Goal: Information Seeking & Learning: Learn about a topic

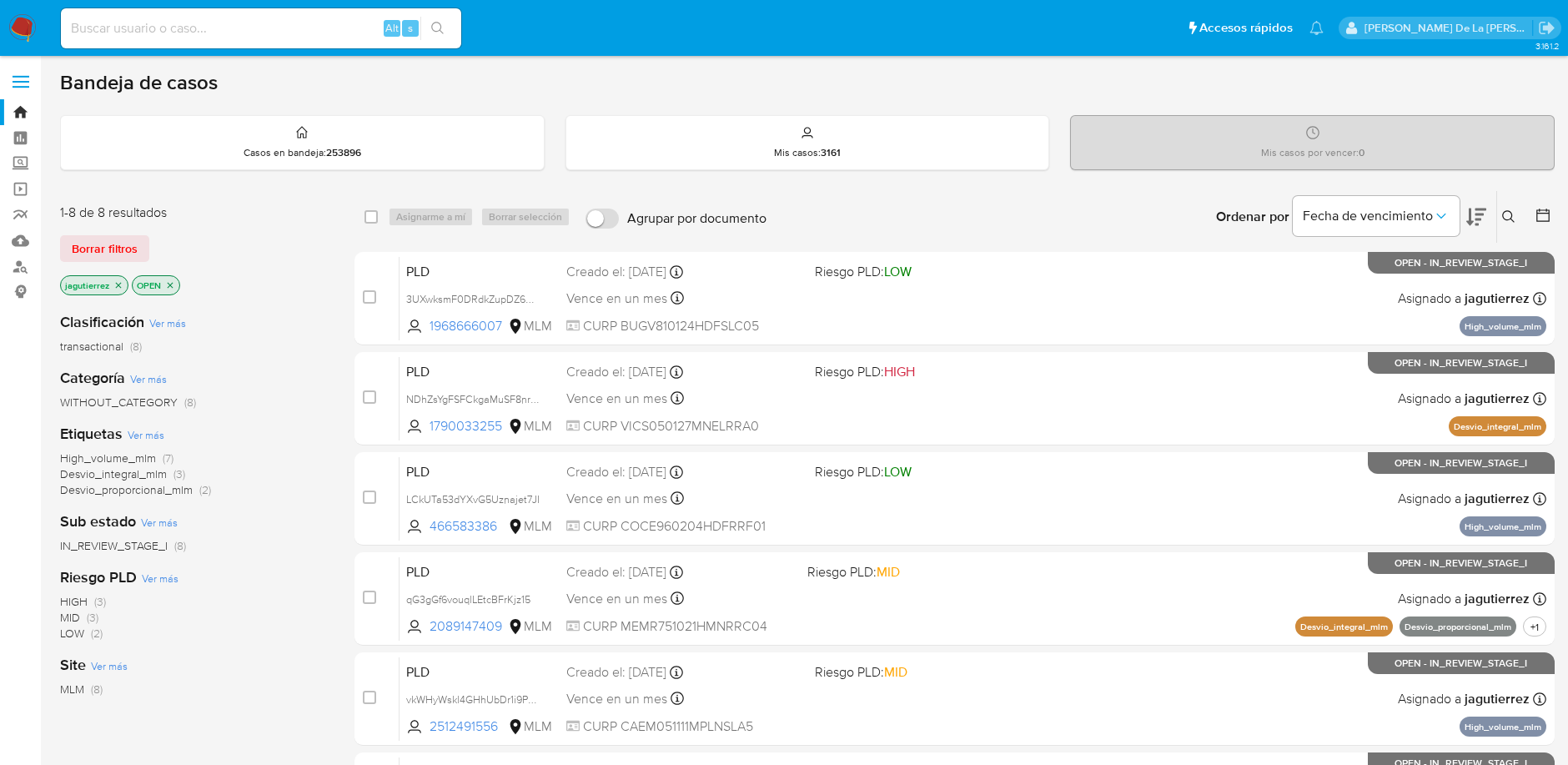
click at [118, 288] on icon "close-filter" at bounding box center [118, 285] width 10 height 10
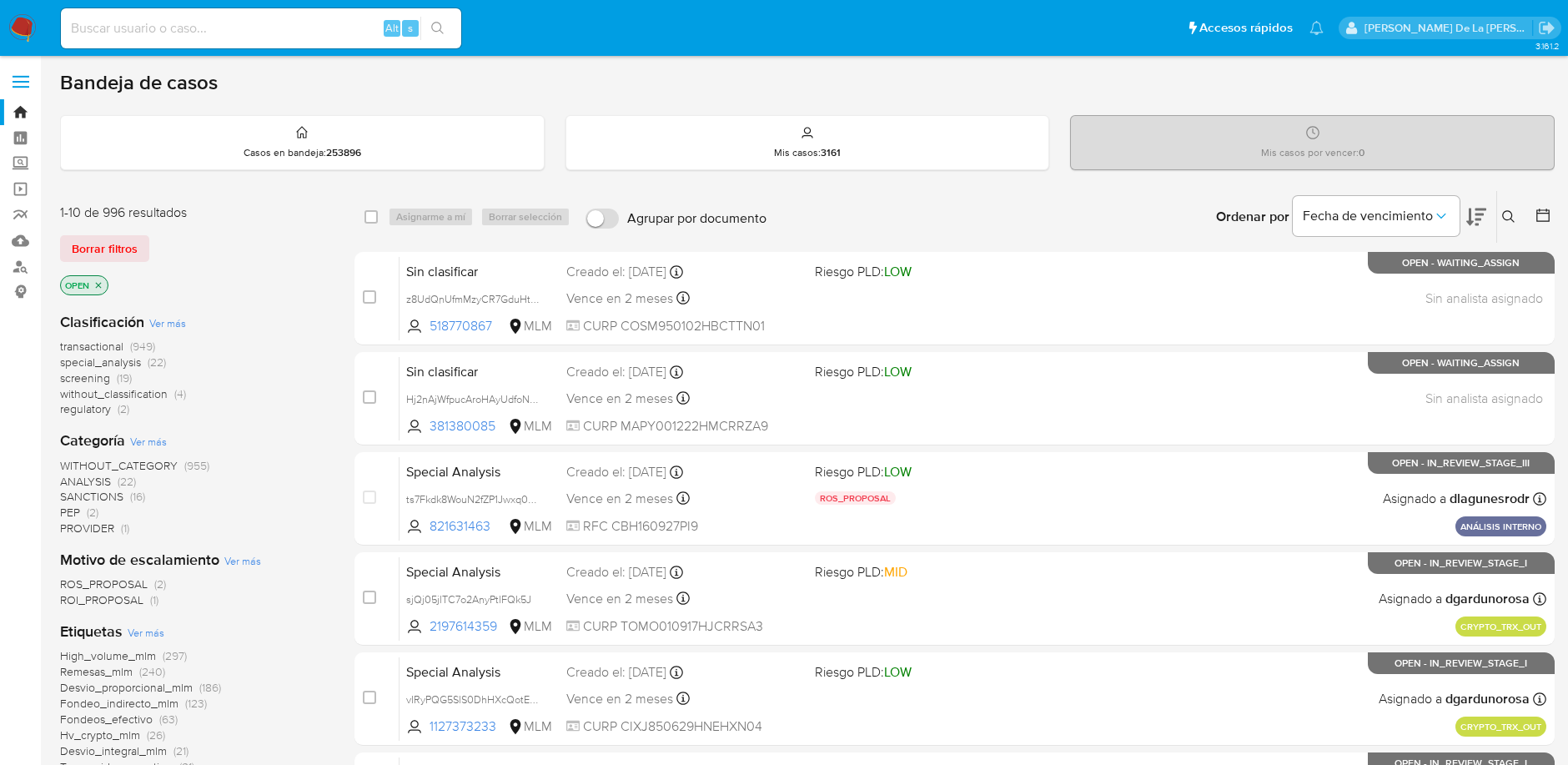
click at [93, 377] on span "screening" at bounding box center [84, 378] width 50 height 17
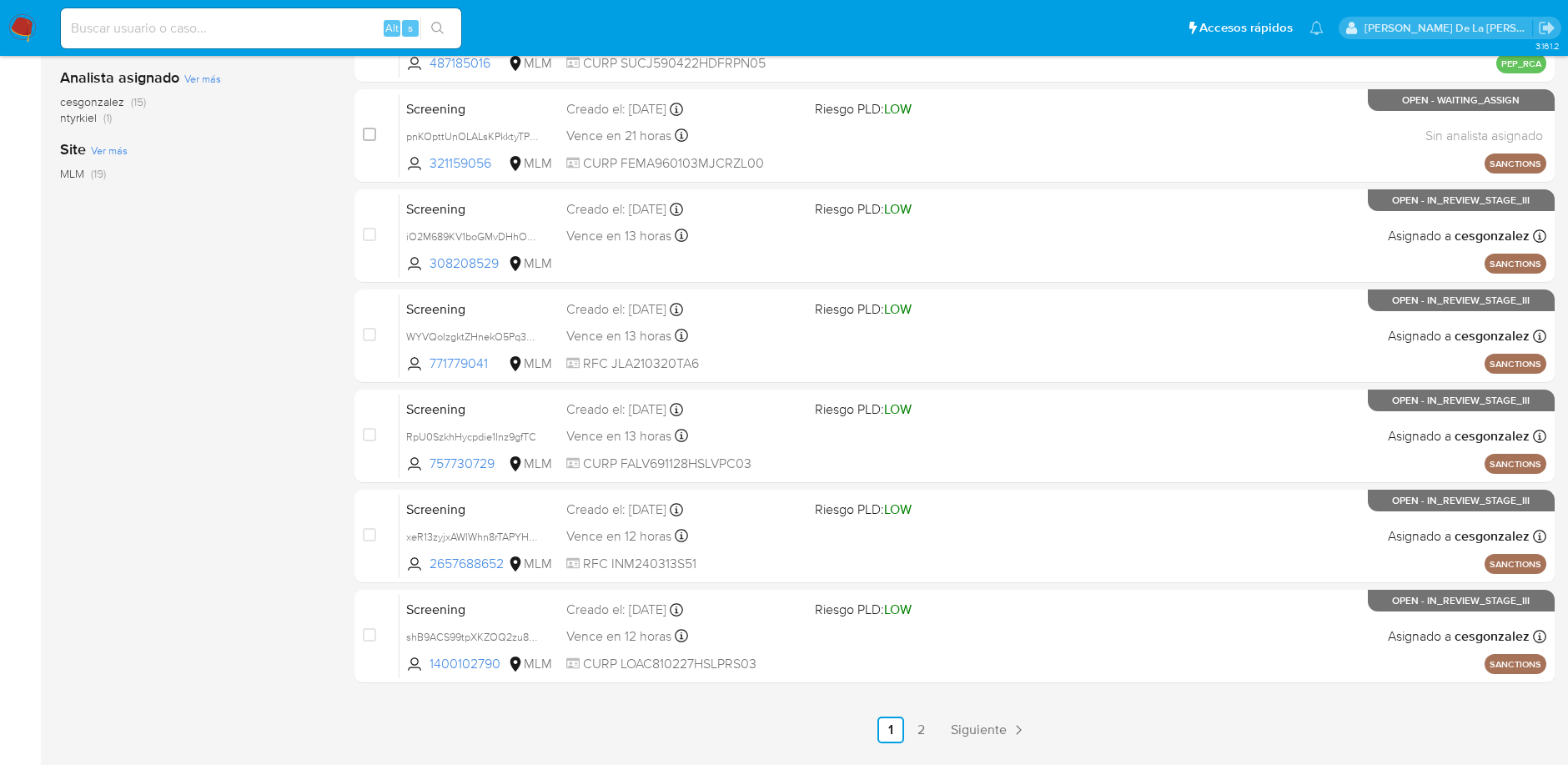
scroll to position [610, 0]
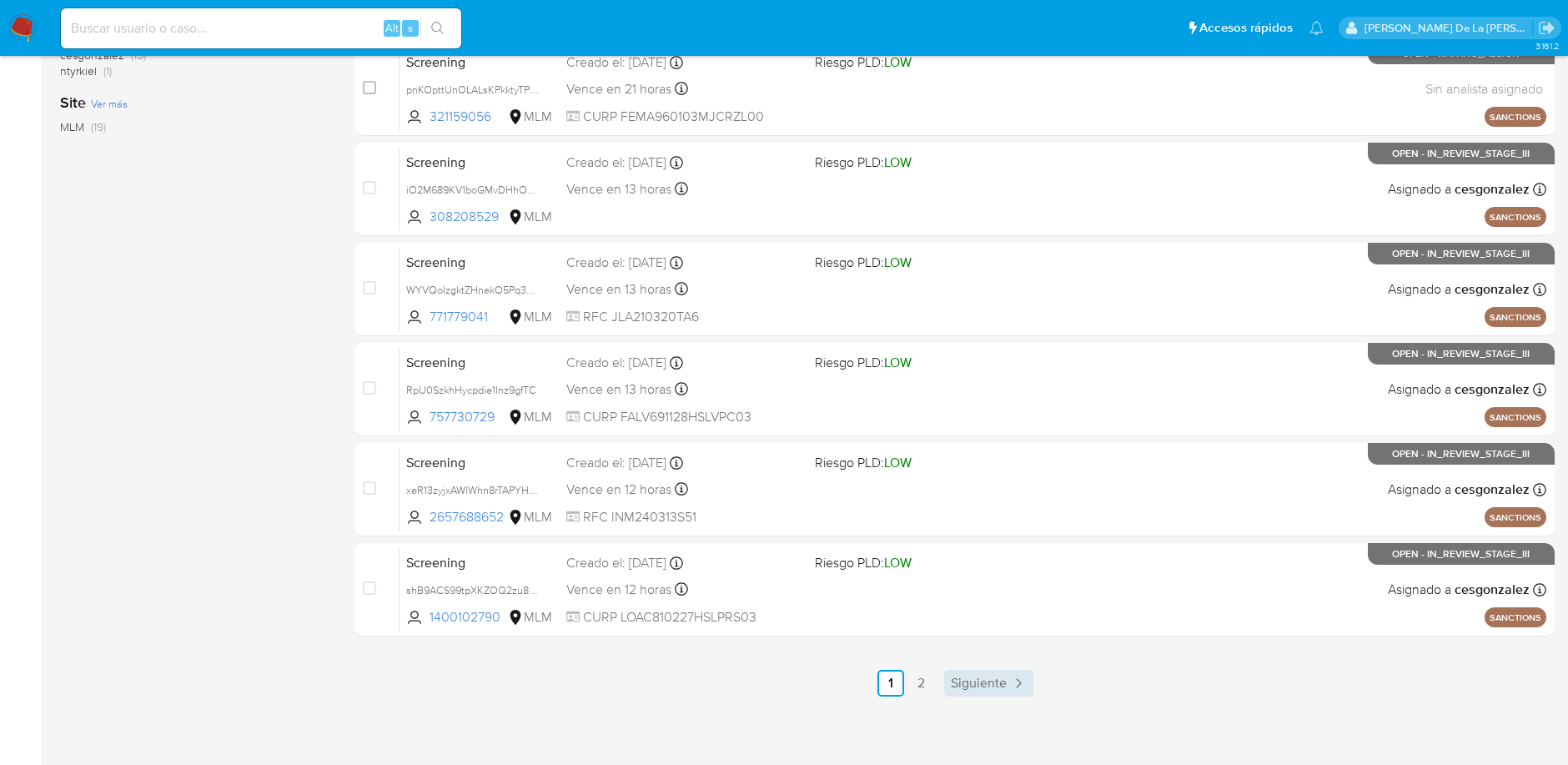
click at [979, 676] on span "Siguiente" at bounding box center [979, 683] width 56 height 14
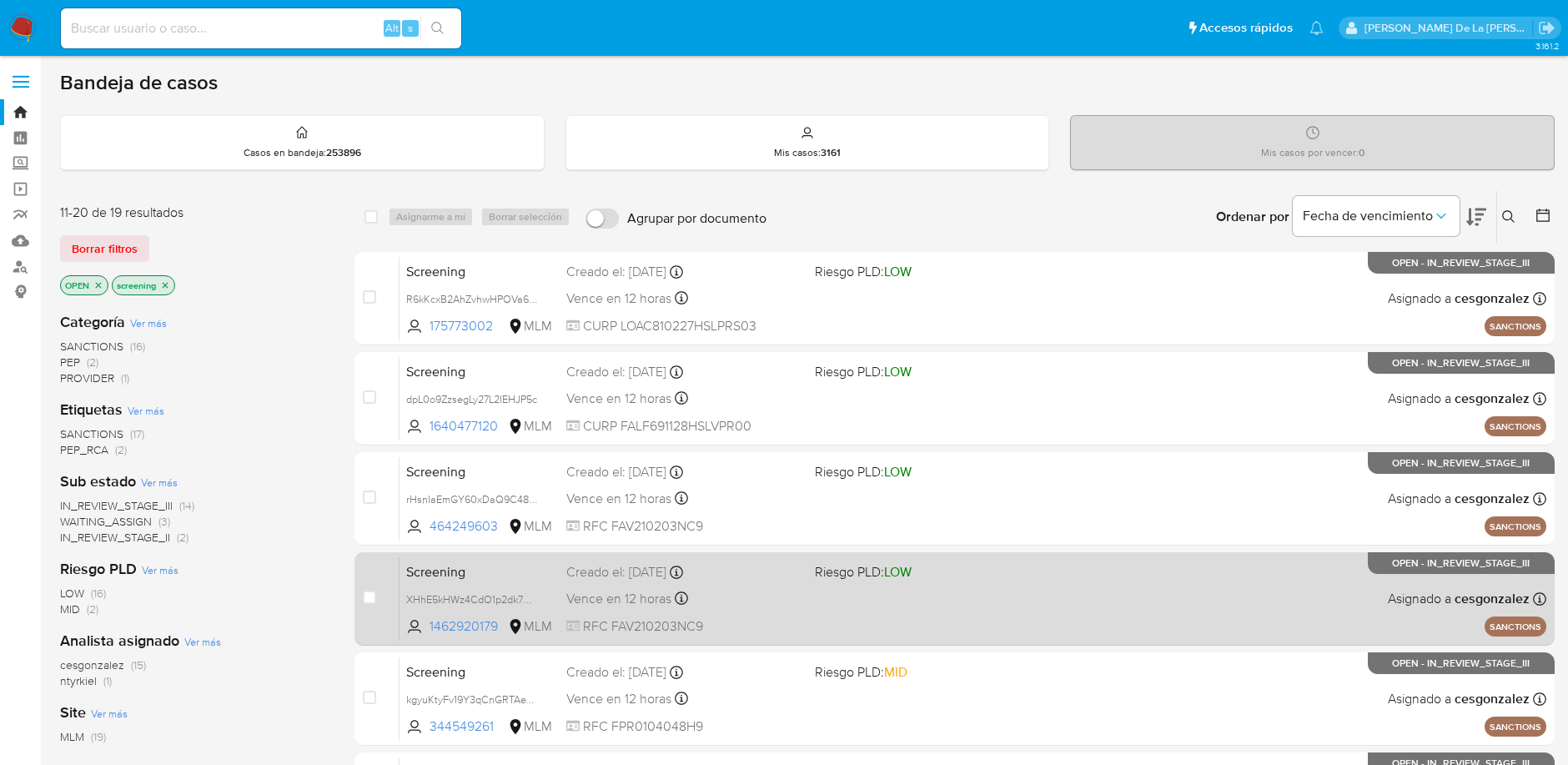
scroll to position [509, 0]
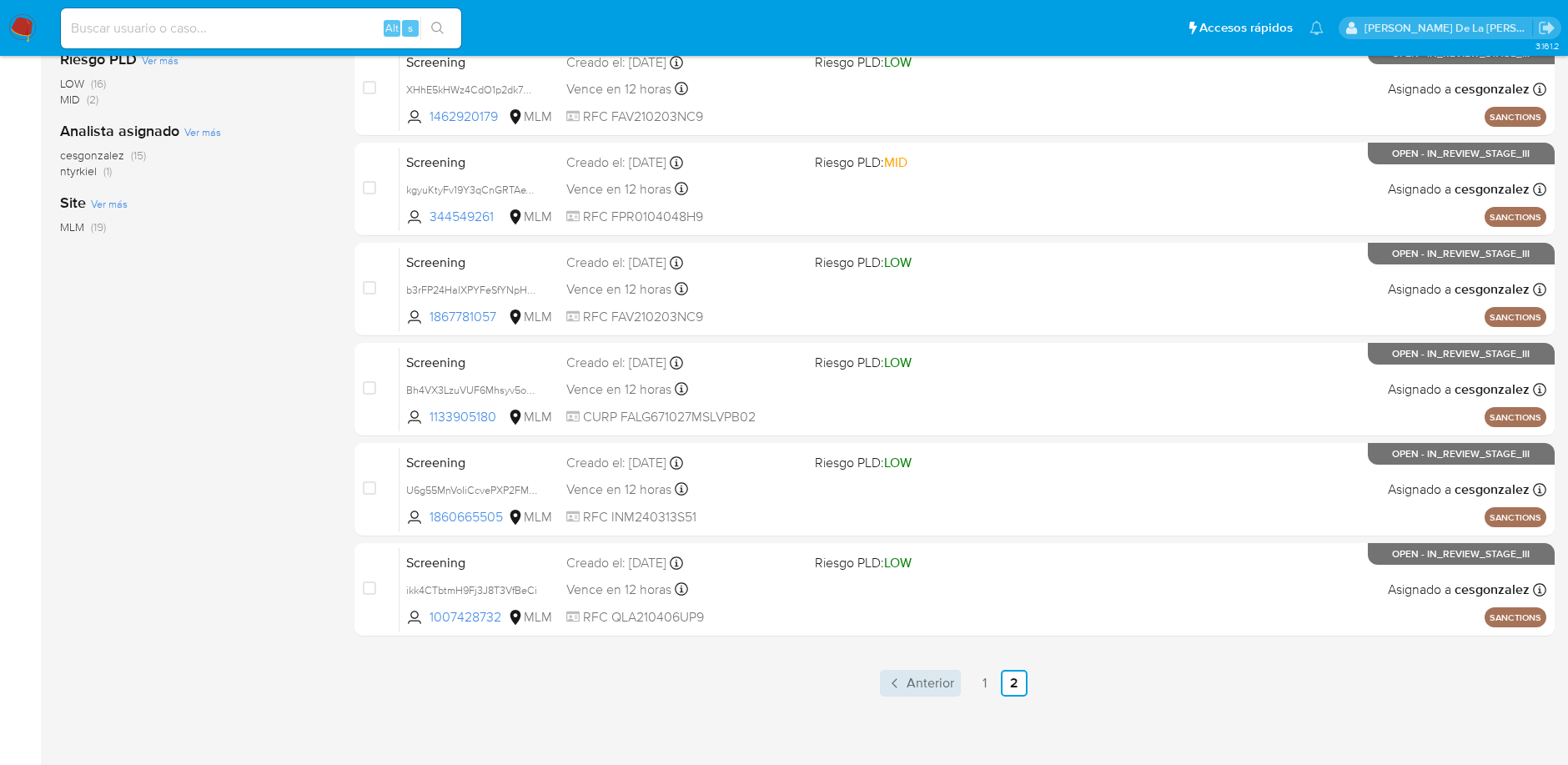
click at [908, 687] on span "Anterior" at bounding box center [931, 683] width 48 height 14
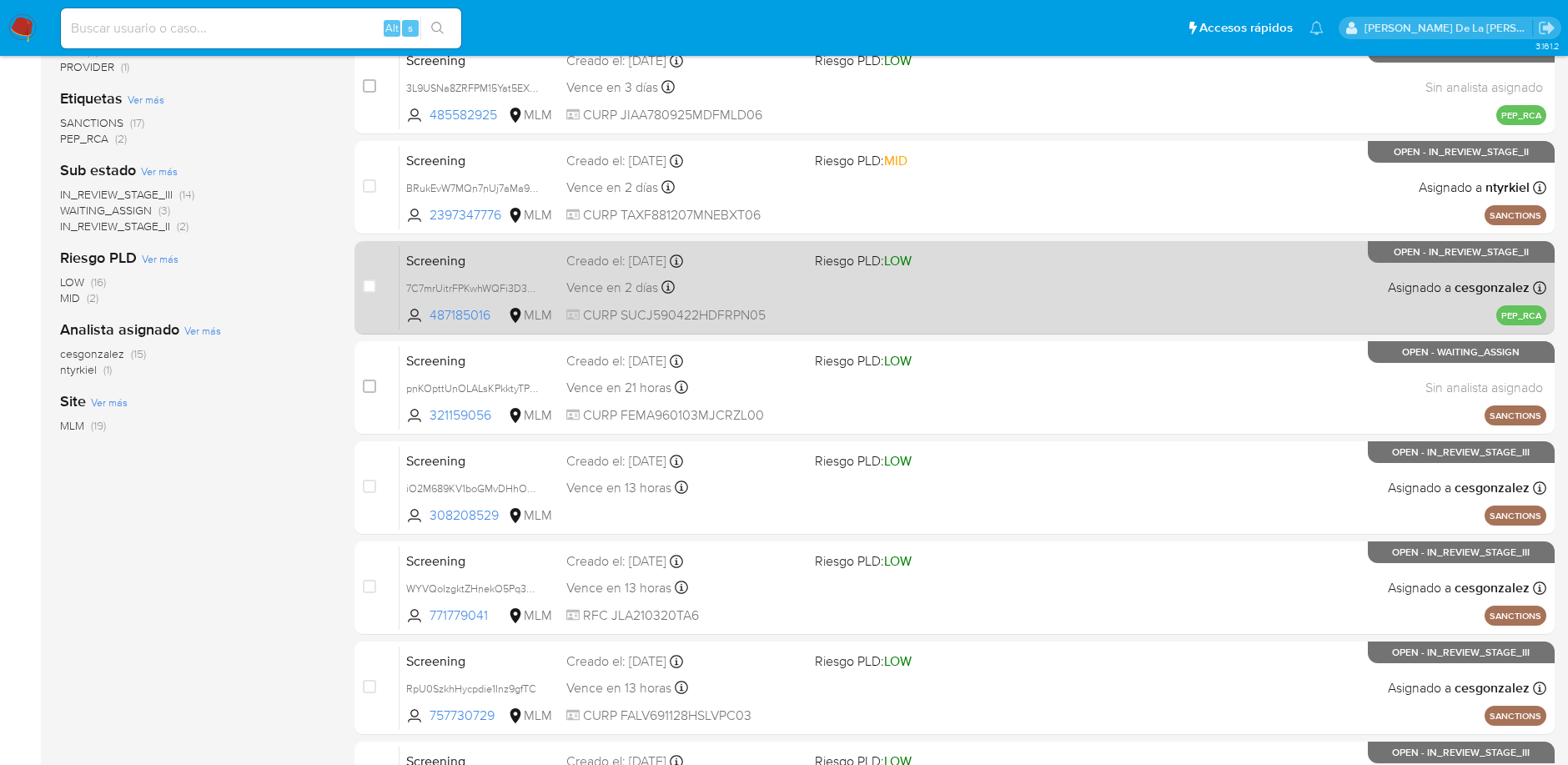
scroll to position [312, 0]
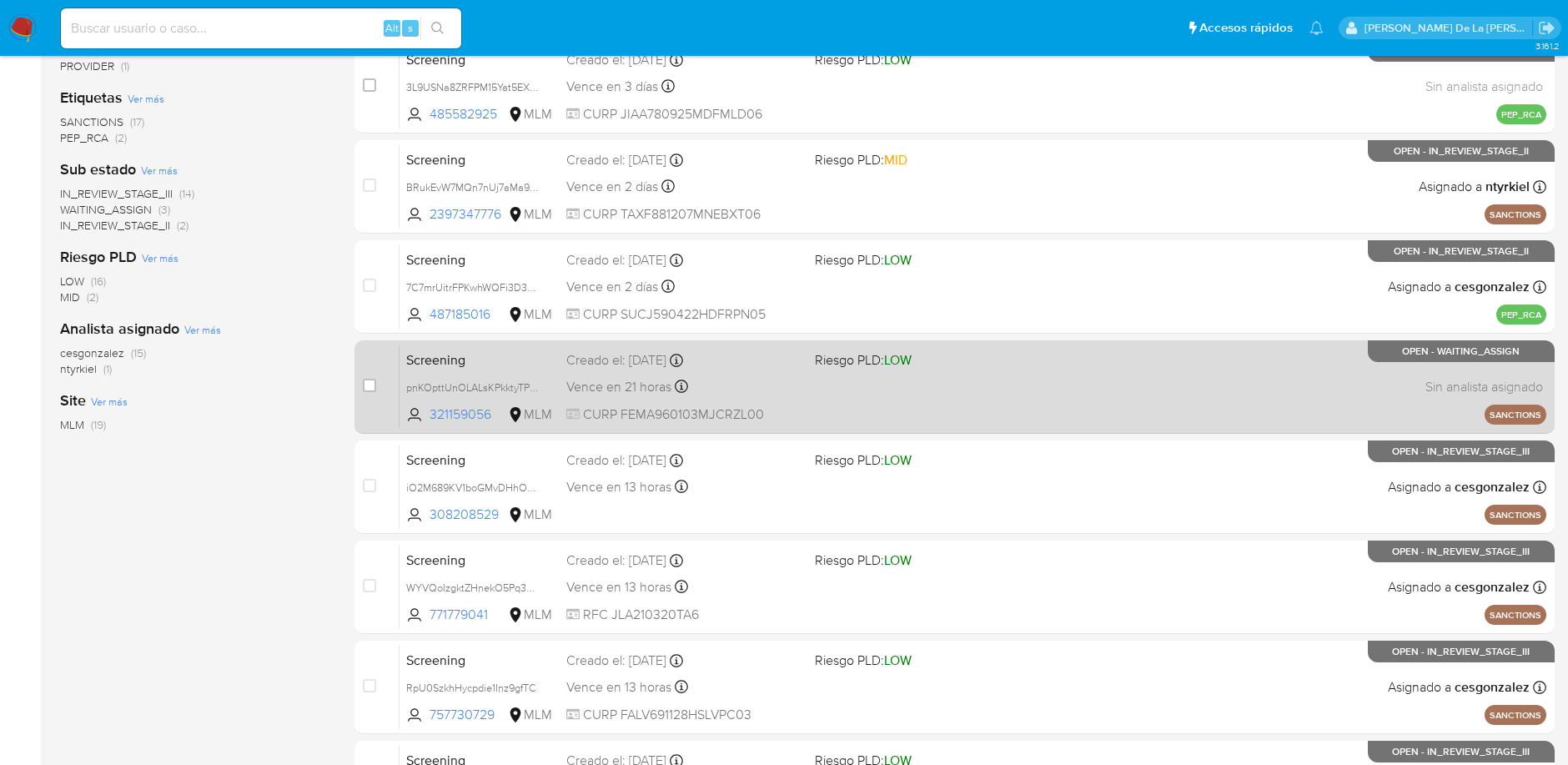
click at [993, 384] on span at bounding box center [932, 386] width 235 height 3
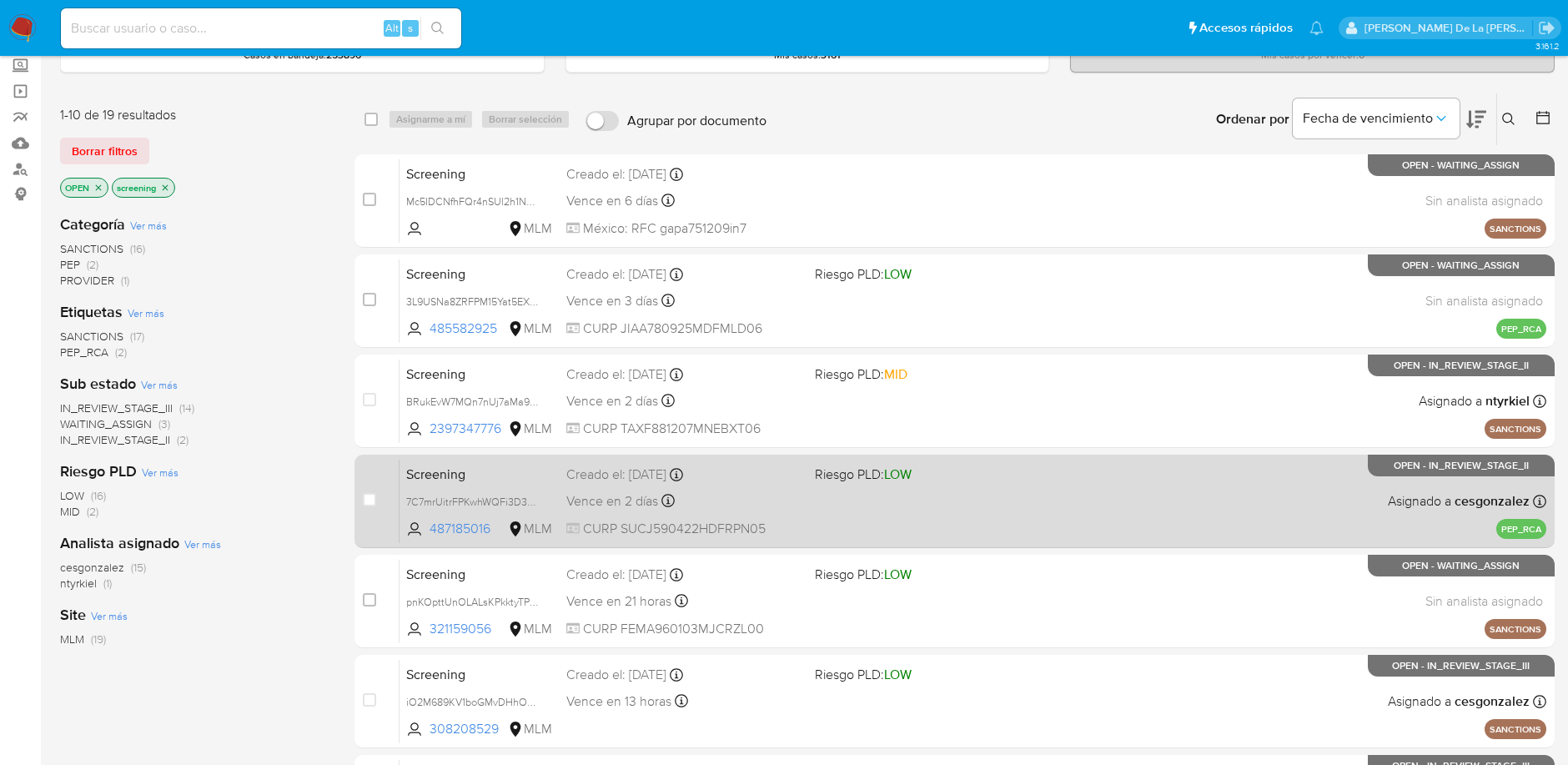
scroll to position [95, 0]
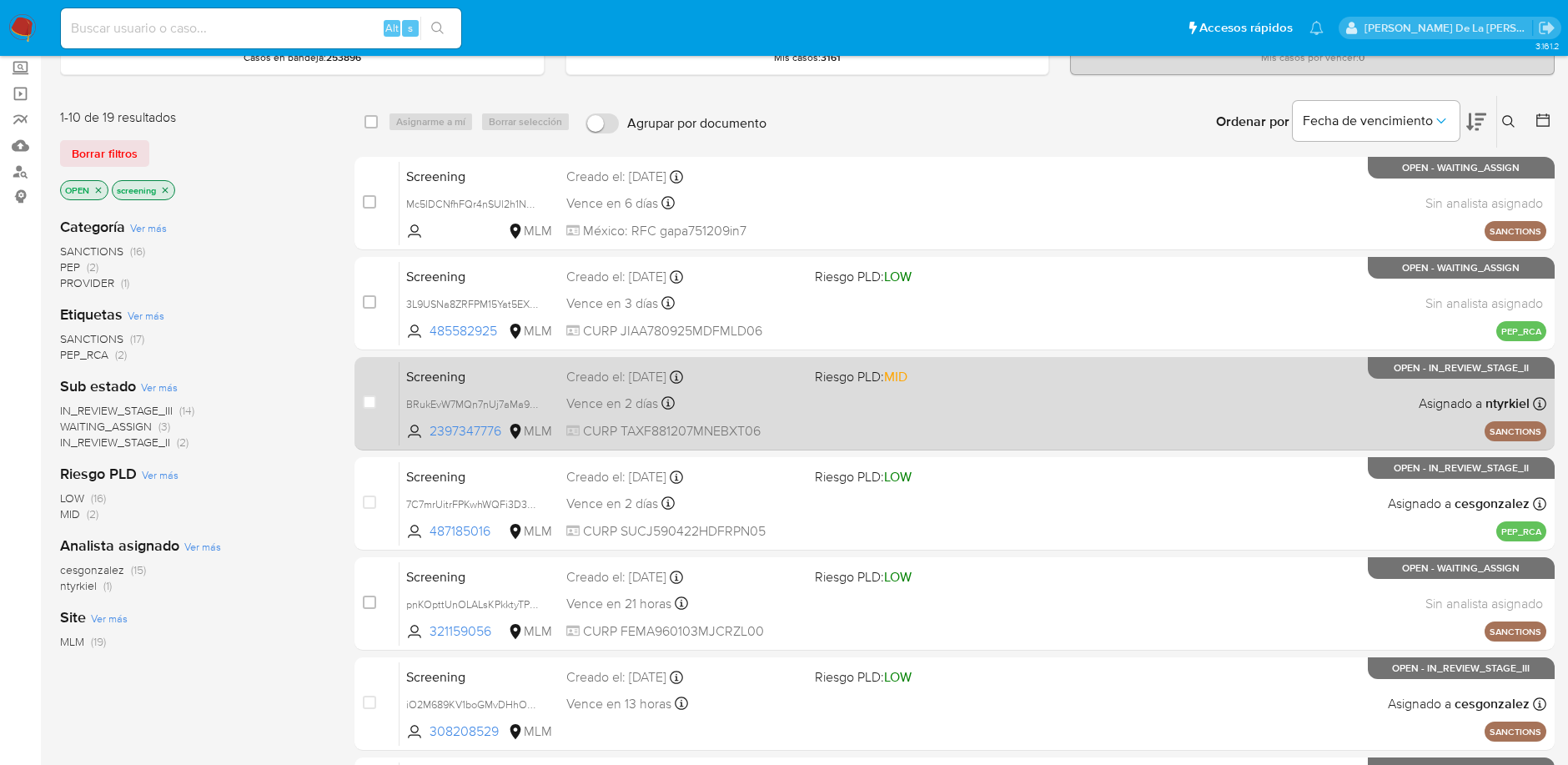
click at [964, 404] on div "Screening BRukEvW7MQn7nUj7aMa9lrA5 2397347776 MLM Riesgo PLD: MID Creado el: 03…" at bounding box center [973, 403] width 1147 height 84
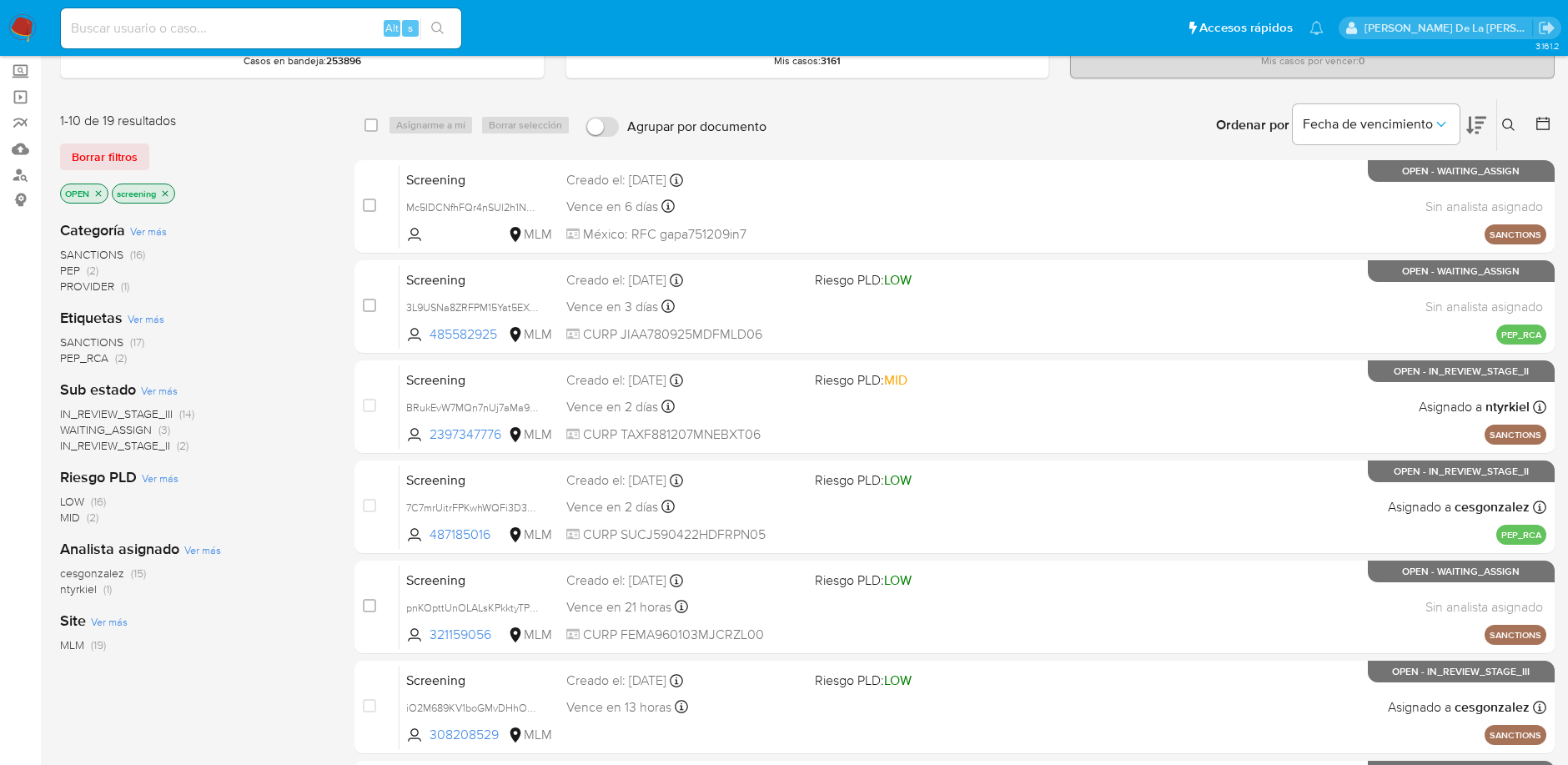
scroll to position [96, 0]
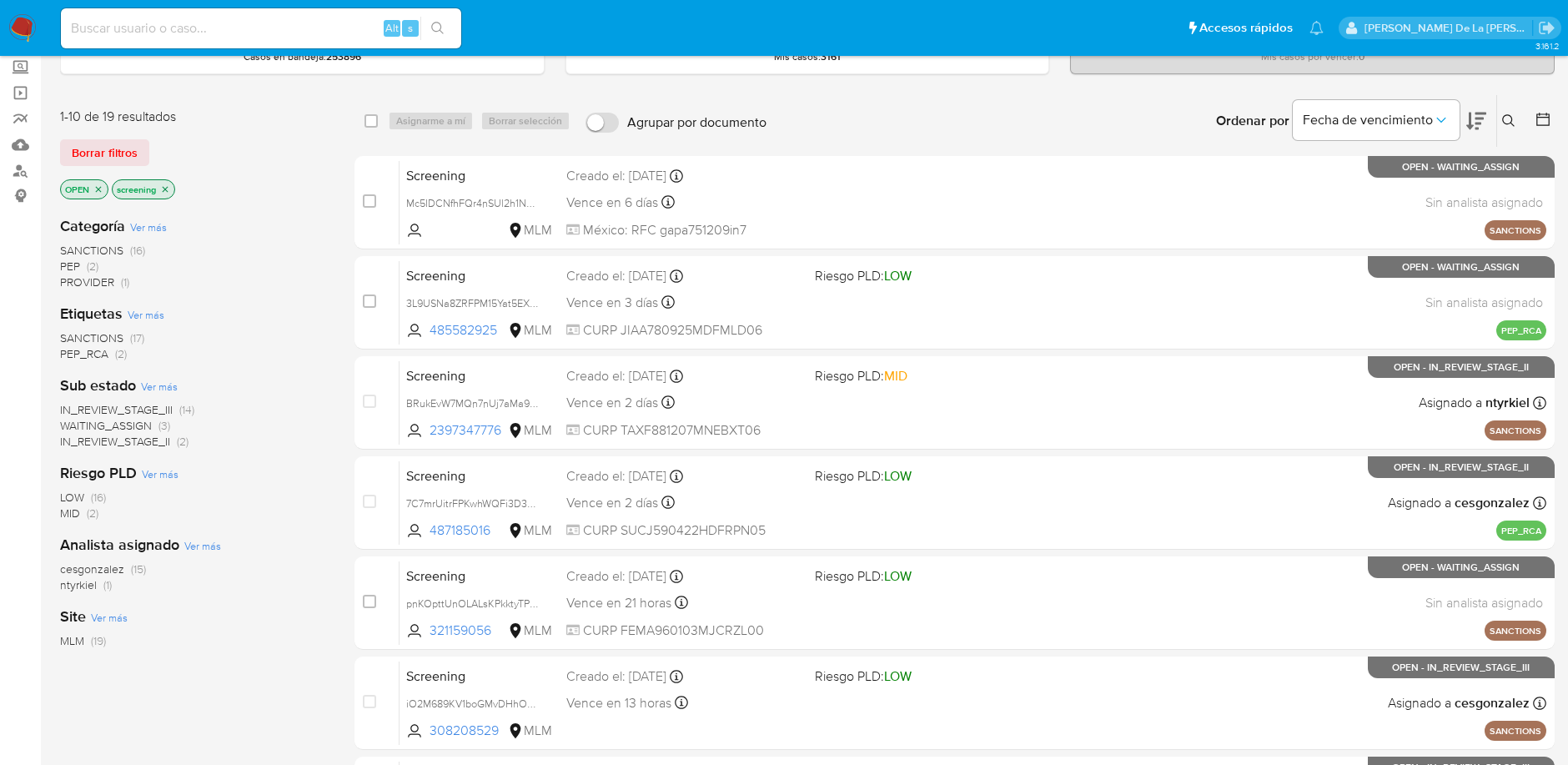
click at [27, 25] on img at bounding box center [22, 28] width 28 height 28
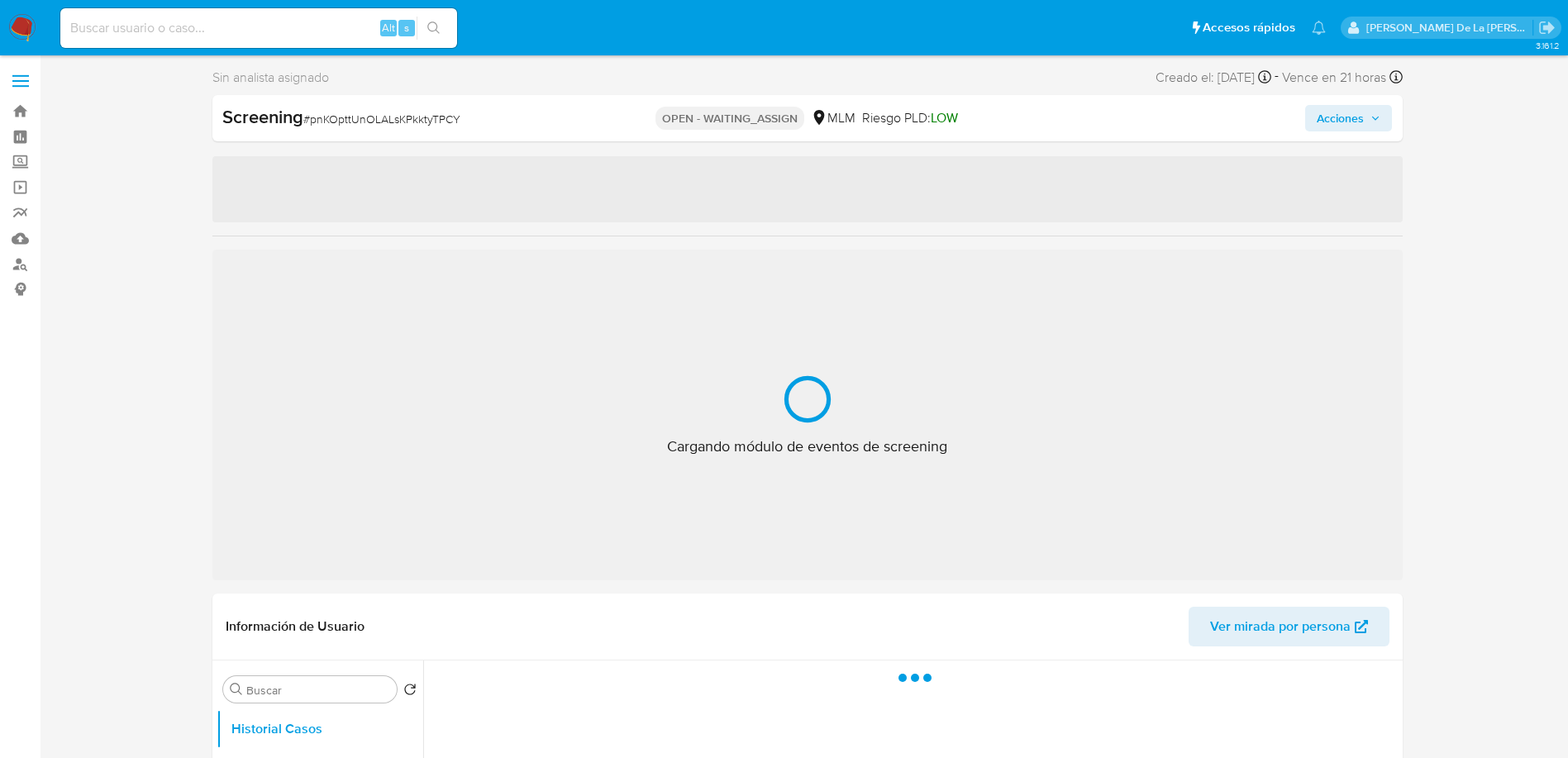
select select "10"
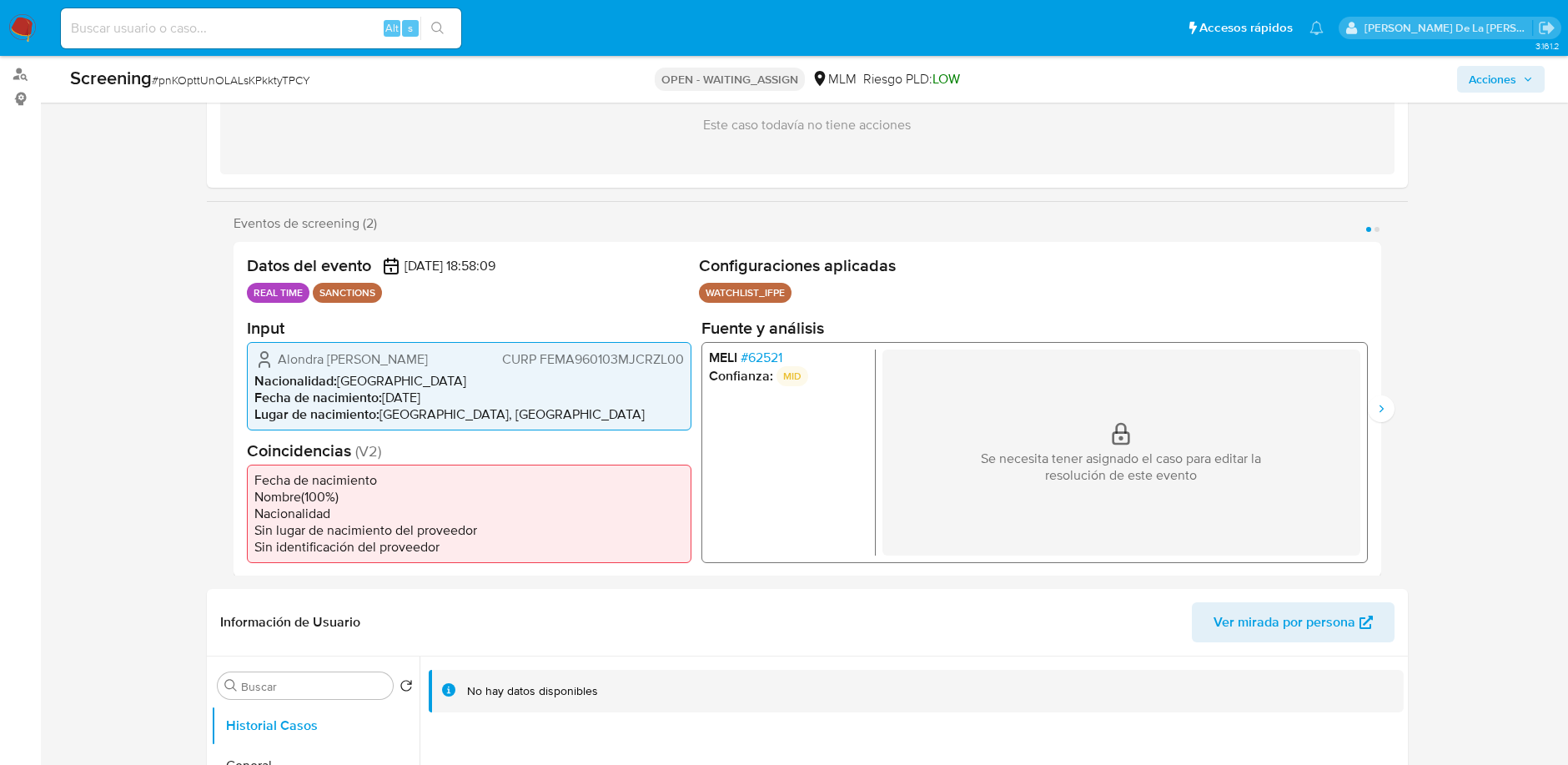
scroll to position [193, 0]
click at [1376, 399] on button "Siguiente" at bounding box center [1381, 407] width 26 height 26
click at [763, 351] on span "# 62521" at bounding box center [761, 356] width 42 height 17
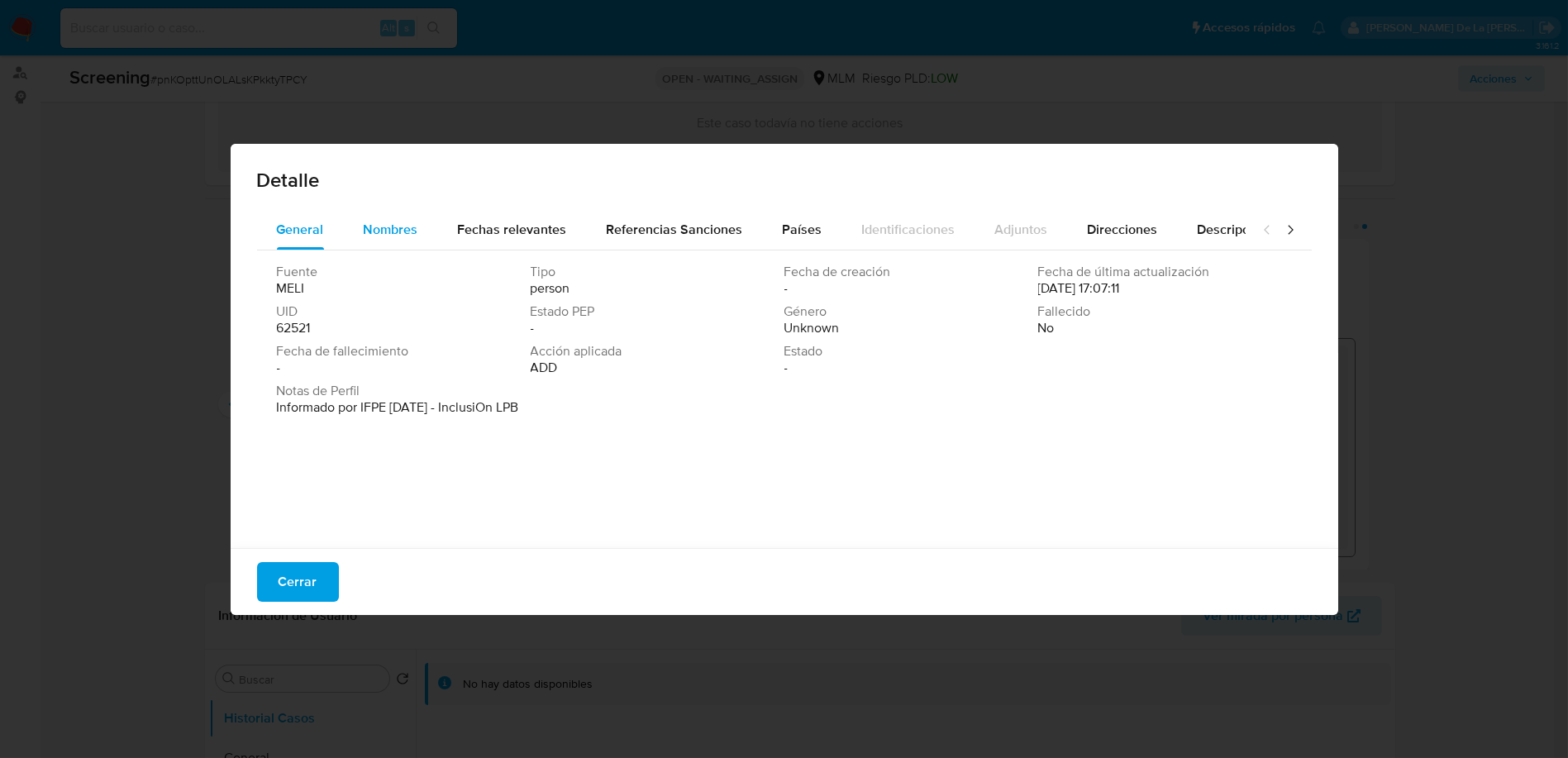
click at [375, 214] on div "Nombres" at bounding box center [391, 230] width 55 height 40
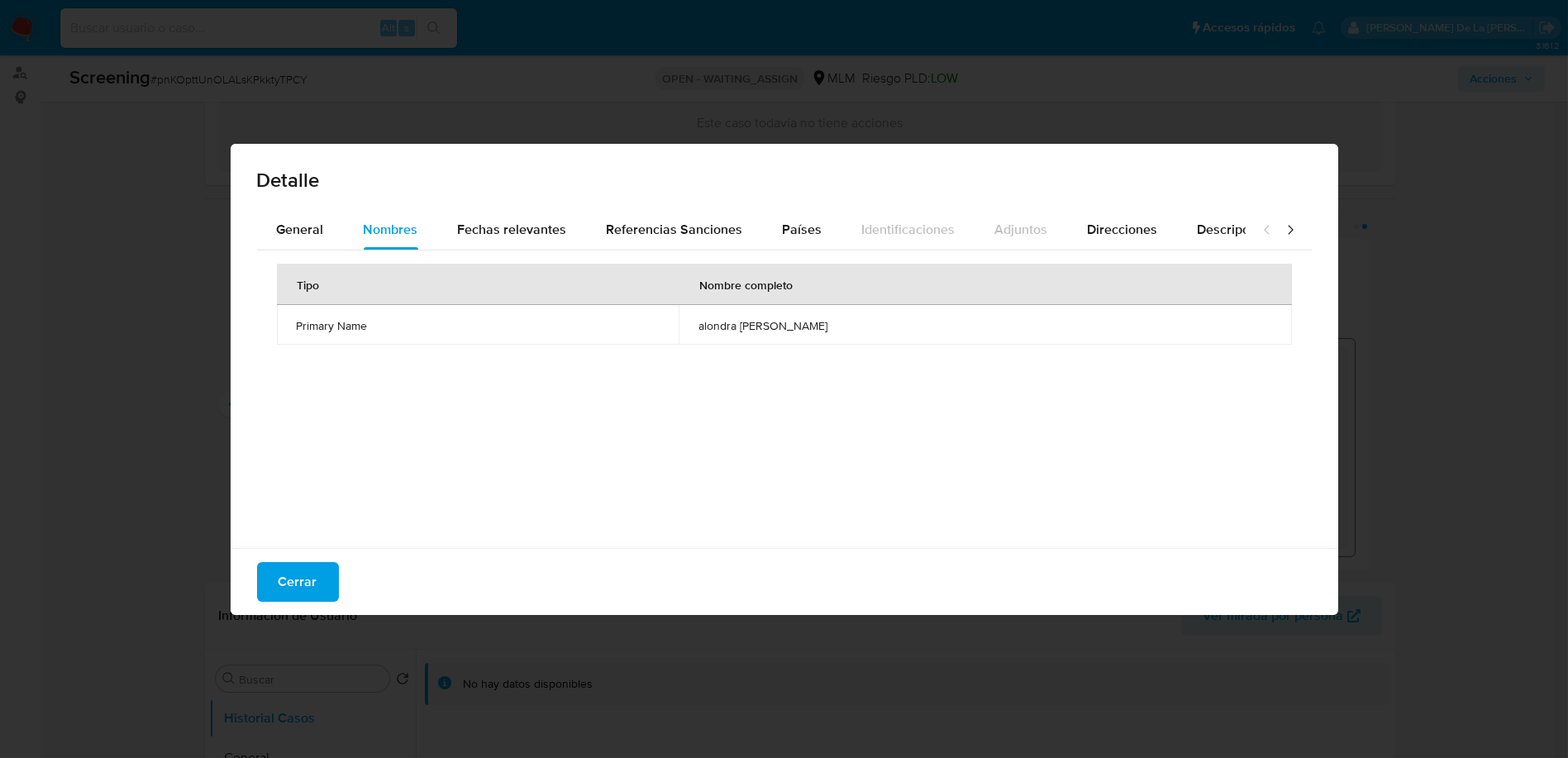
click at [281, 511] on div "Tipo Nombre completo Primary Name alondra abigail fernandez meza" at bounding box center [784, 395] width 1055 height 290
click at [293, 591] on span "Cerrar" at bounding box center [298, 582] width 39 height 36
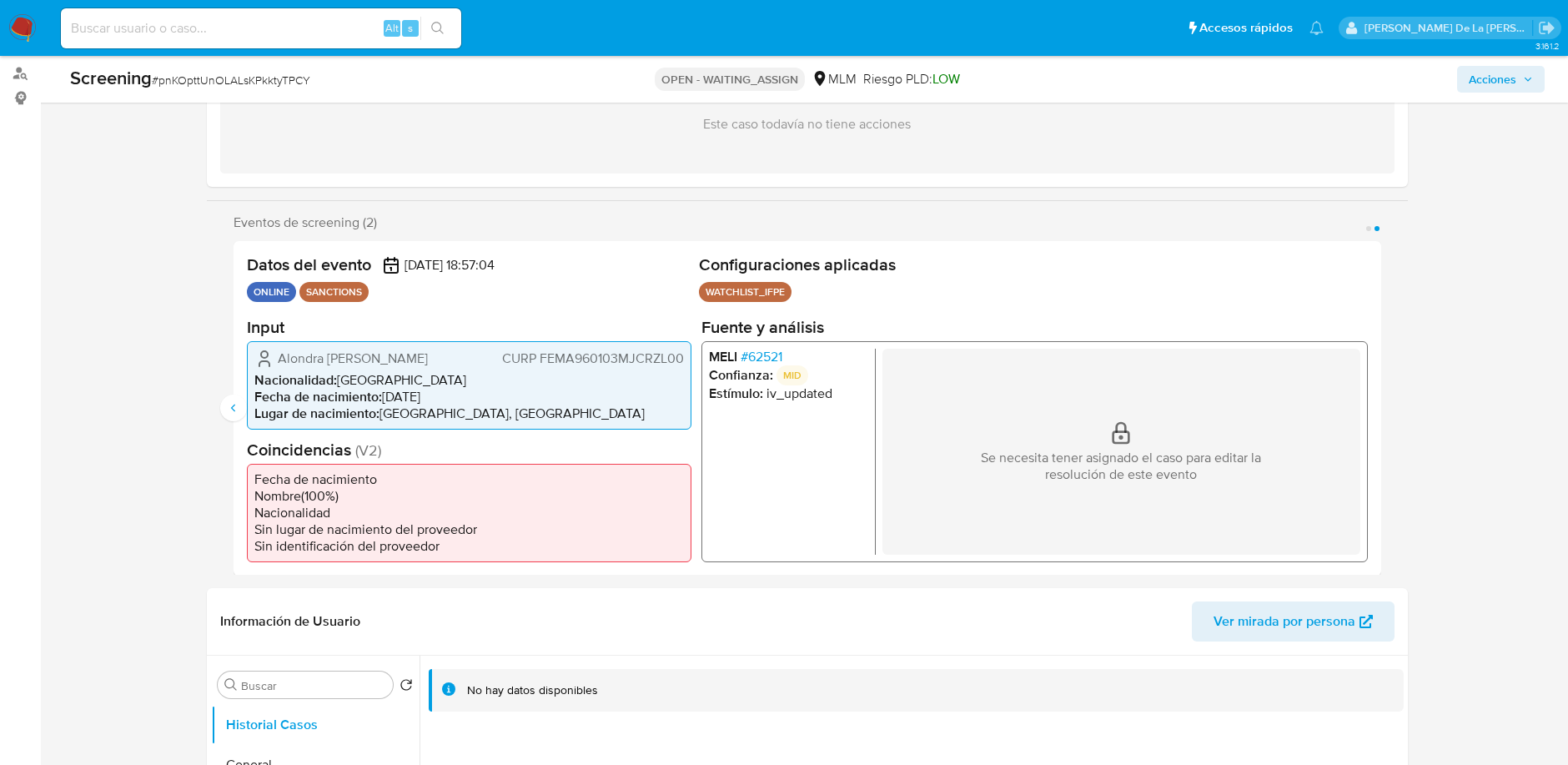
click at [222, 70] on div "Screening # pnKOpttUnOLALsKPkktyTPCY" at bounding box center [313, 78] width 486 height 25
copy span "pnKOpttUnOLALsKPkktyTPCY"
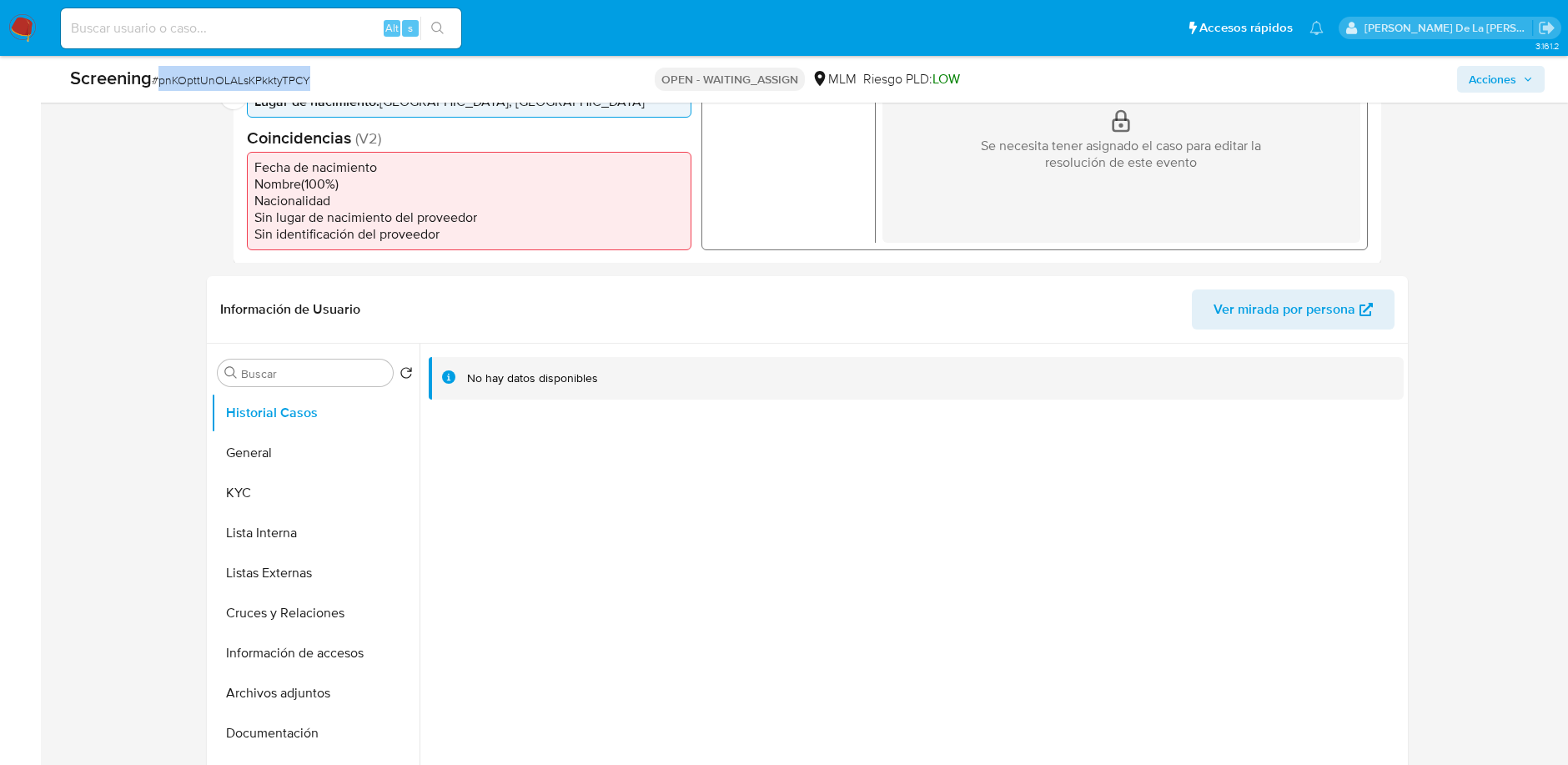
scroll to position [619, 0]
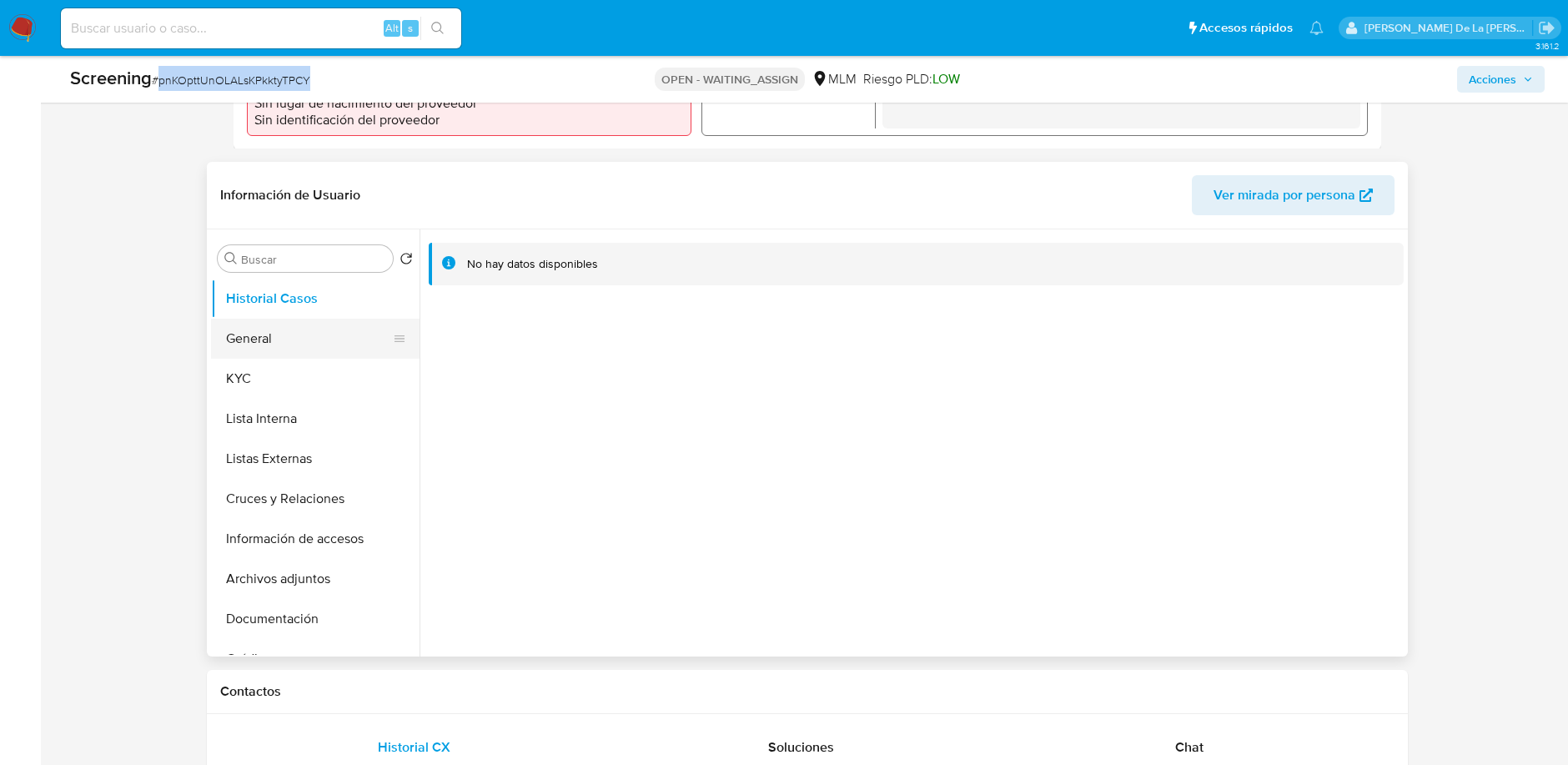
click at [256, 319] on button "General" at bounding box center [308, 338] width 195 height 40
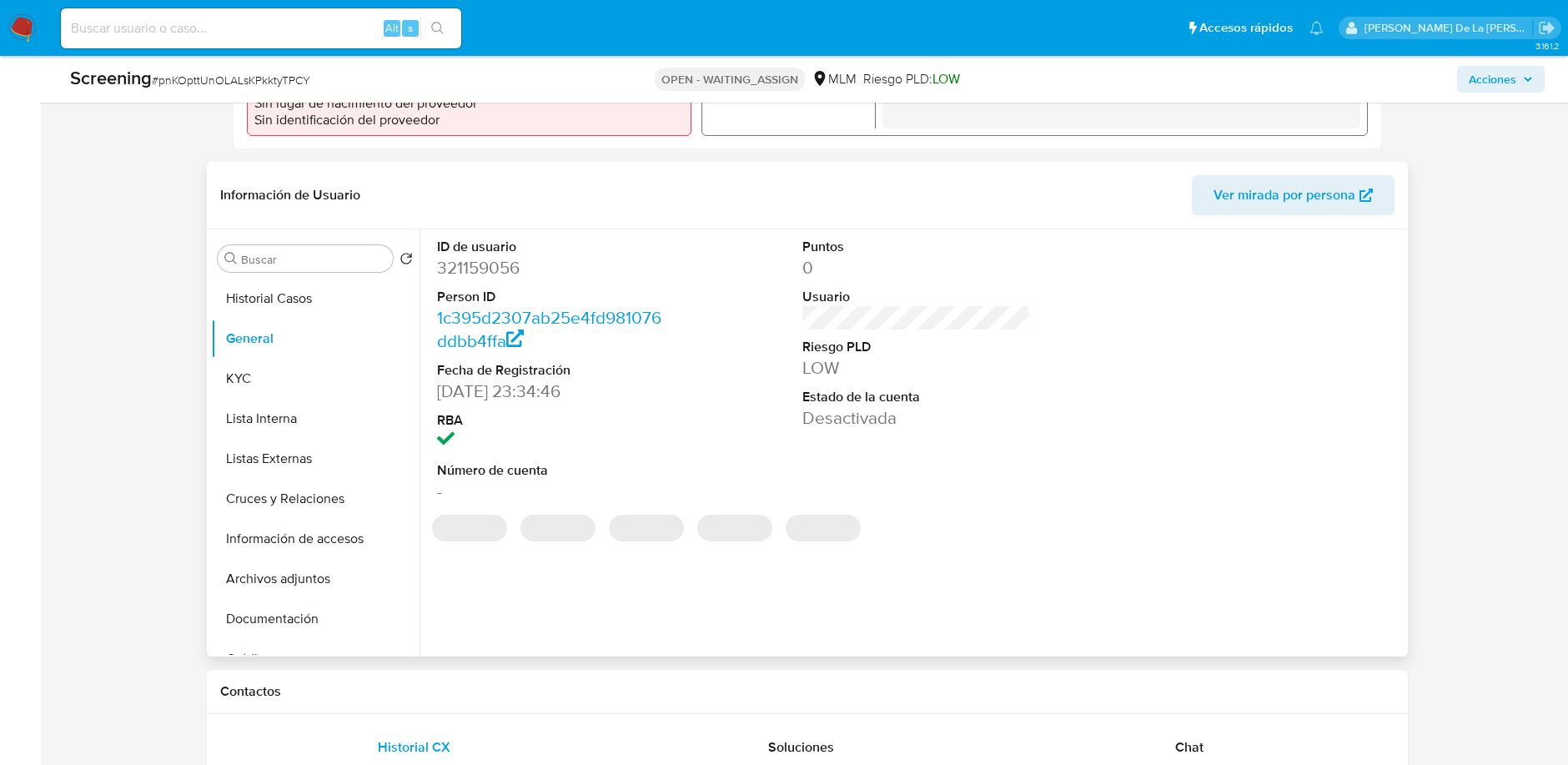
click at [471, 263] on dd "321159056" at bounding box center [551, 267] width 227 height 23
copy dd "321159056"
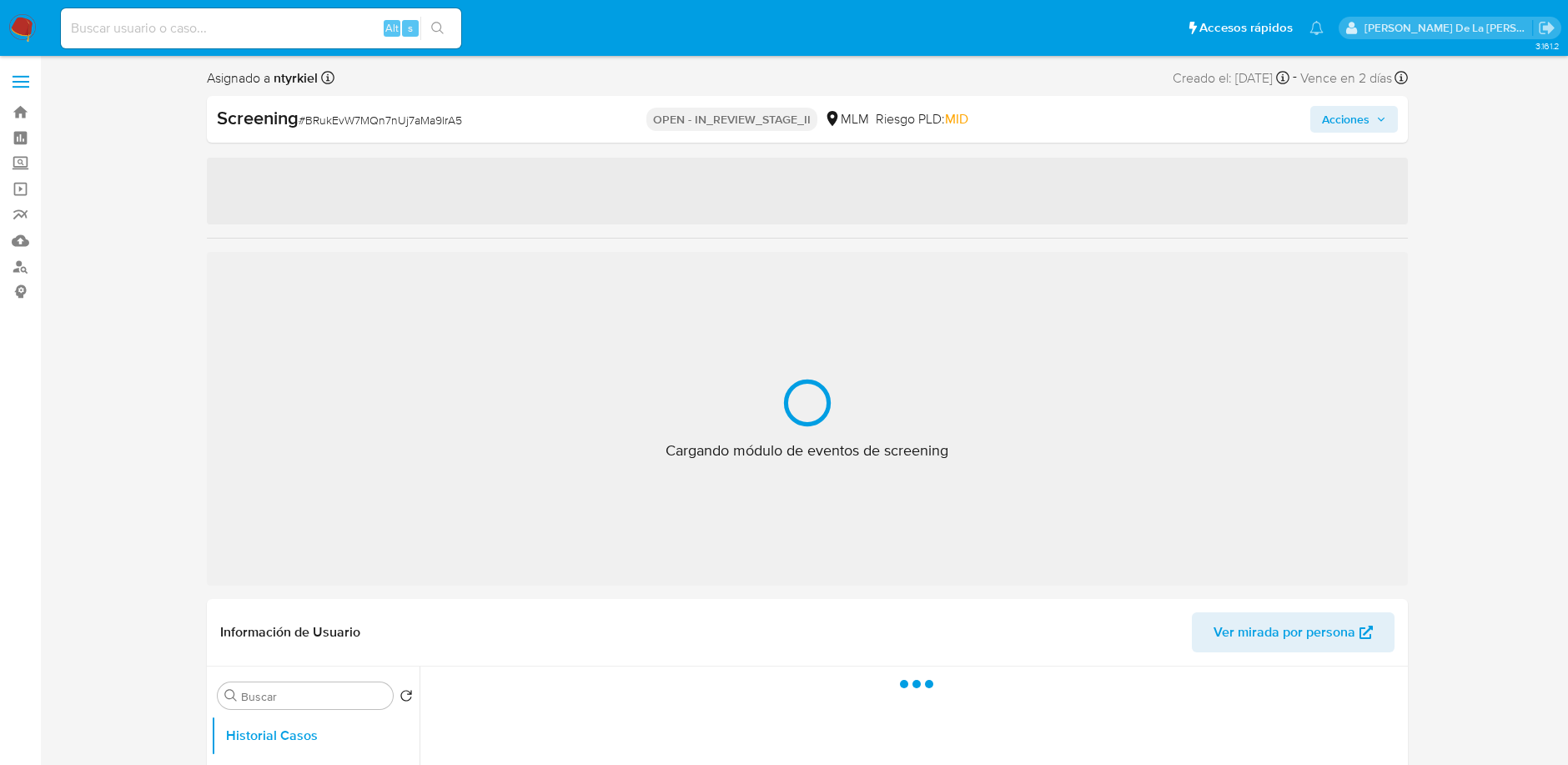
select select "10"
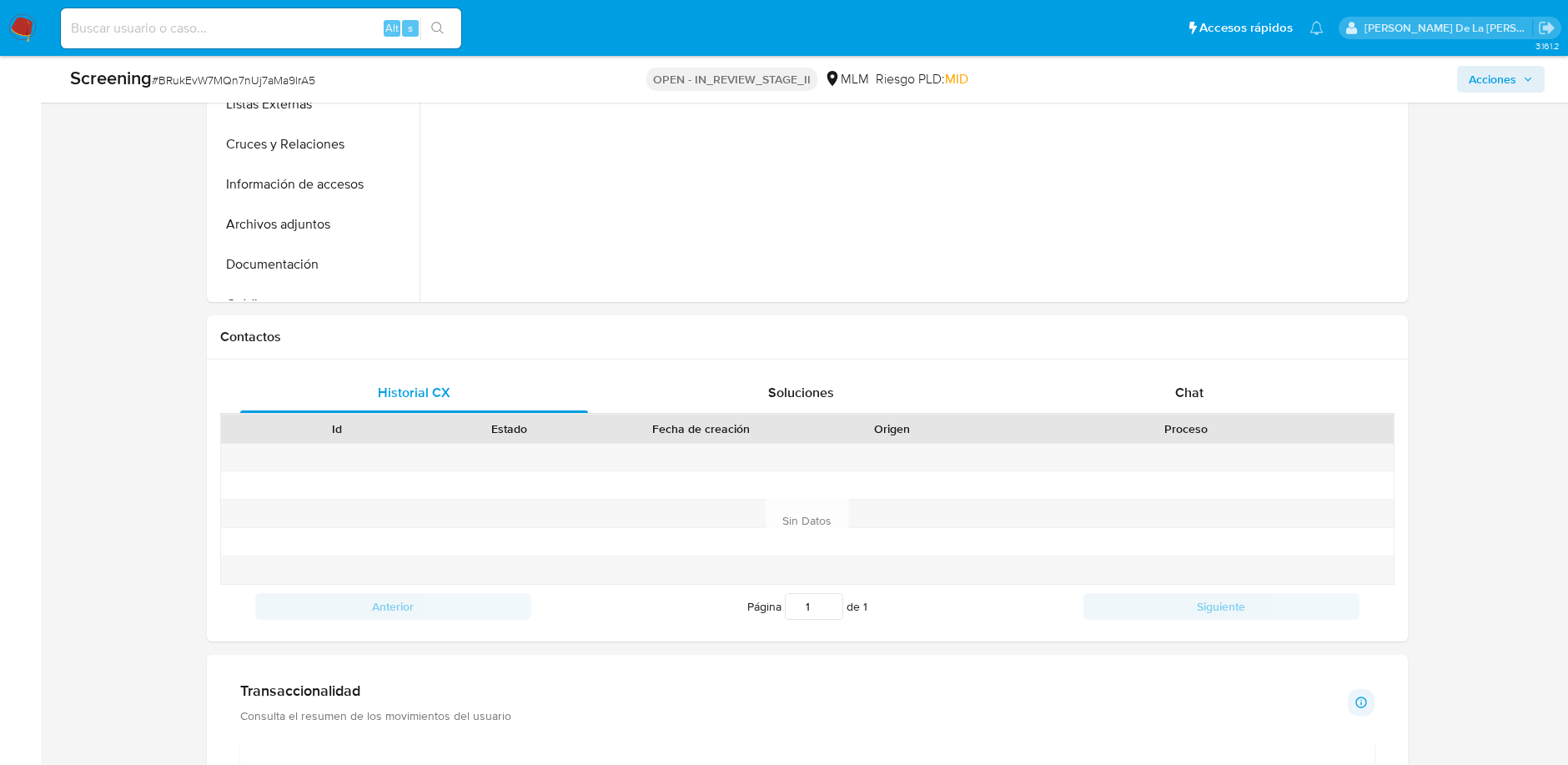
scroll to position [1022, 0]
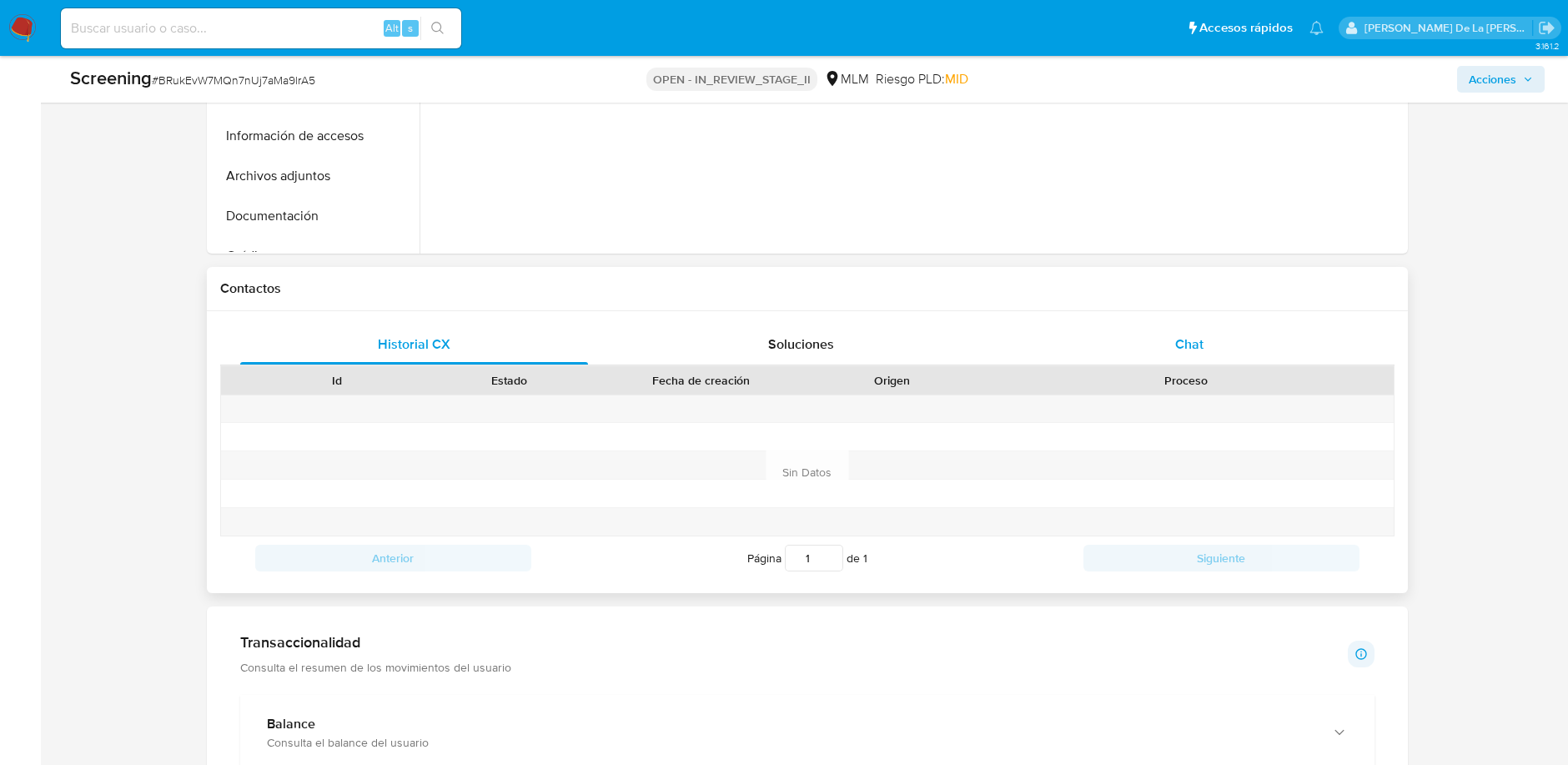
click at [1202, 342] on span "Chat" at bounding box center [1189, 344] width 28 height 20
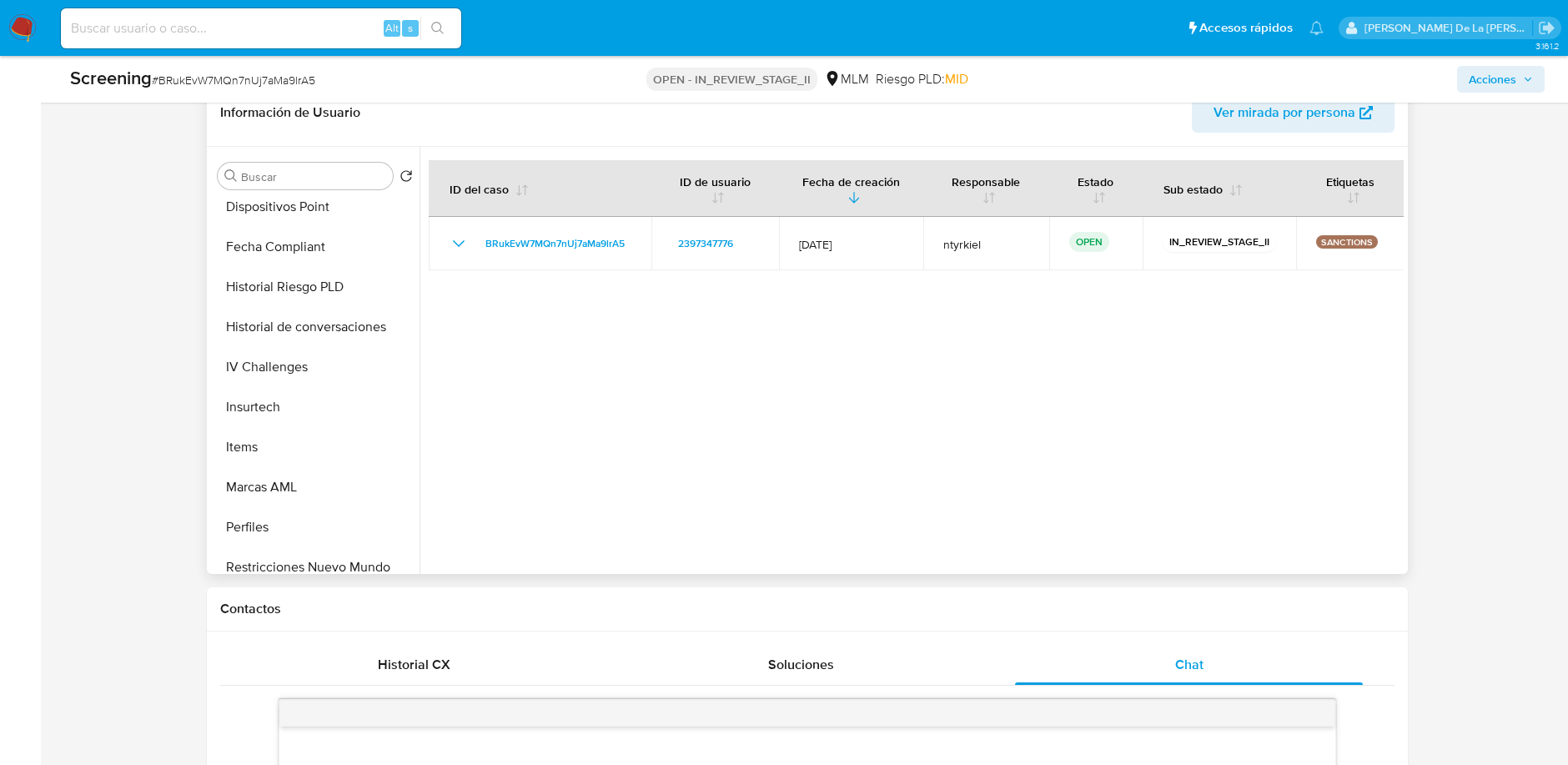
scroll to position [784, 0]
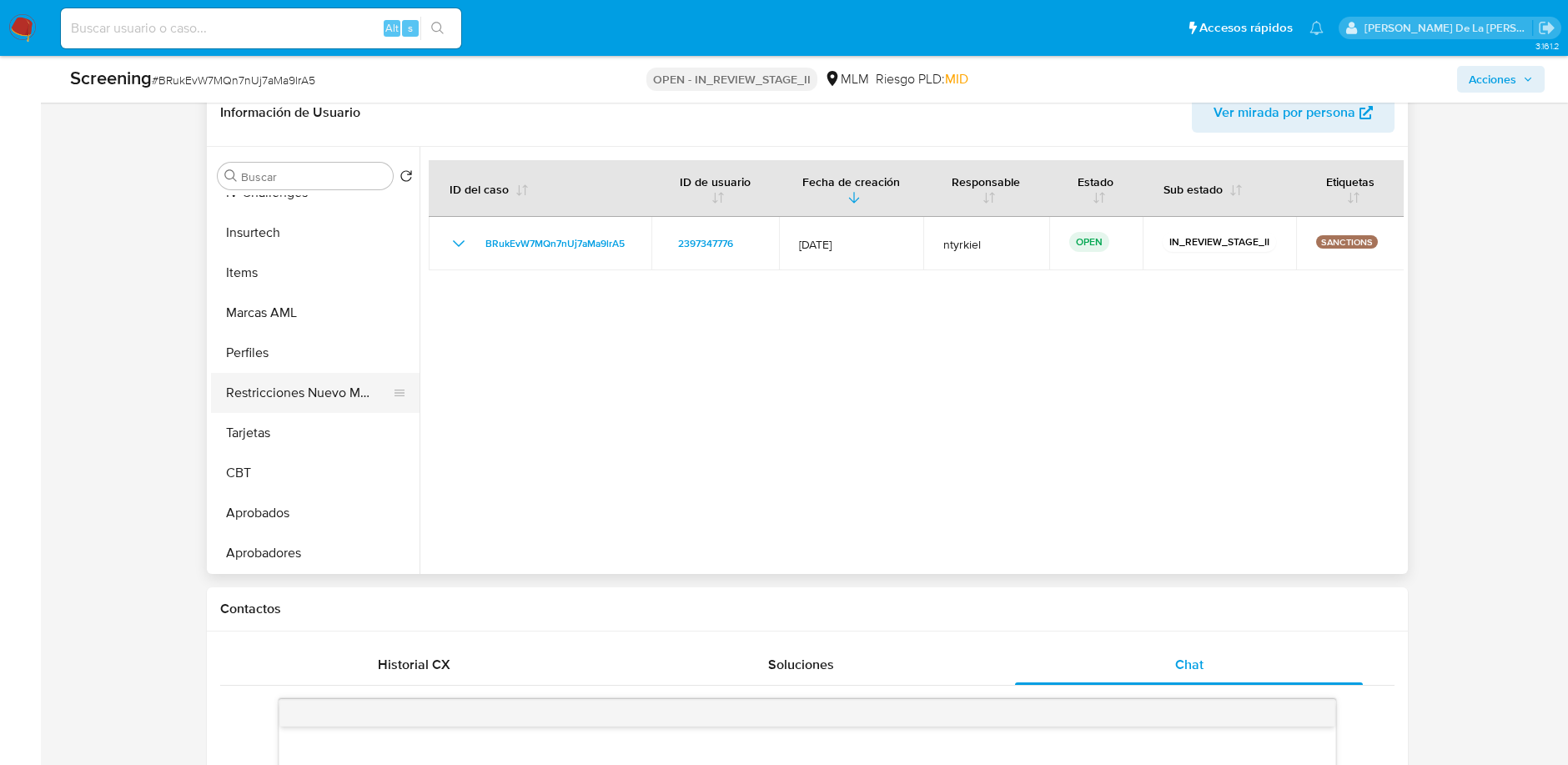
click at [307, 407] on button "Restricciones Nuevo Mundo" at bounding box center [308, 393] width 195 height 40
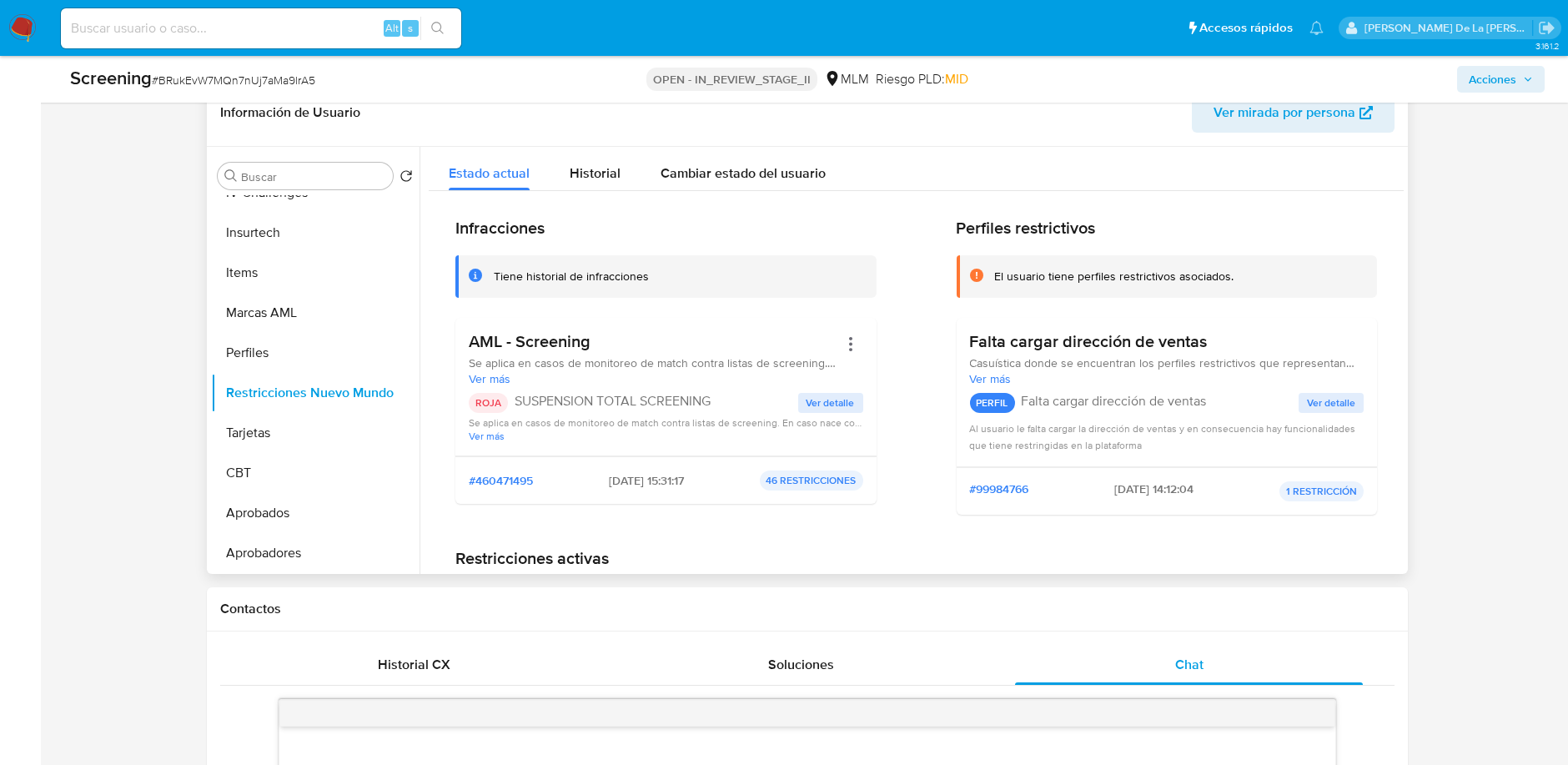
click at [826, 395] on span "Ver detalle" at bounding box center [831, 403] width 49 height 17
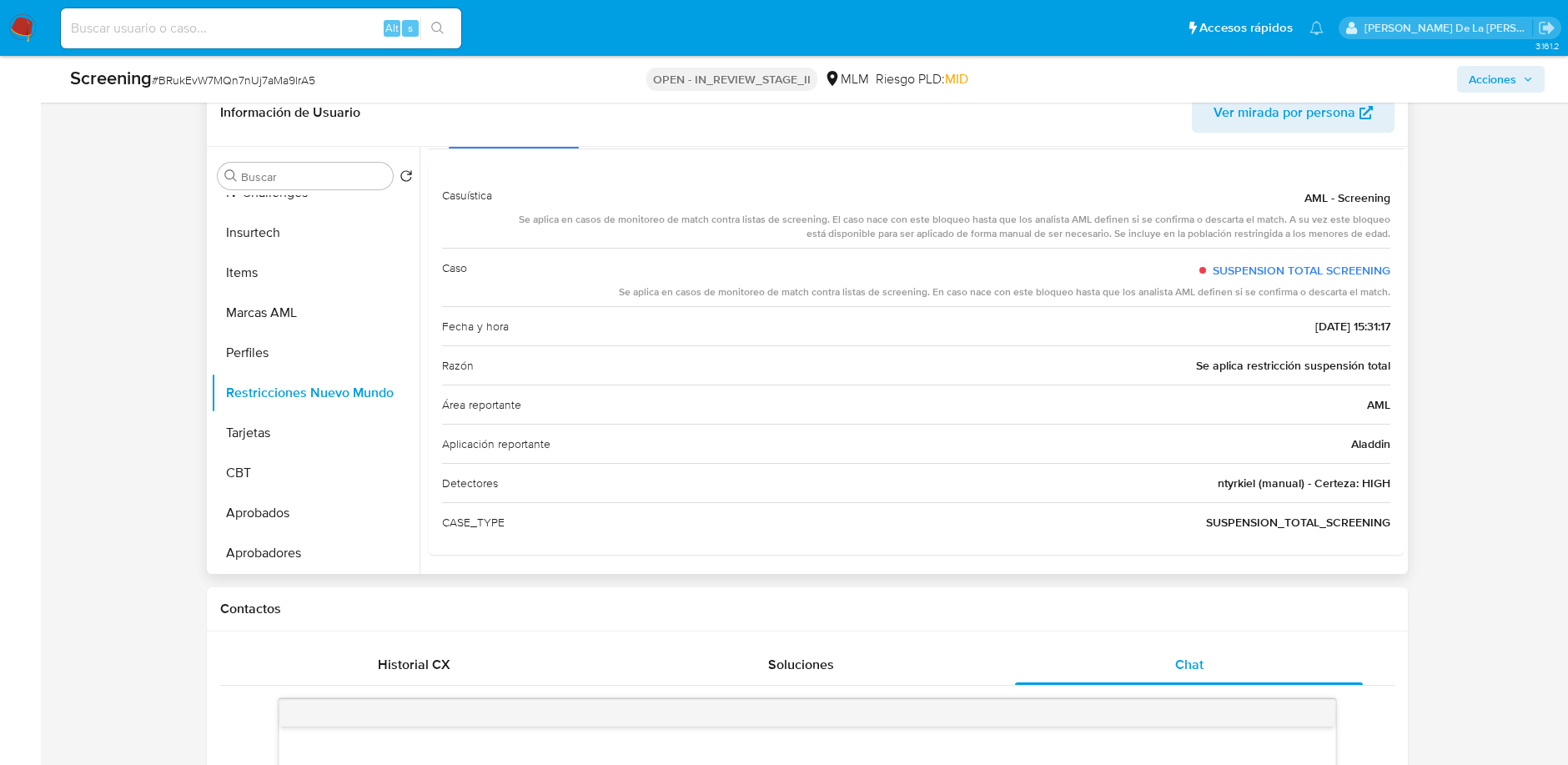
scroll to position [0, 0]
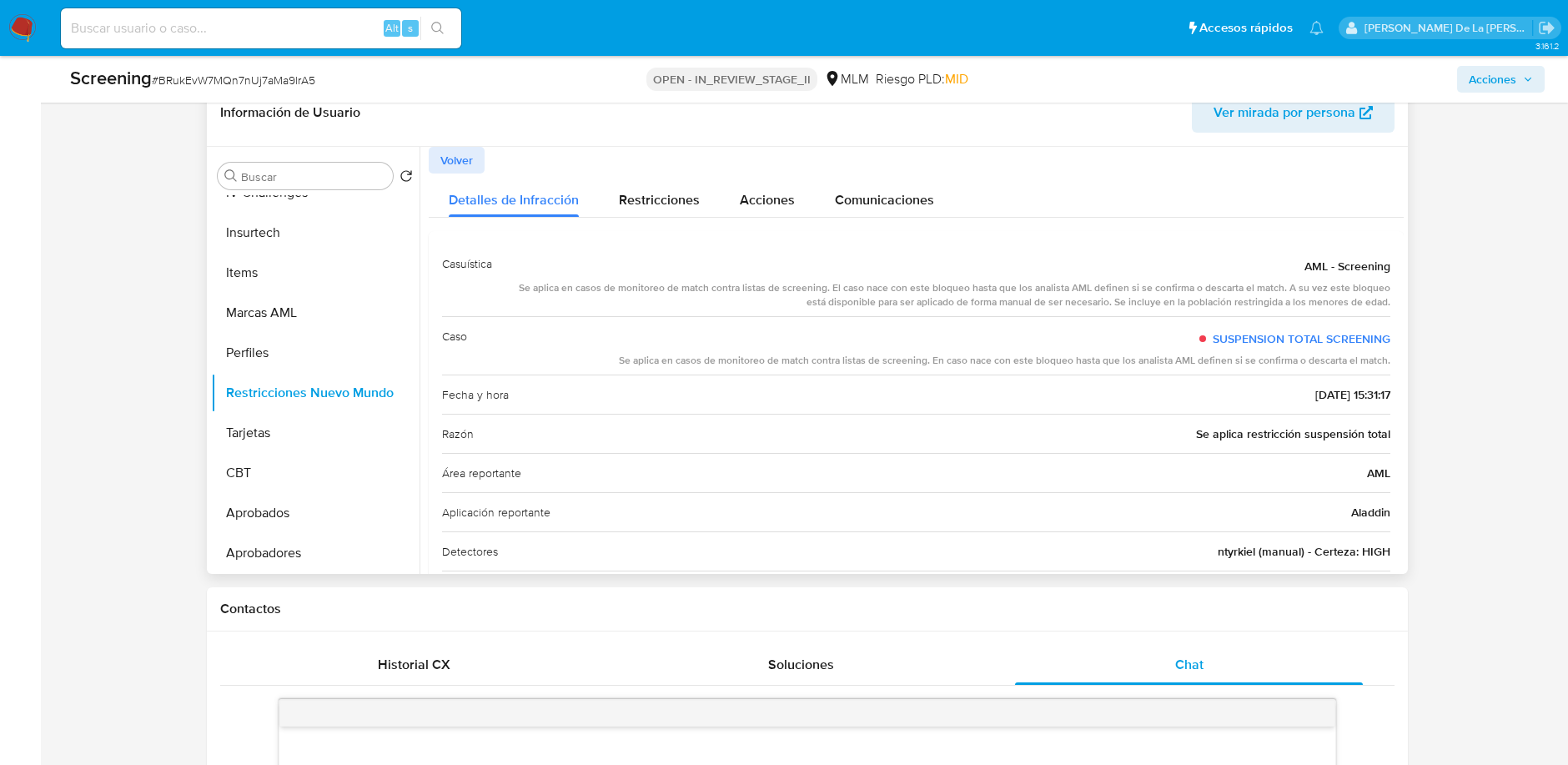
click at [452, 158] on span "Volver" at bounding box center [457, 159] width 32 height 23
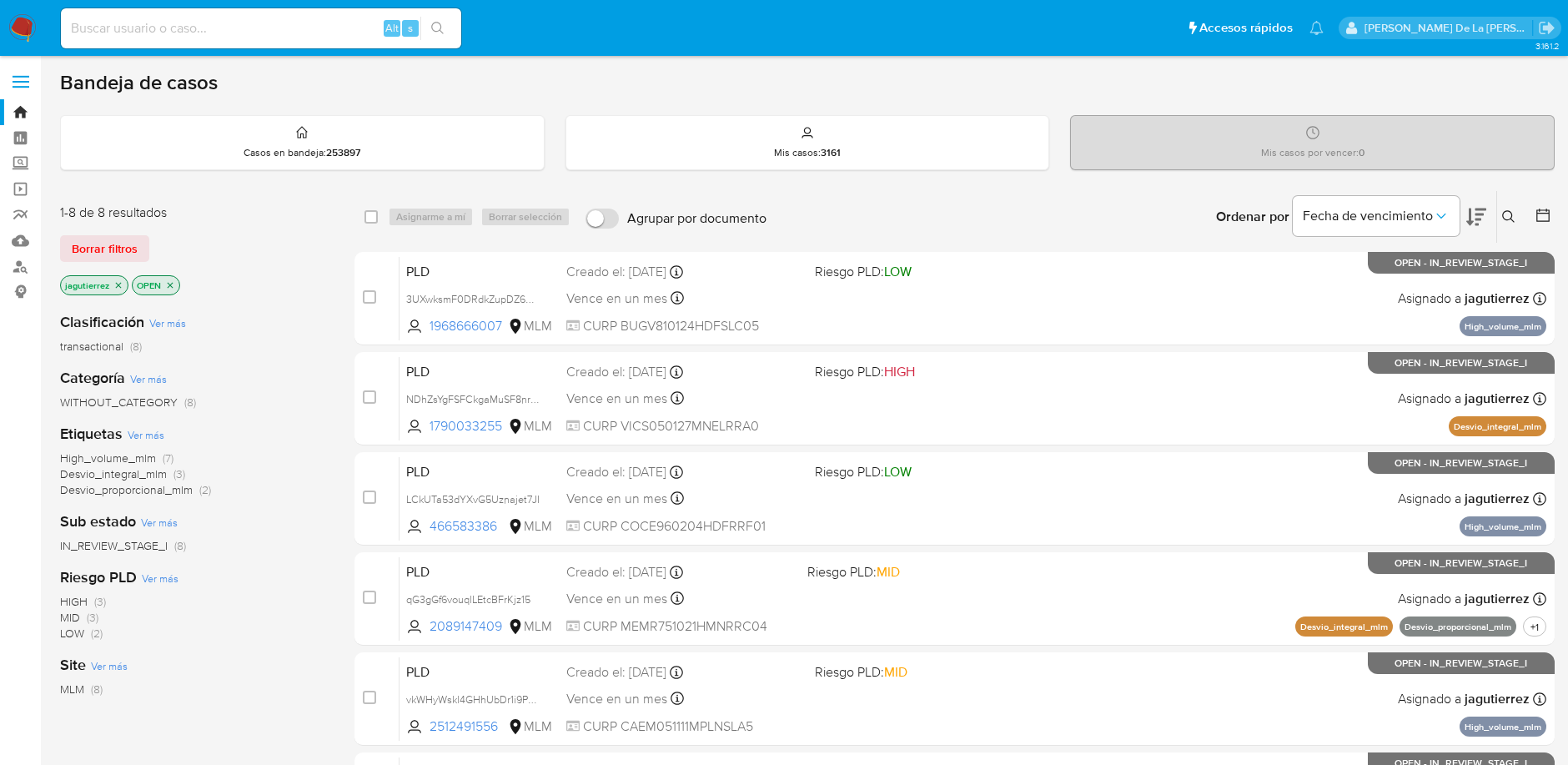
click at [1514, 216] on icon at bounding box center [1509, 217] width 14 height 14
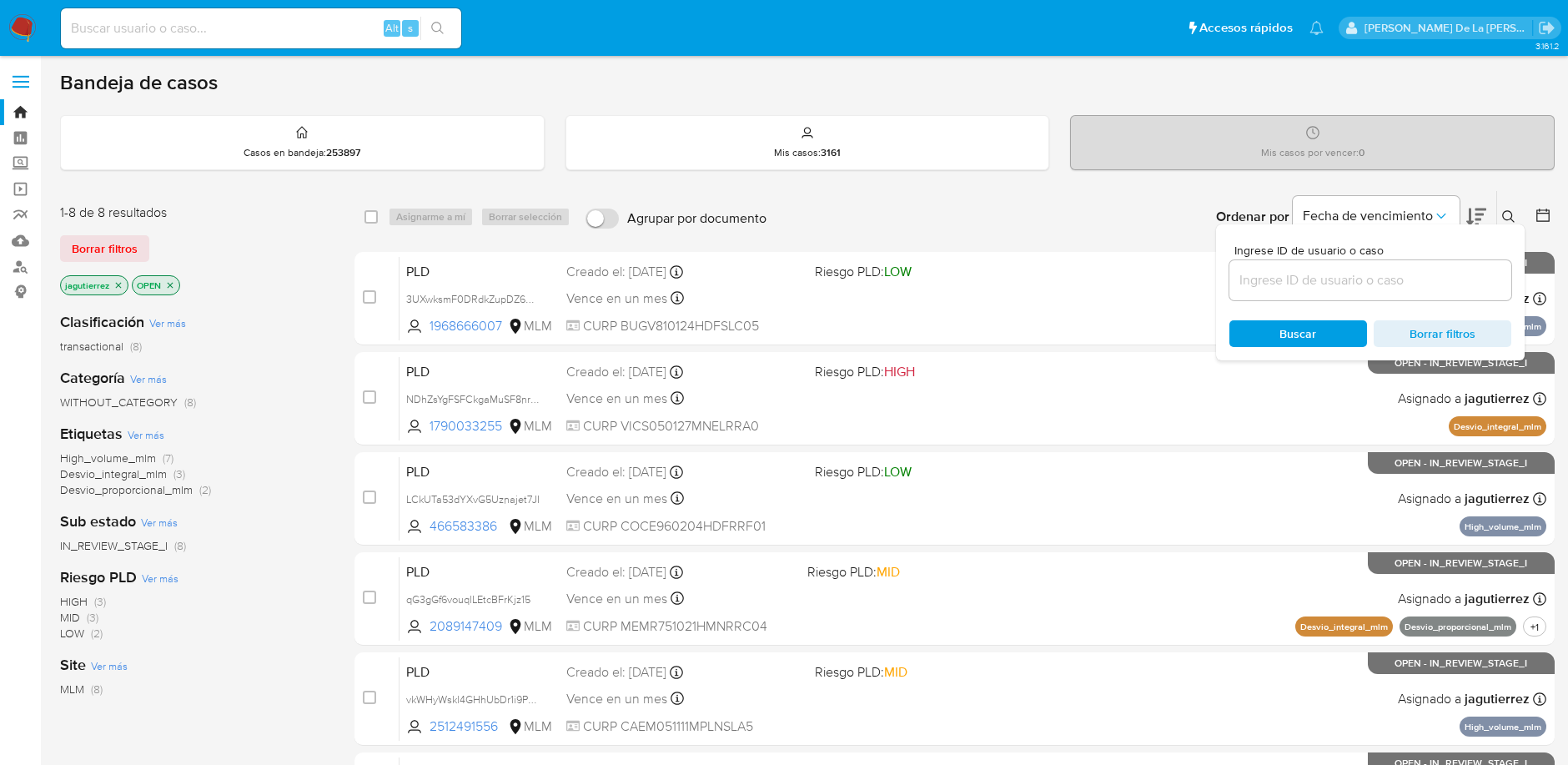
click at [1317, 279] on input at bounding box center [1370, 279] width 282 height 21
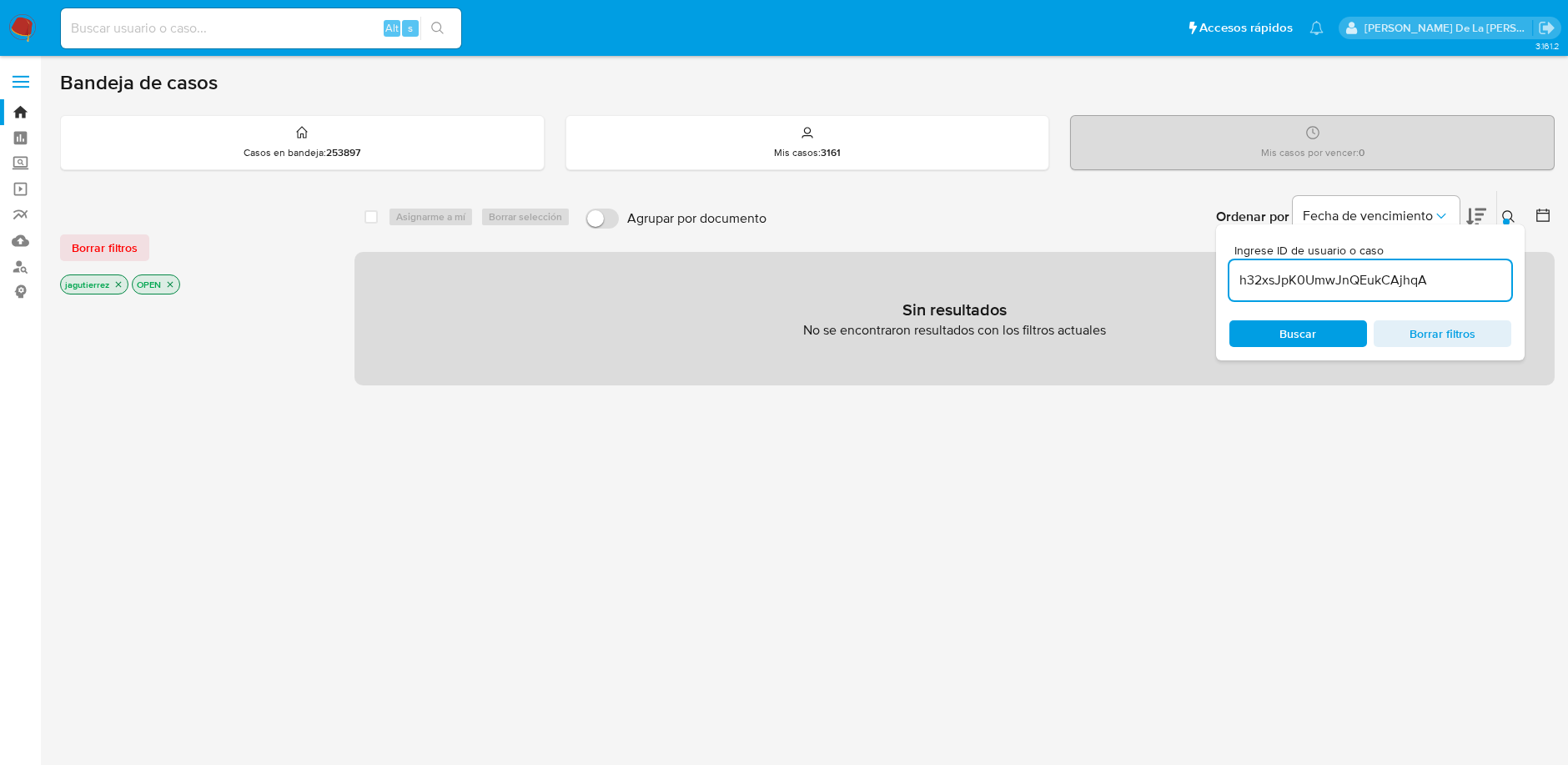
click at [114, 287] on icon "close-filter" at bounding box center [118, 285] width 10 height 10
click at [1457, 285] on input "h32xsJpK0UmwJnQEukCAjhqA" at bounding box center [1370, 279] width 282 height 21
type input "h32xsJpK0UmwJnQEukCAjhq"
click at [1306, 264] on div "h32xsJpK0UmwJnQEukCAjhq" at bounding box center [1370, 279] width 282 height 40
click at [1351, 276] on input "h32xsJpK0UmwJnQEukCAjhq" at bounding box center [1370, 279] width 282 height 21
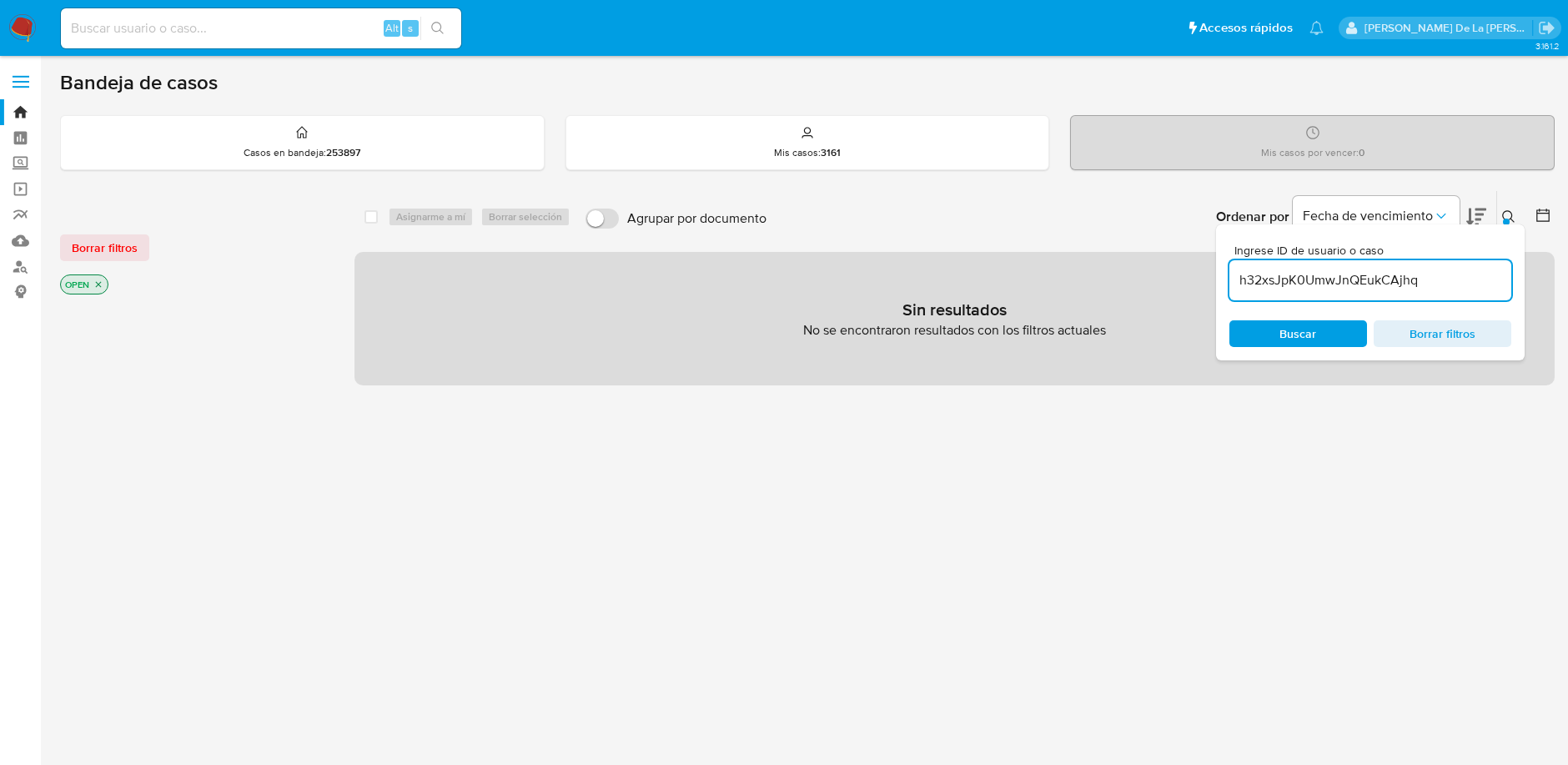
click at [1351, 276] on input "h32xsJpK0UmwJnQEukCAjhq" at bounding box center [1370, 279] width 282 height 21
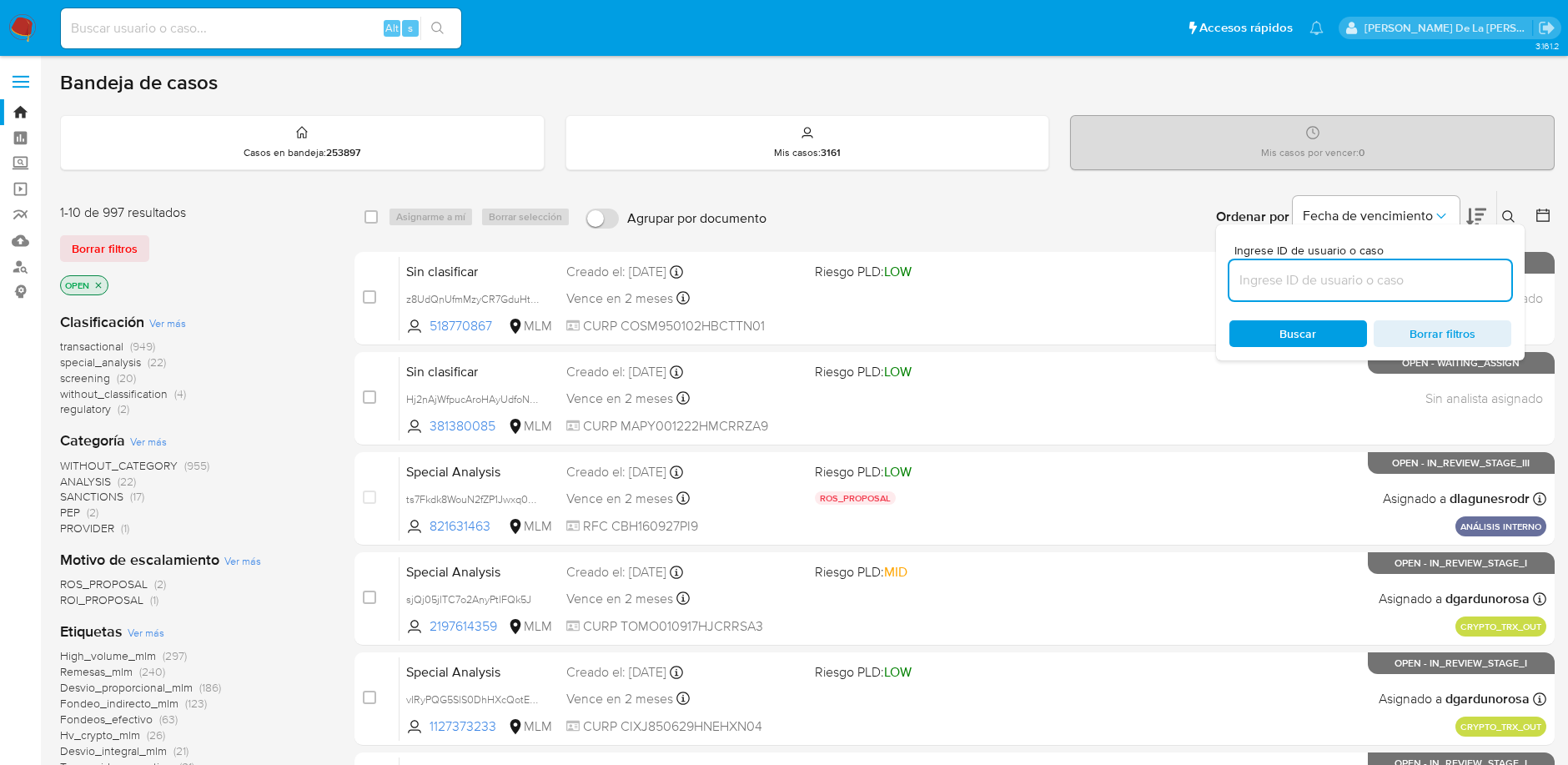
click at [1351, 276] on input at bounding box center [1370, 279] width 282 height 21
paste input "2385489573"
type input "2385489573"
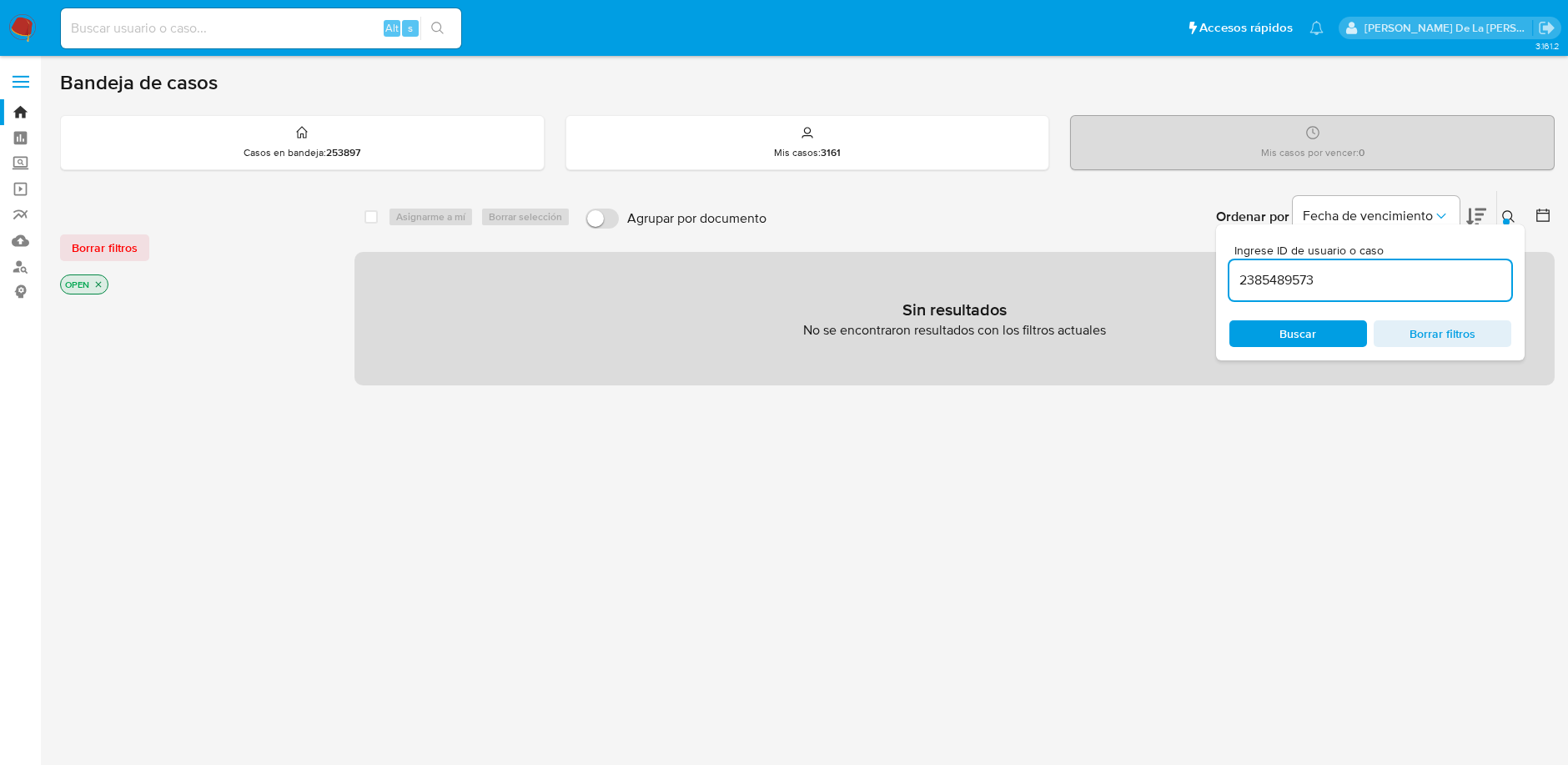
click at [100, 285] on icon "close-filter" at bounding box center [99, 285] width 6 height 6
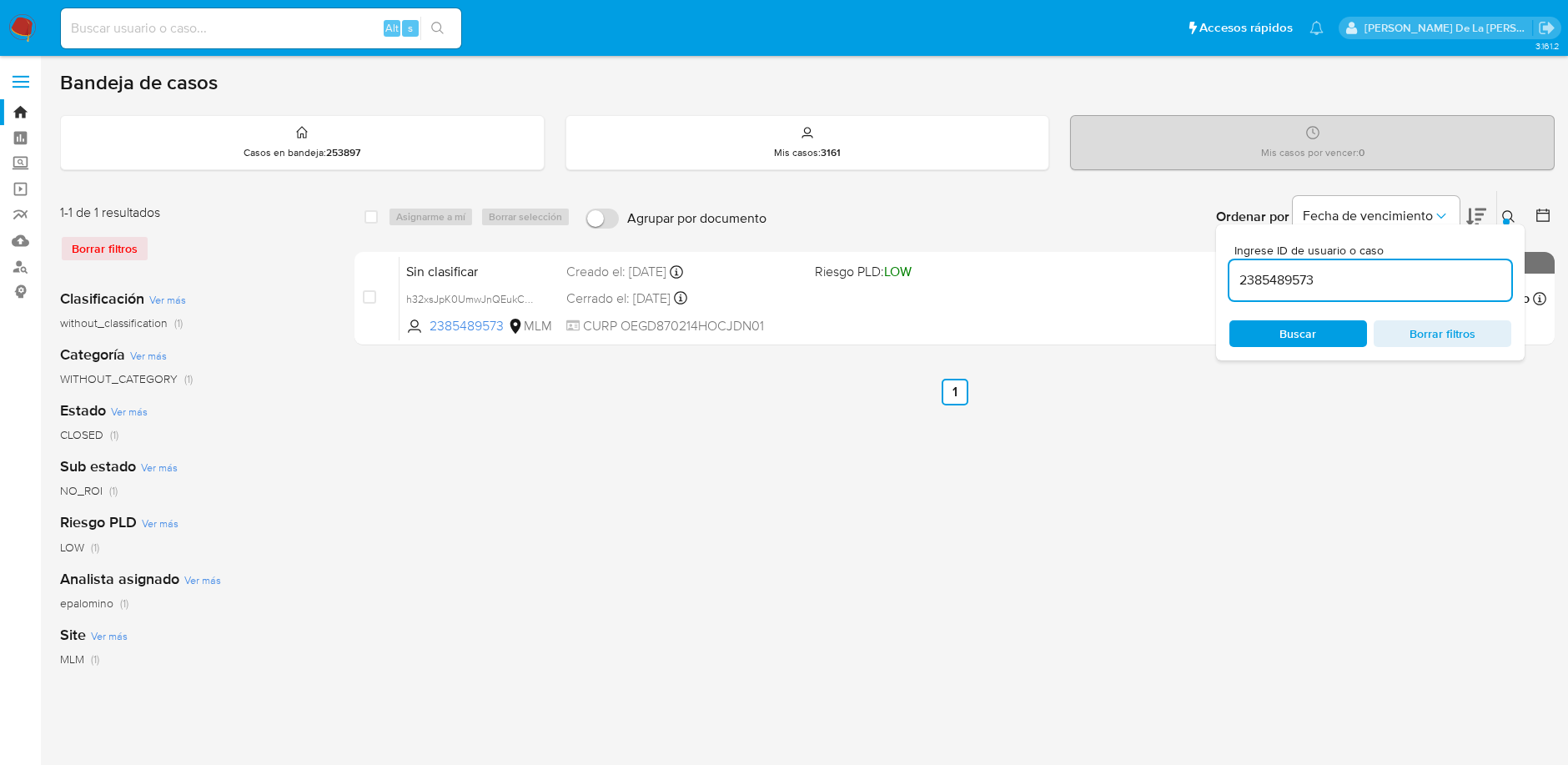
click at [945, 530] on div "select-all-cases-checkbox Asignarme a mí Borrar selección Agrupar por documento…" at bounding box center [954, 556] width 1201 height 733
click at [1507, 220] on div at bounding box center [1507, 221] width 7 height 7
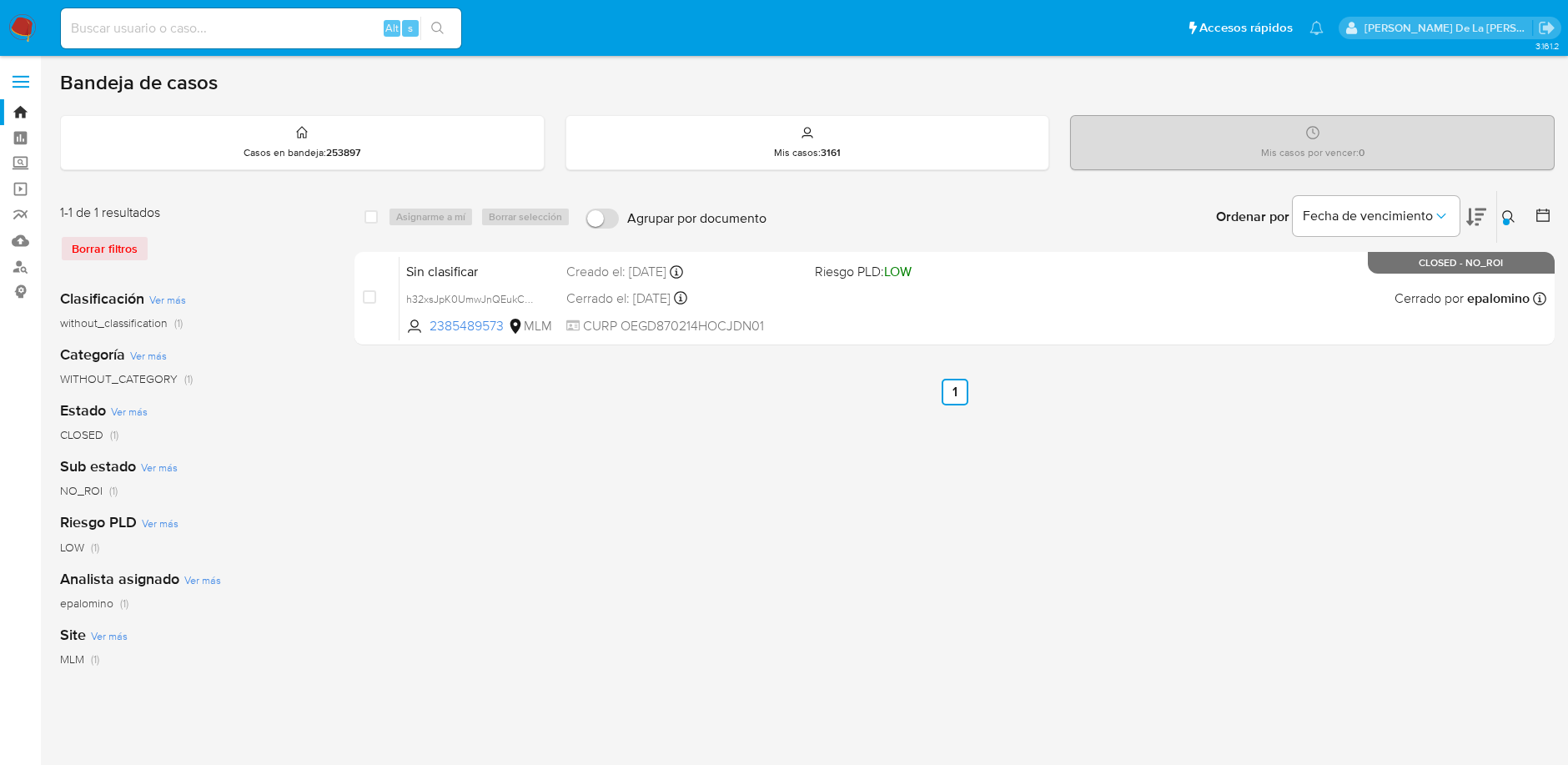
click at [1507, 220] on div at bounding box center [1507, 221] width 7 height 7
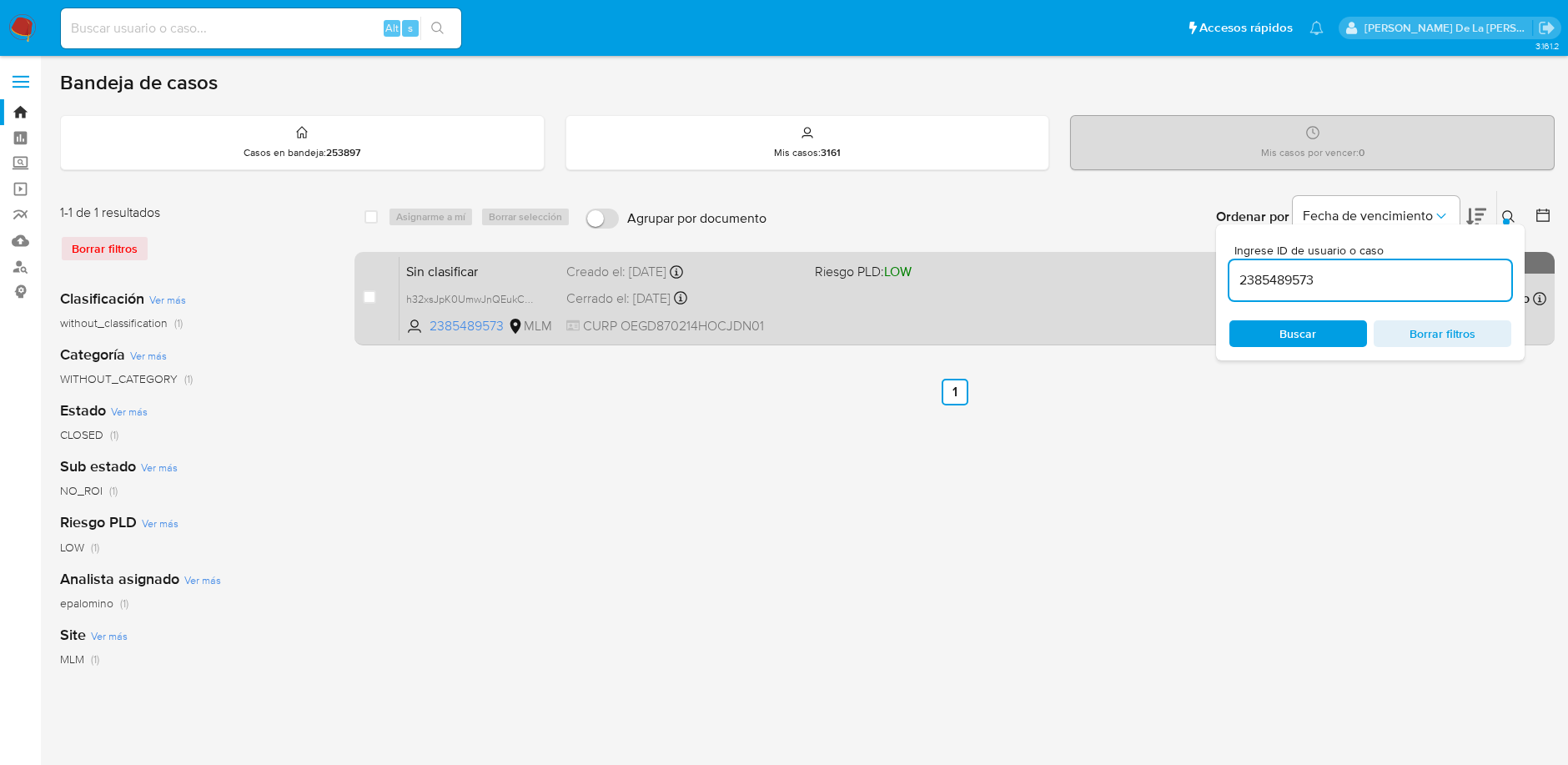
click at [987, 313] on div "Sin clasificar h32xsJpK0UmwJnQEukCAjhqA 2385489573 MLM Riesgo PLD: LOW Creado e…" at bounding box center [973, 298] width 1147 height 84
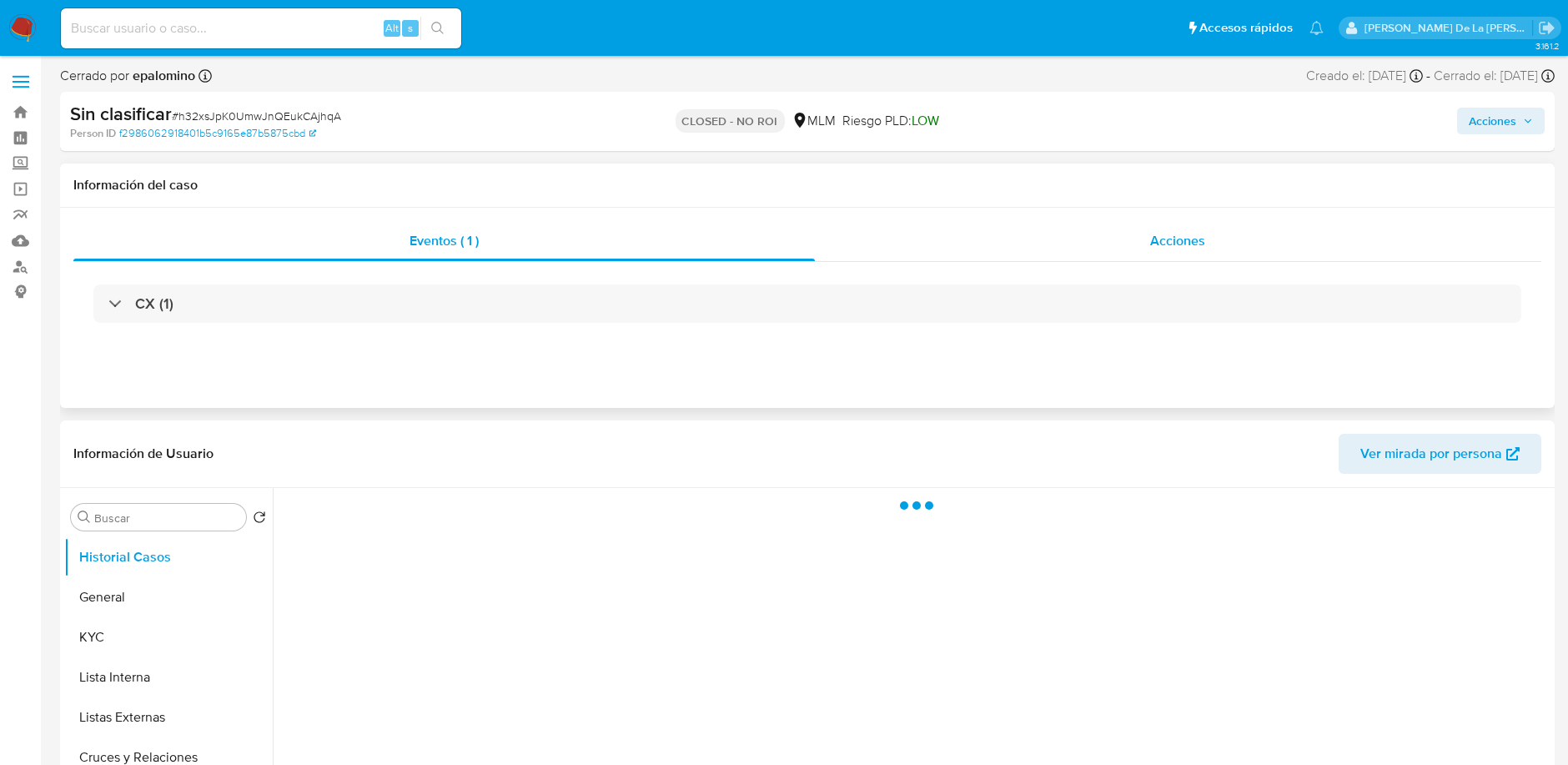
select select "10"
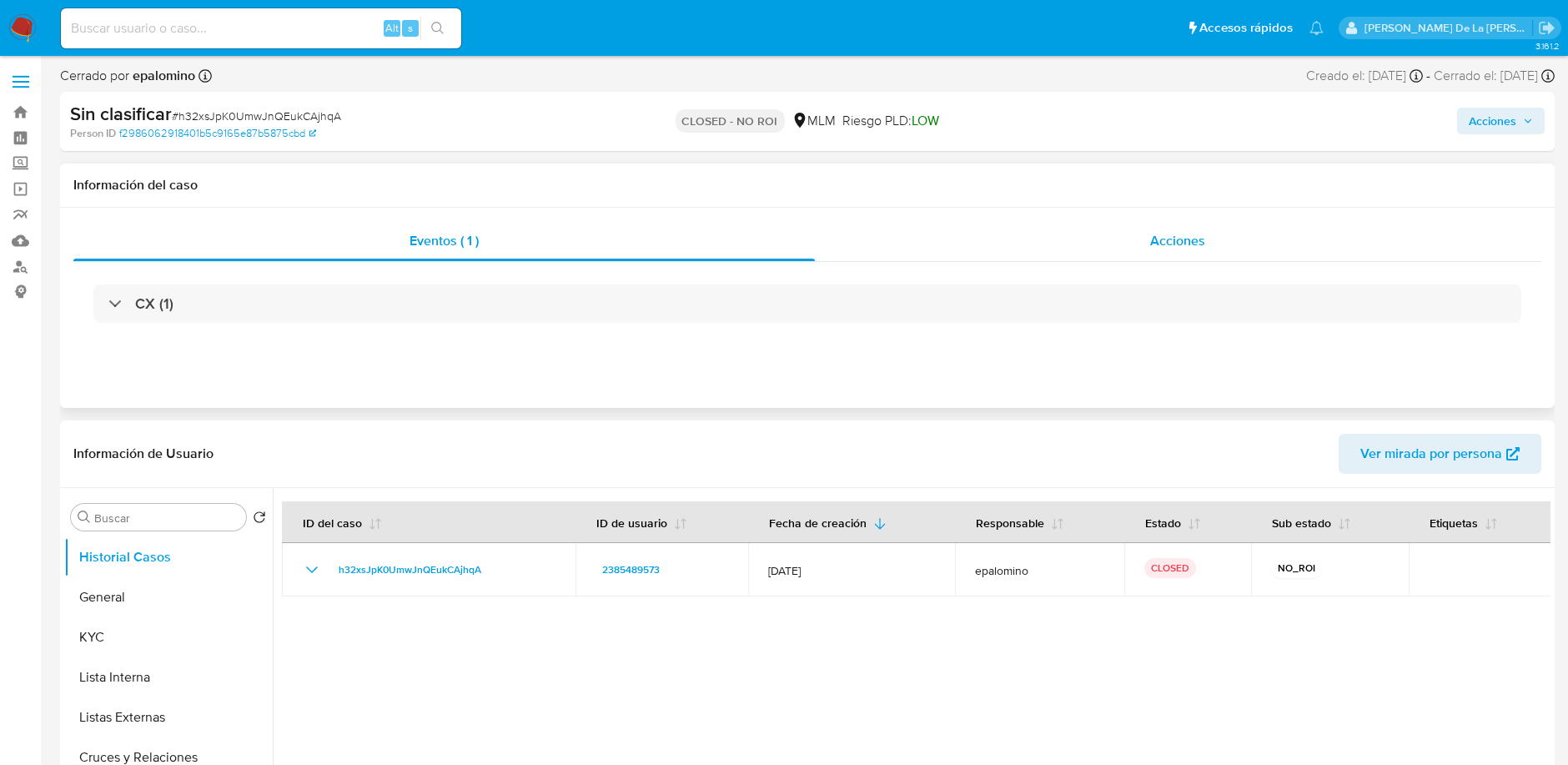
click at [1190, 241] on span "Acciones" at bounding box center [1178, 240] width 55 height 20
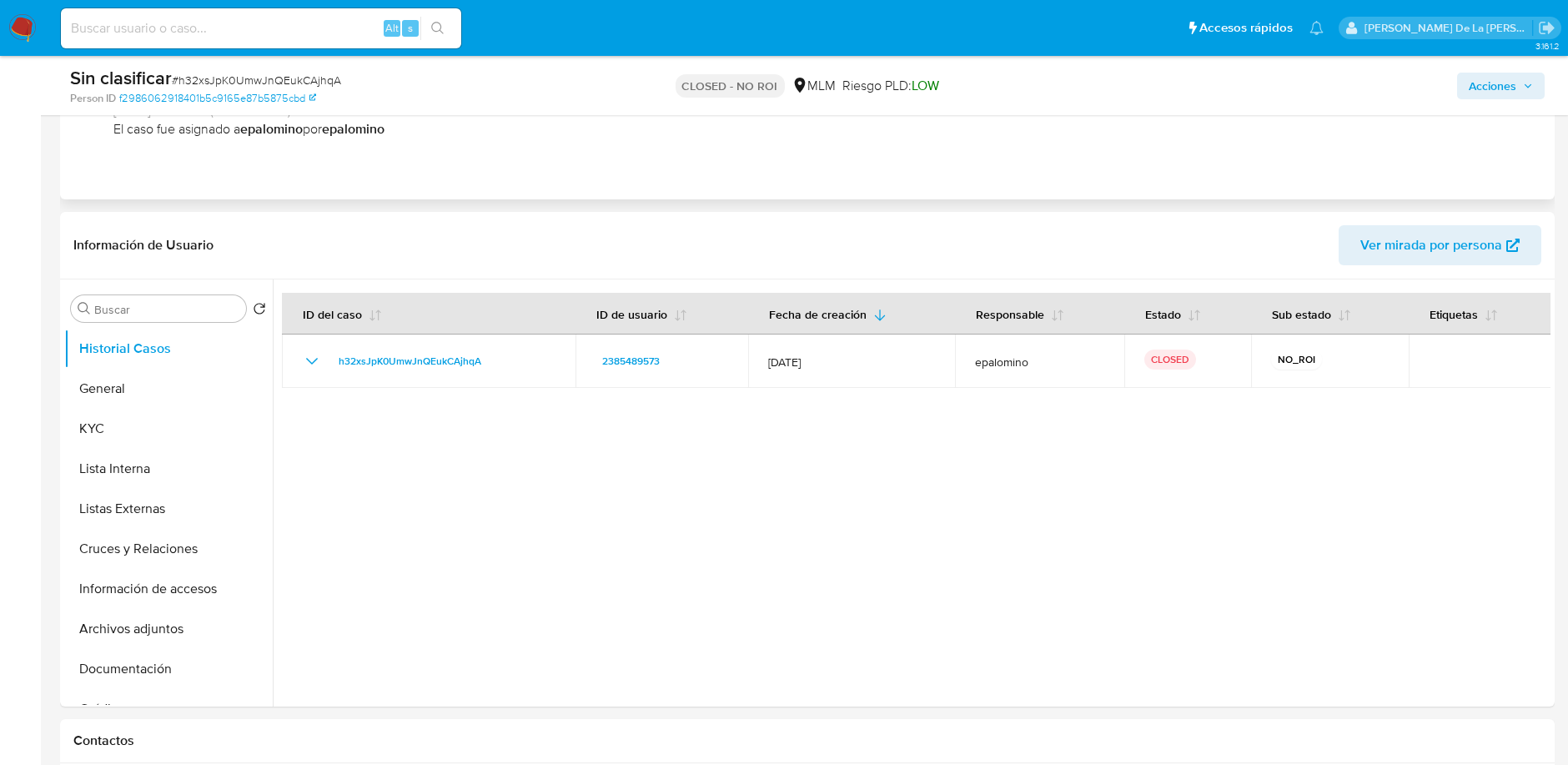
scroll to position [281, 0]
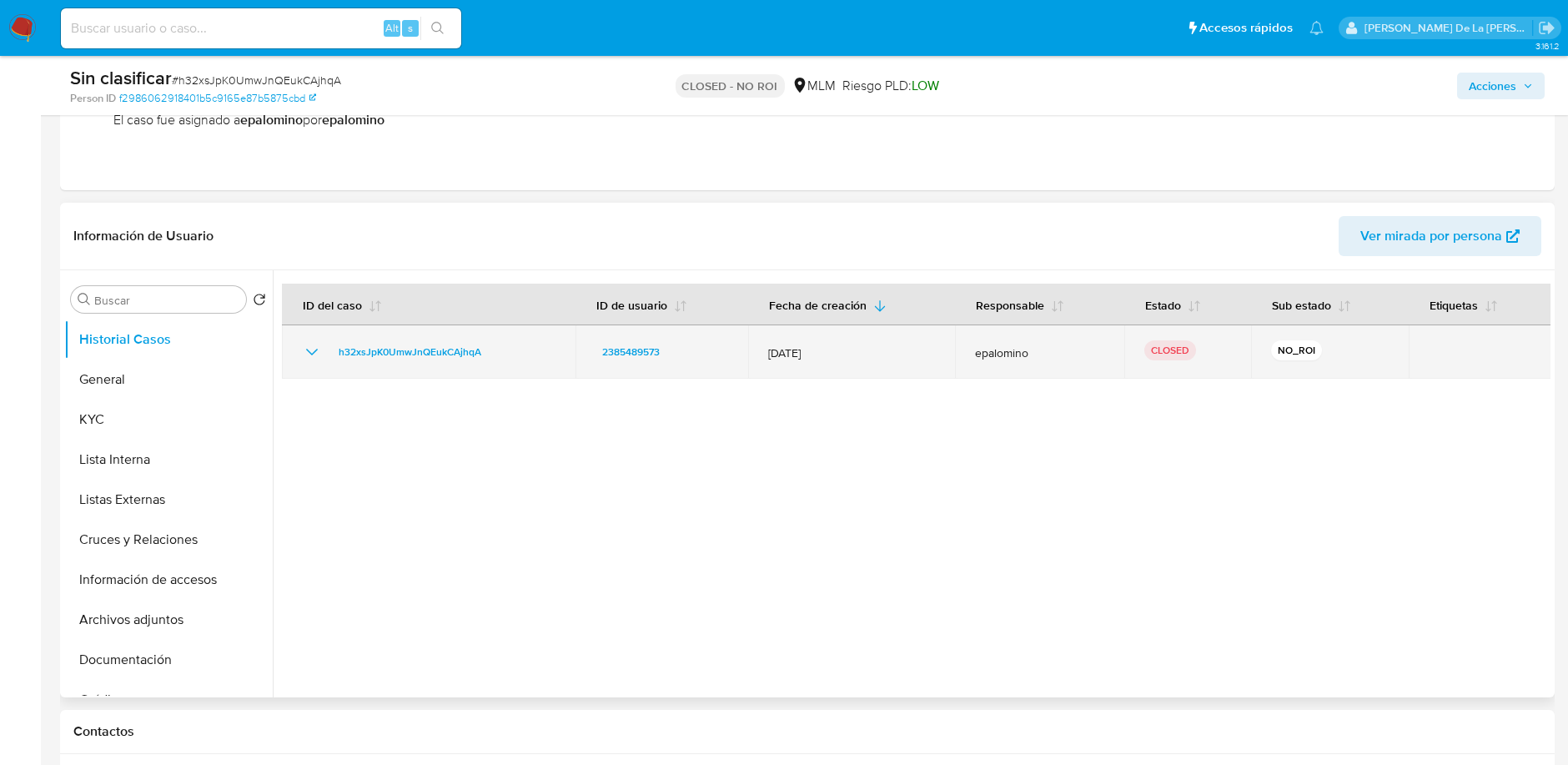
click at [325, 373] on td "h32xsJpK0UmwJnQEukCAjhqA" at bounding box center [429, 352] width 294 height 54
click at [312, 356] on icon "Mostrar/Ocultar" at bounding box center [311, 351] width 20 height 20
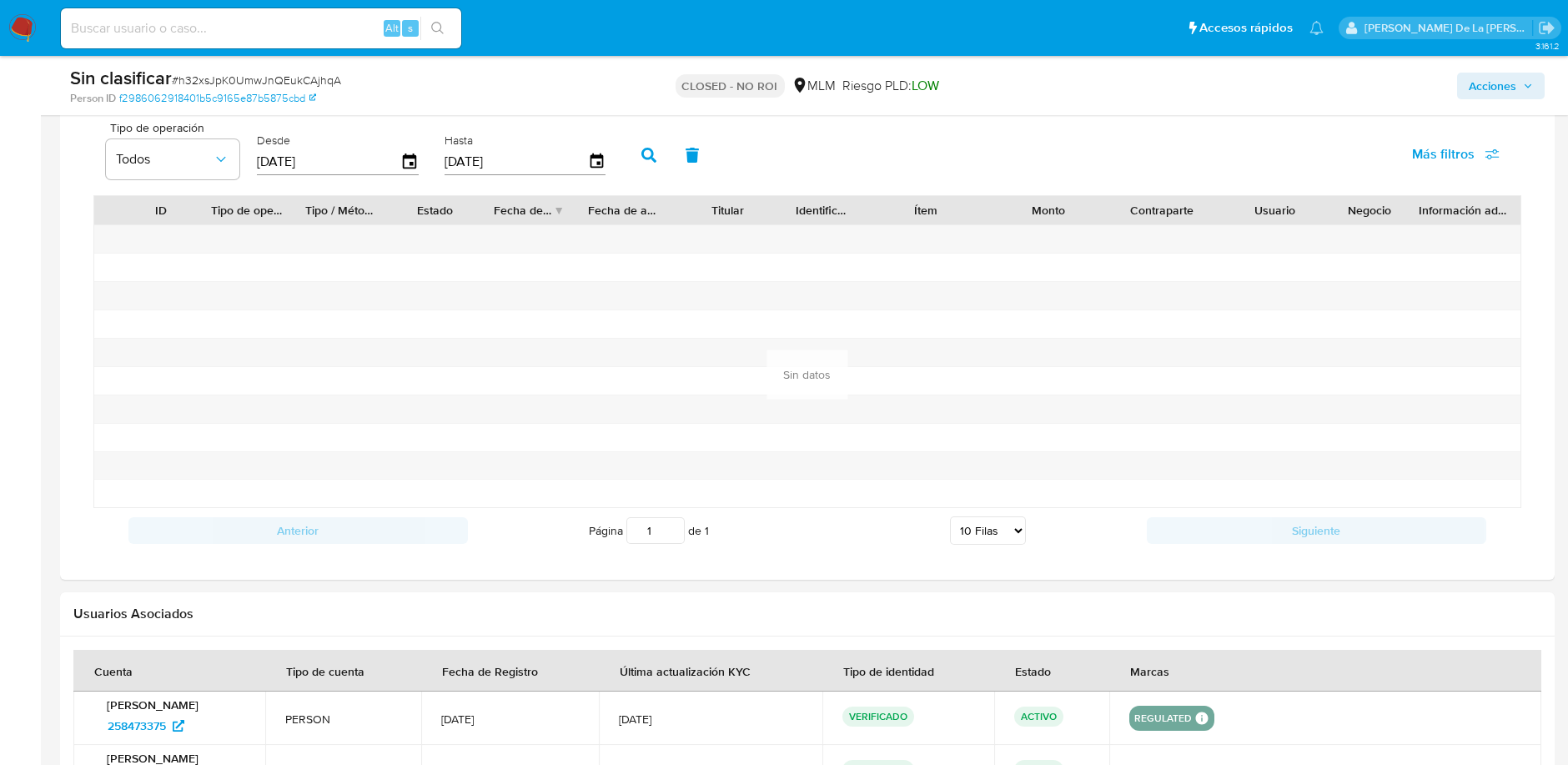
scroll to position [1599, 0]
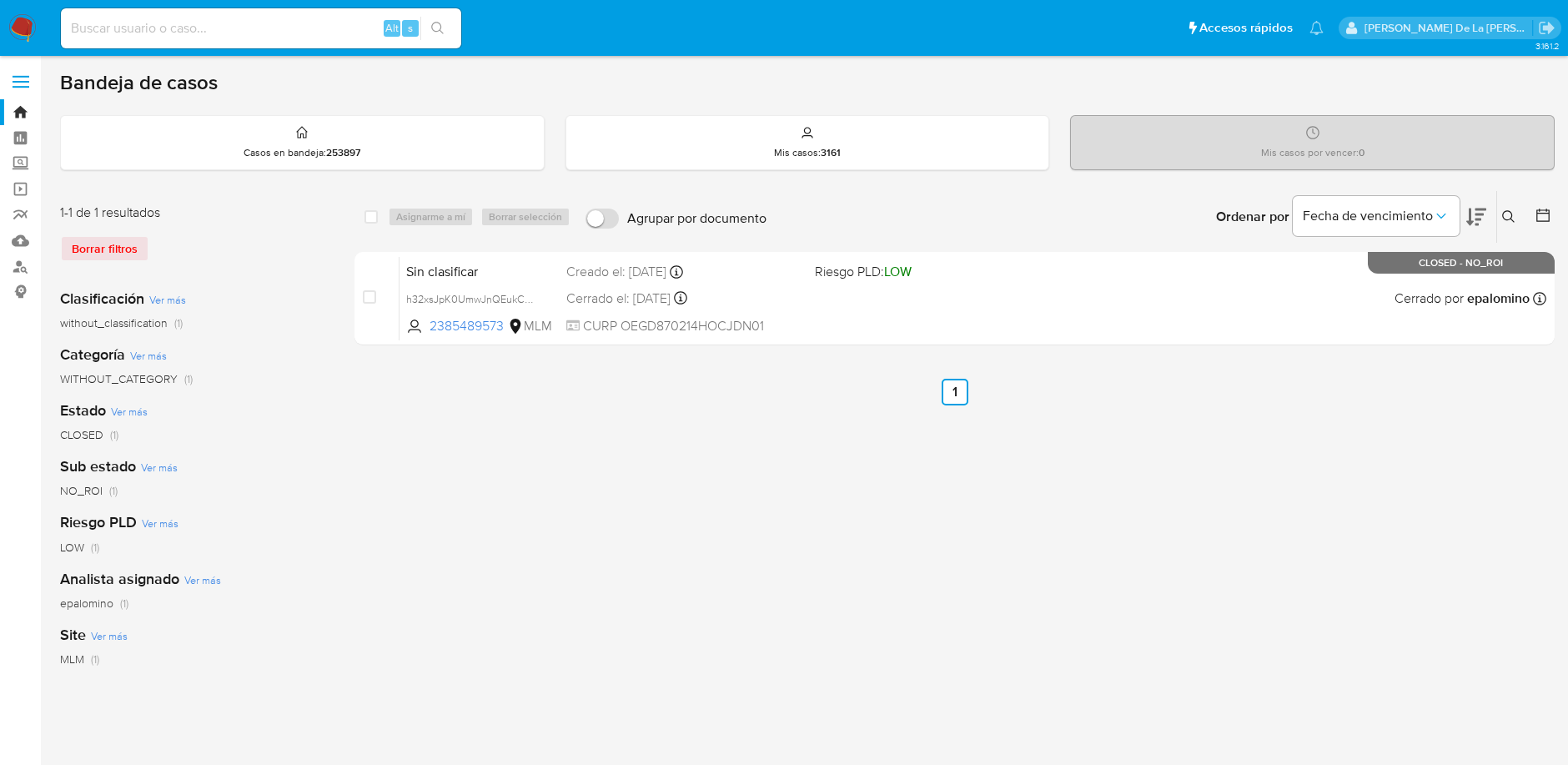
click at [34, 29] on img at bounding box center [22, 28] width 28 height 28
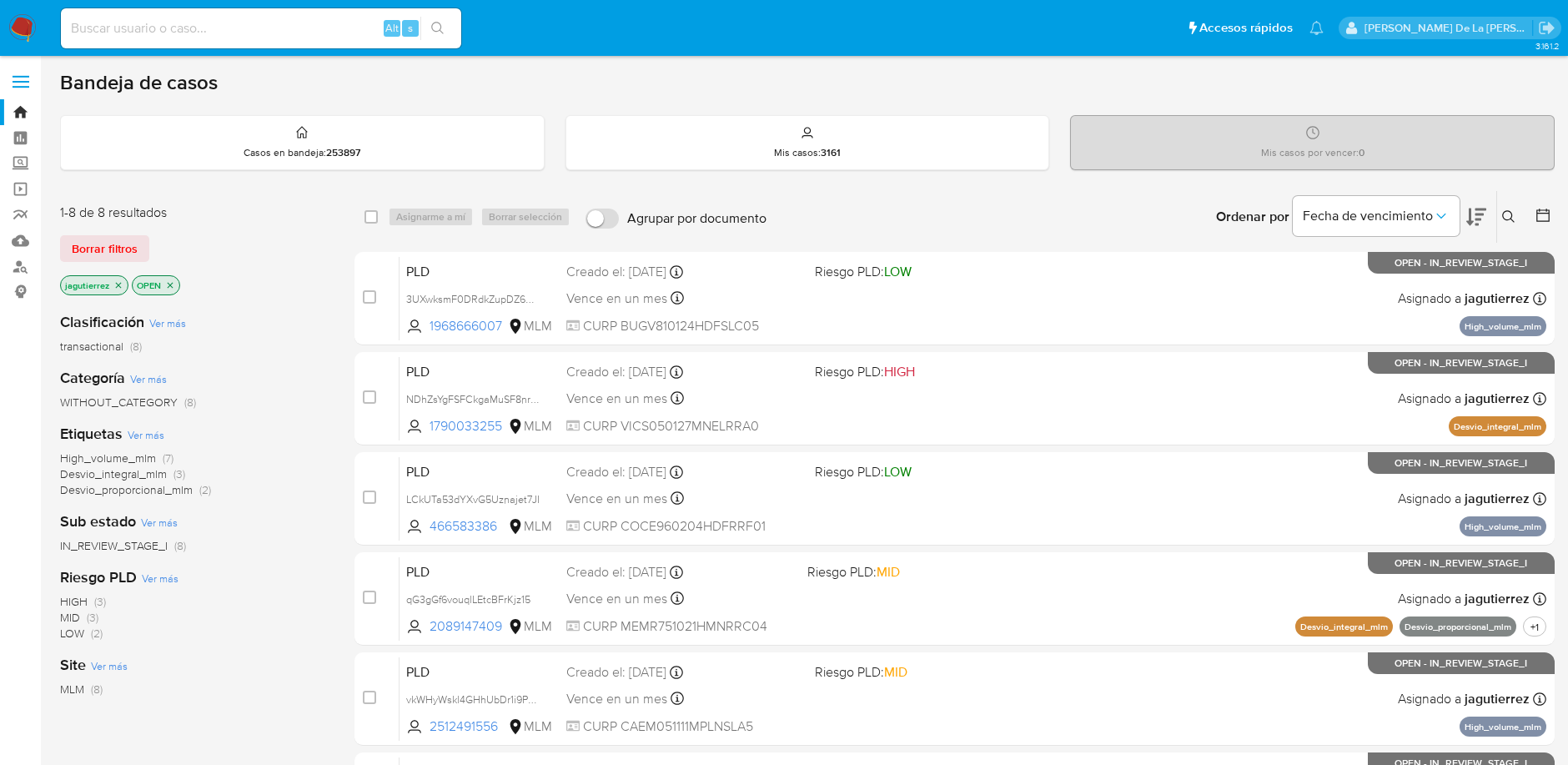
click at [107, 452] on span "High_volume_mlm" at bounding box center [107, 458] width 96 height 17
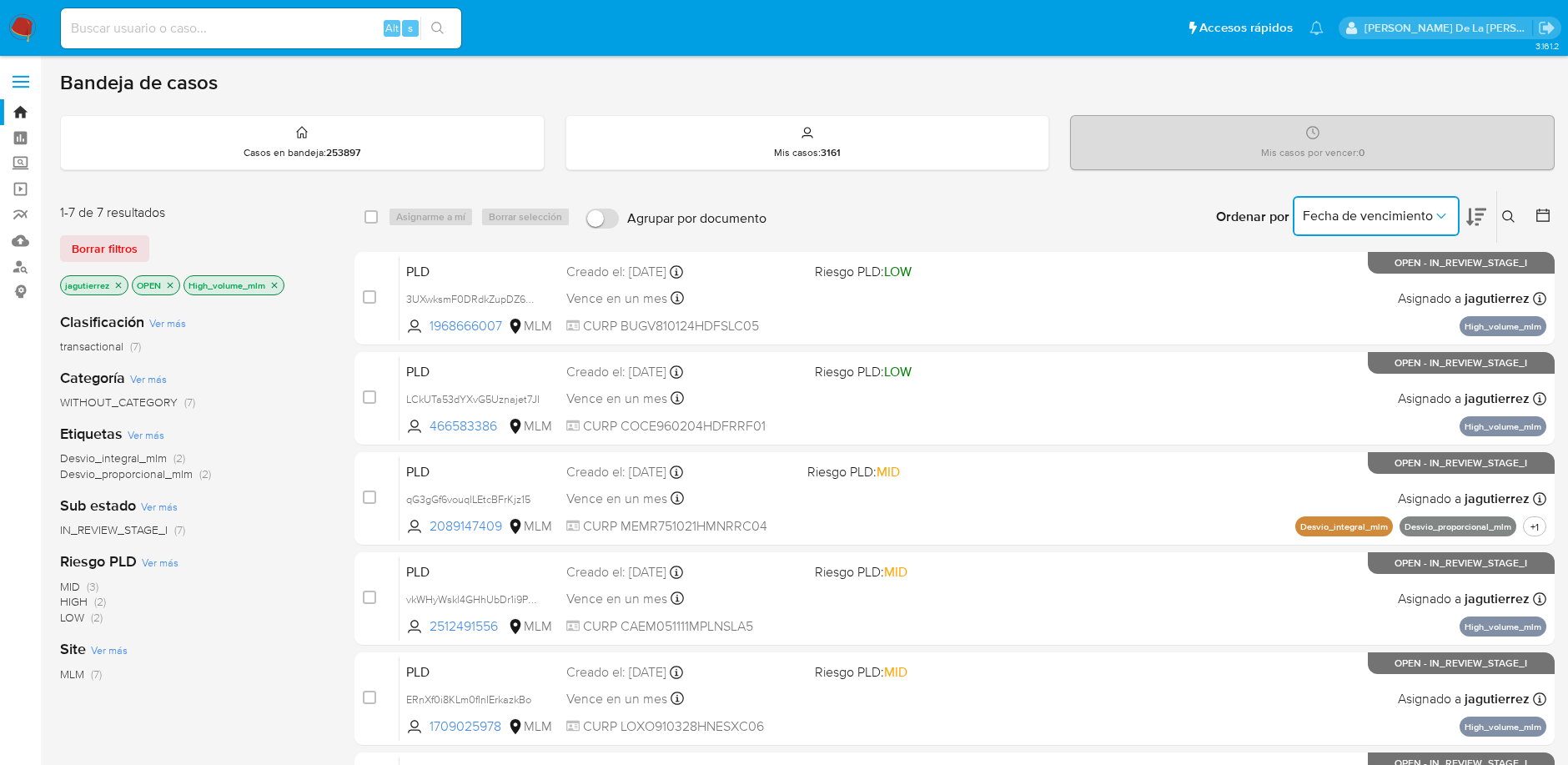
click at [1410, 221] on span "Fecha de vencimiento" at bounding box center [1368, 216] width 130 height 17
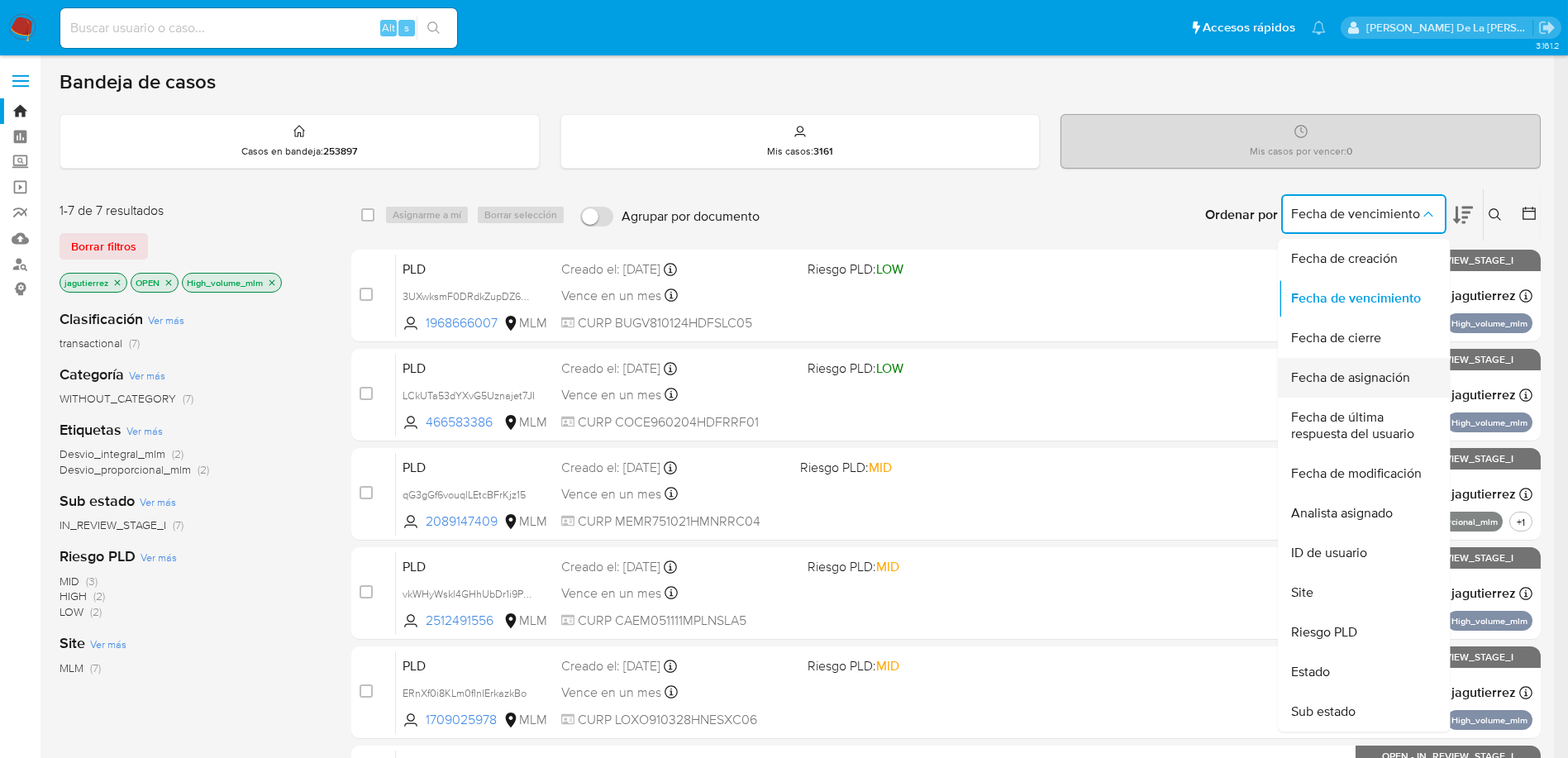
click at [1370, 376] on span "Fecha de asignación" at bounding box center [1350, 378] width 119 height 17
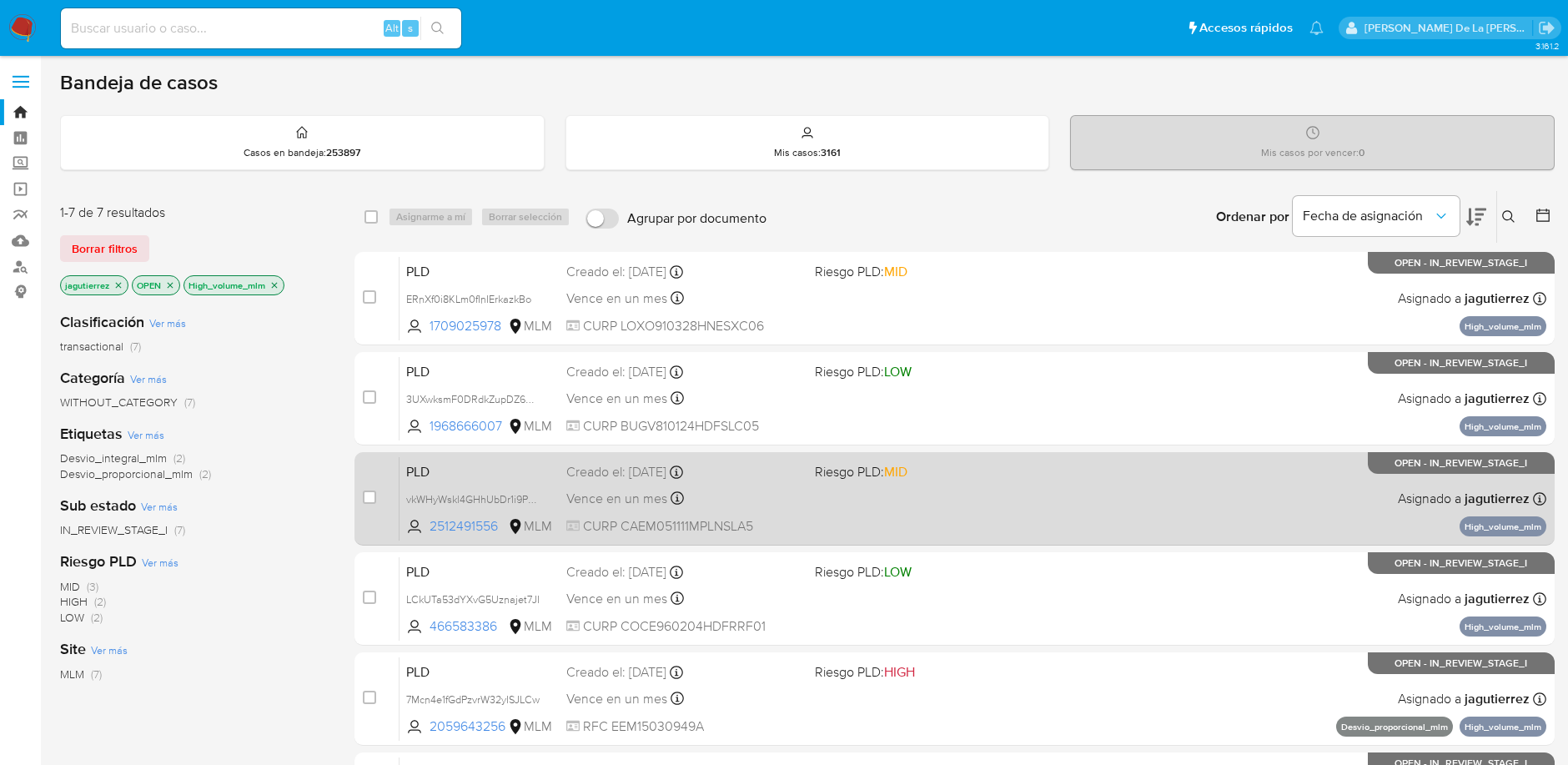
click at [775, 505] on div "Vence en un mes Vence el 11/11/2025 02:07:29" at bounding box center [684, 498] width 235 height 22
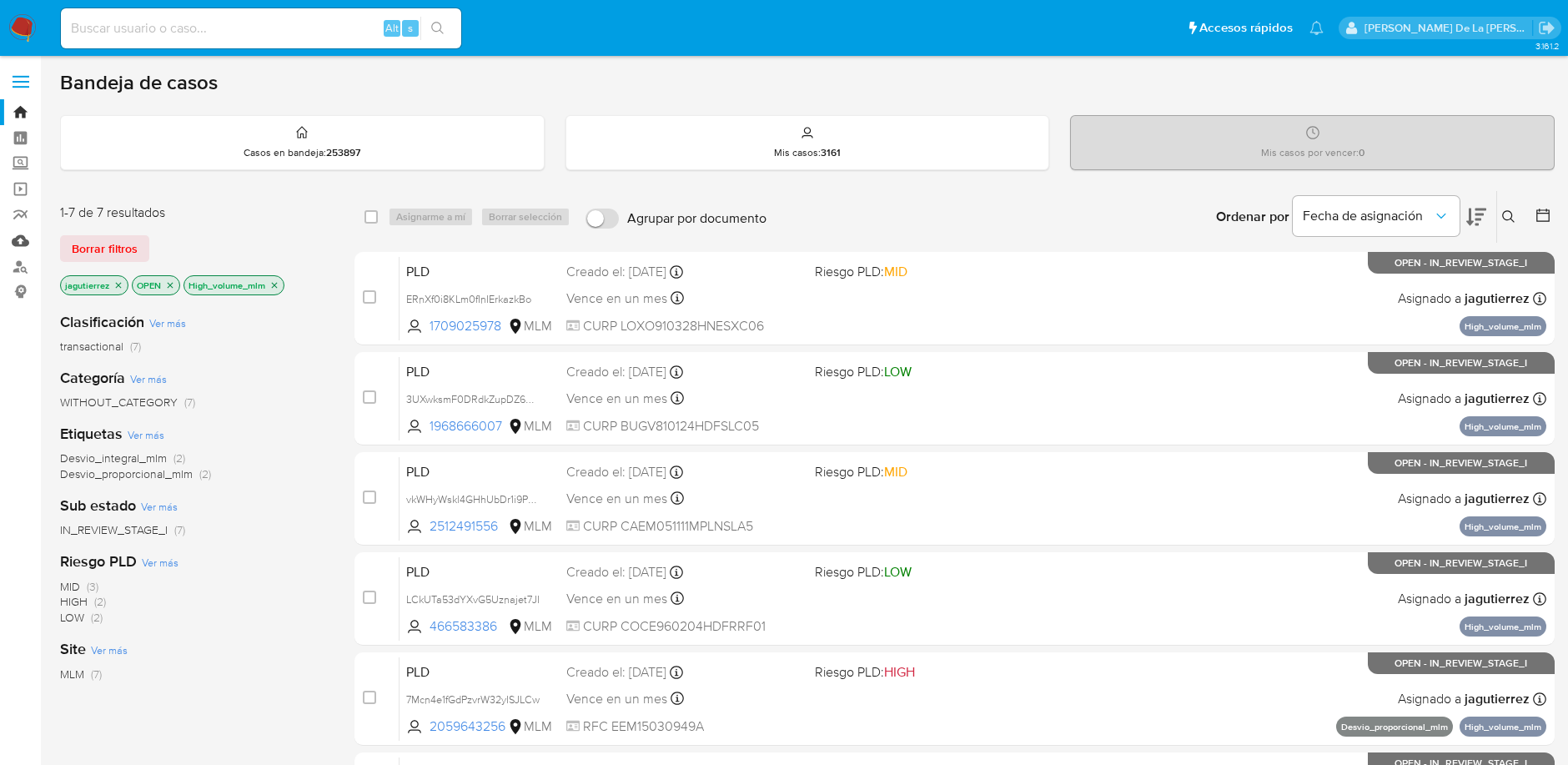
click at [19, 239] on link "Mulan" at bounding box center [99, 240] width 199 height 26
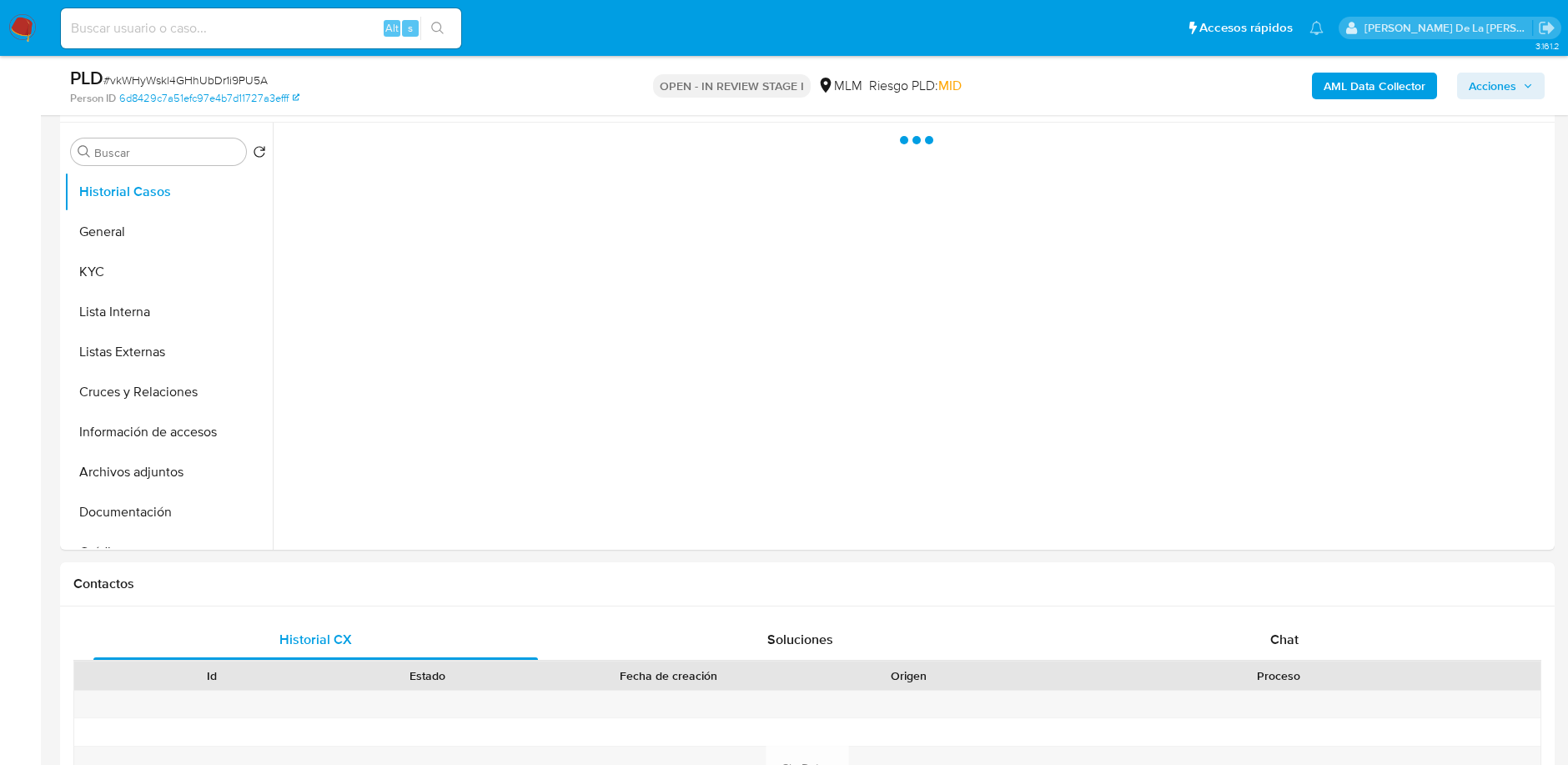
scroll to position [312, 0]
select select "10"
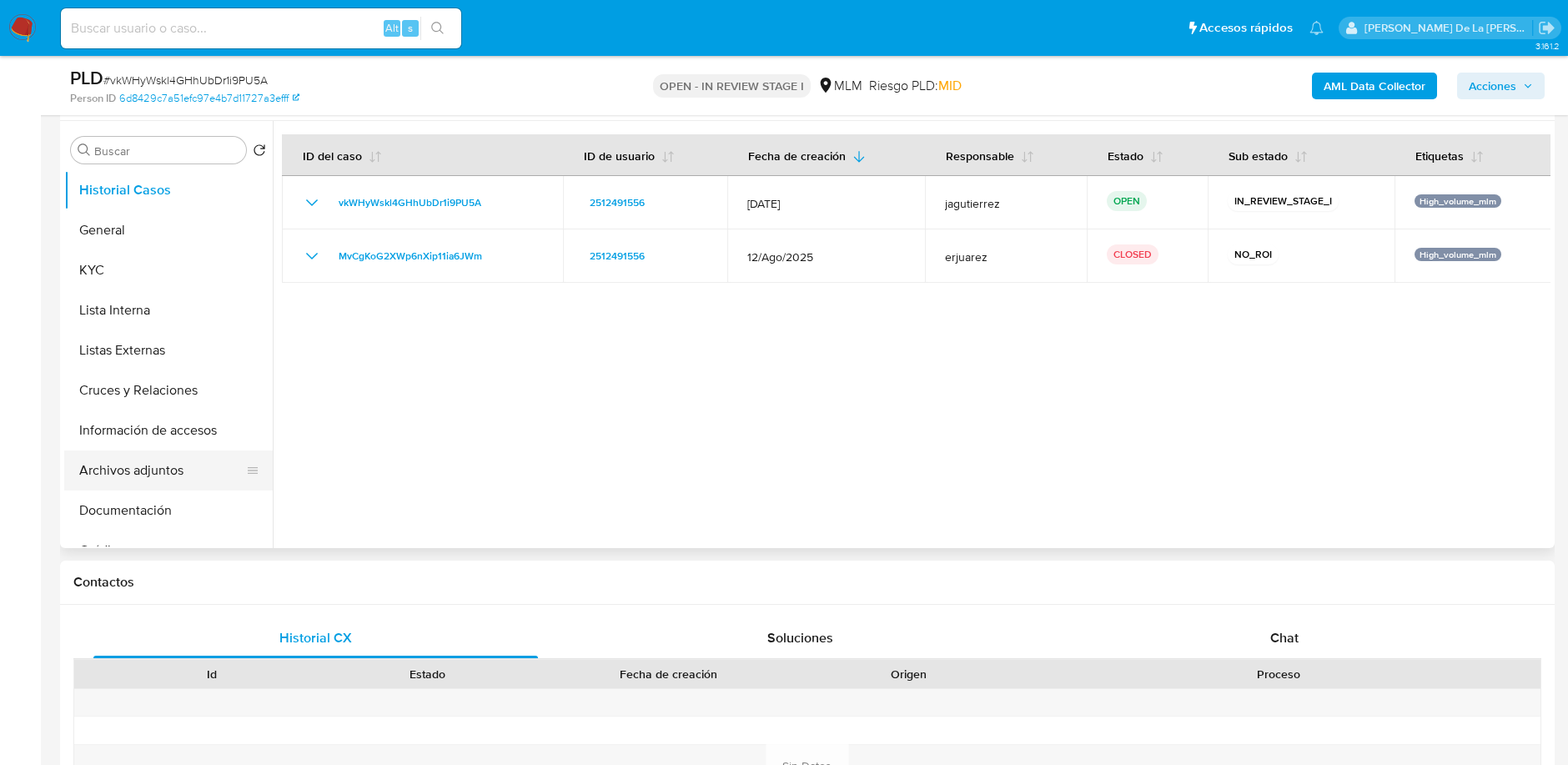
click at [158, 465] on button "Archivos adjuntos" at bounding box center [161, 470] width 195 height 40
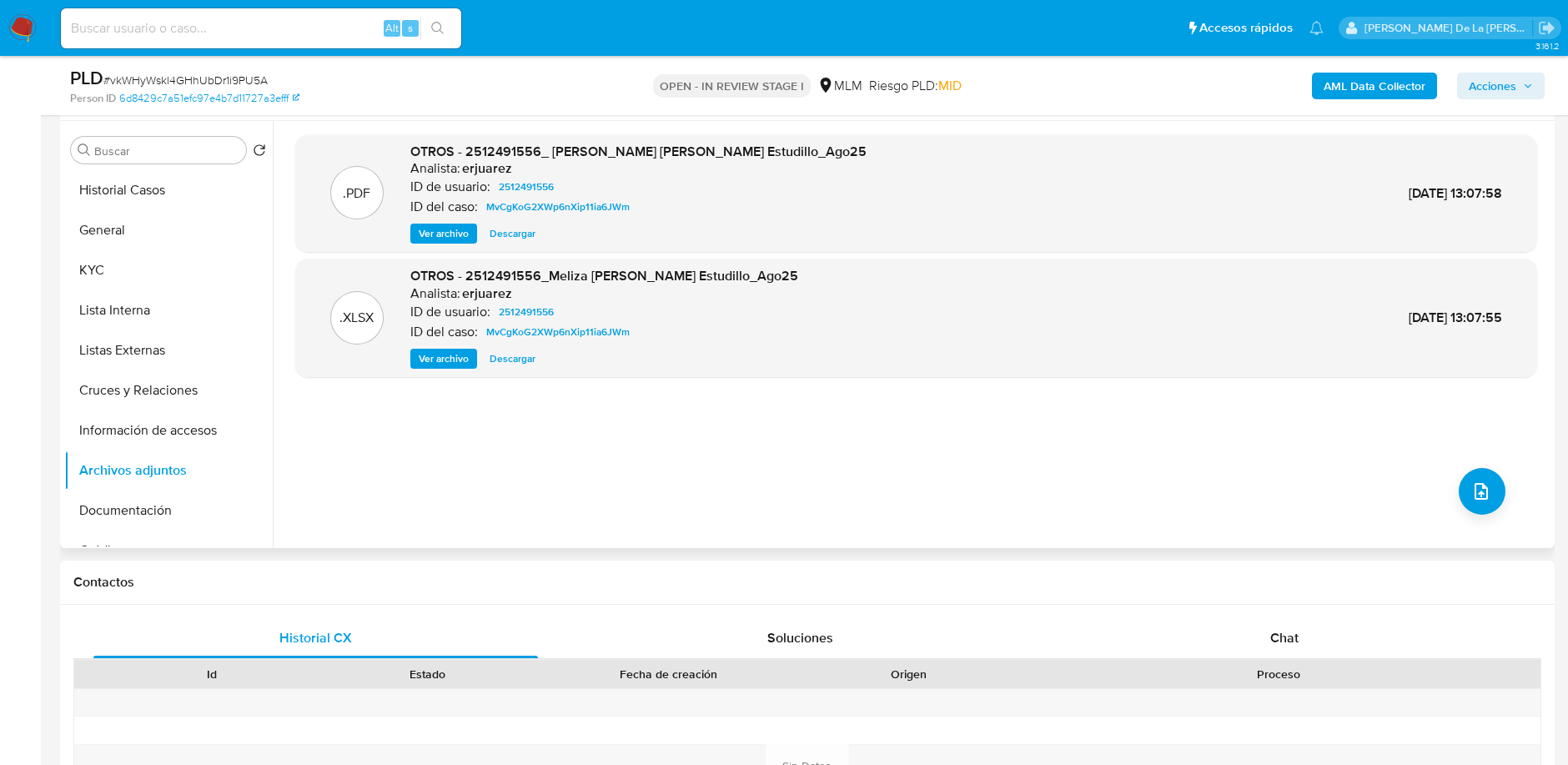
click at [441, 233] on span "Ver archivo" at bounding box center [443, 233] width 50 height 17
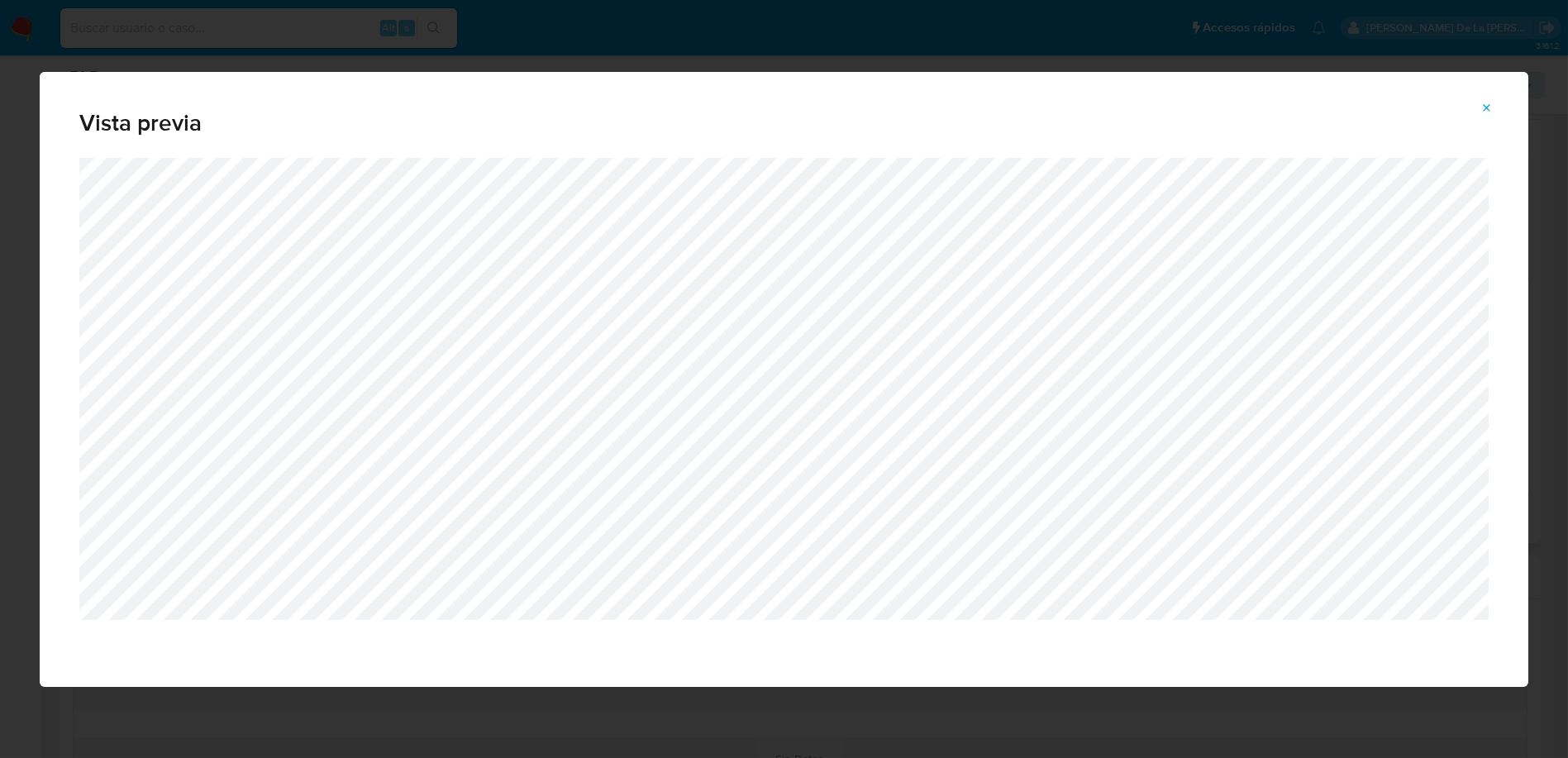
click at [74, 48] on div "Vista previa" at bounding box center [784, 379] width 1568 height 758
click at [1497, 109] on button "Attachment preview" at bounding box center [1487, 108] width 36 height 26
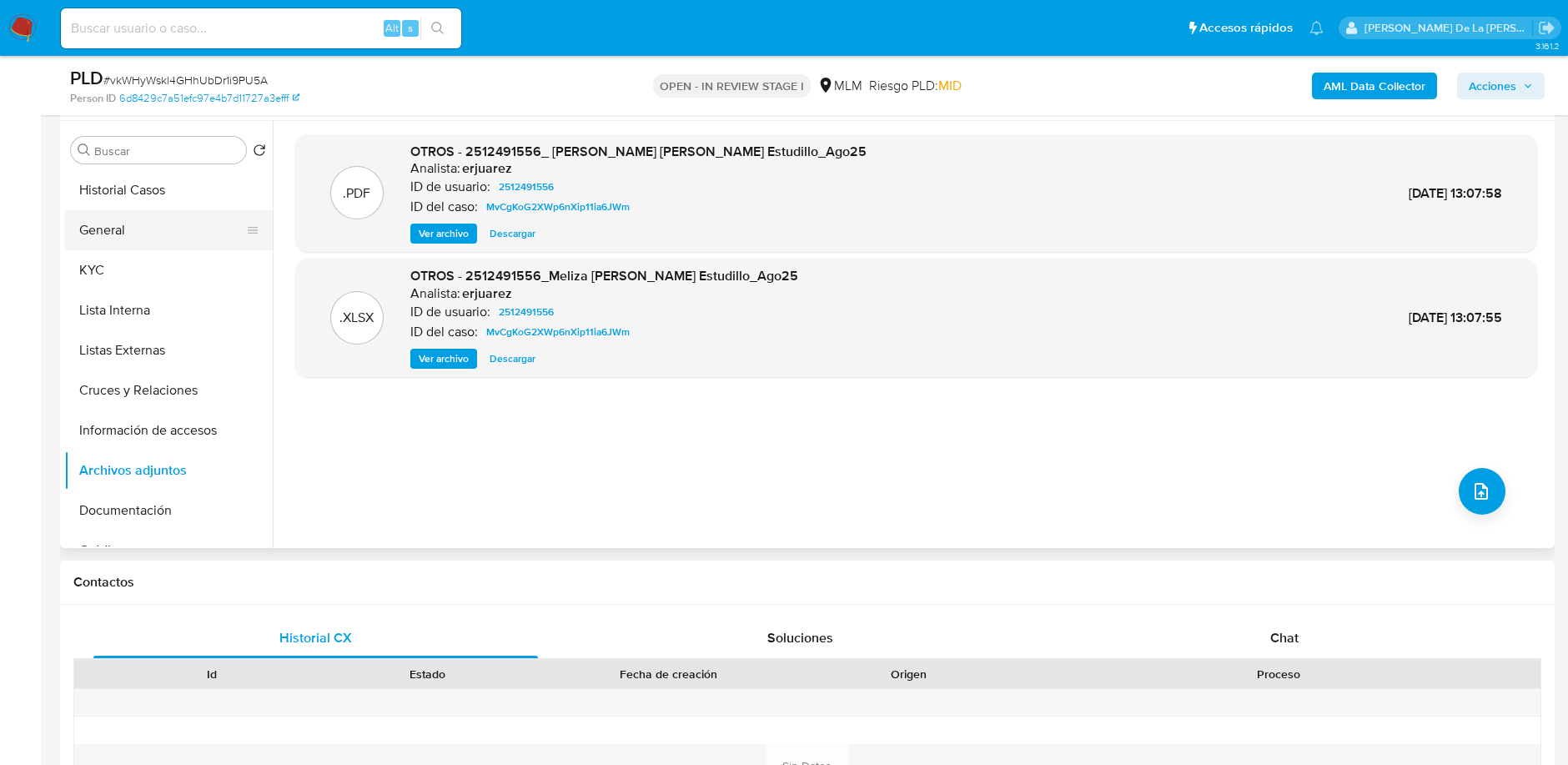
click at [124, 223] on button "General" at bounding box center [161, 230] width 195 height 40
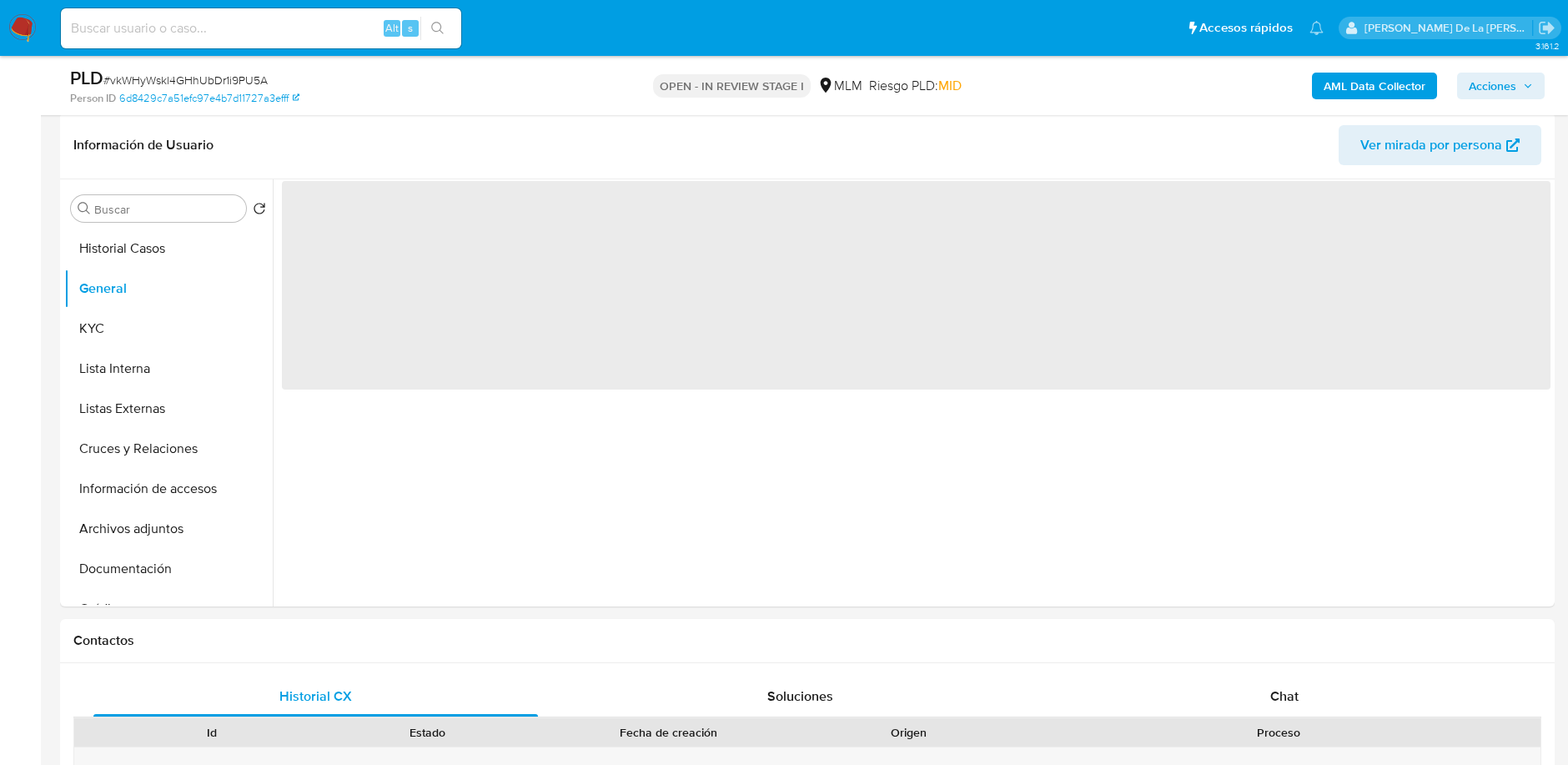
scroll to position [253, 0]
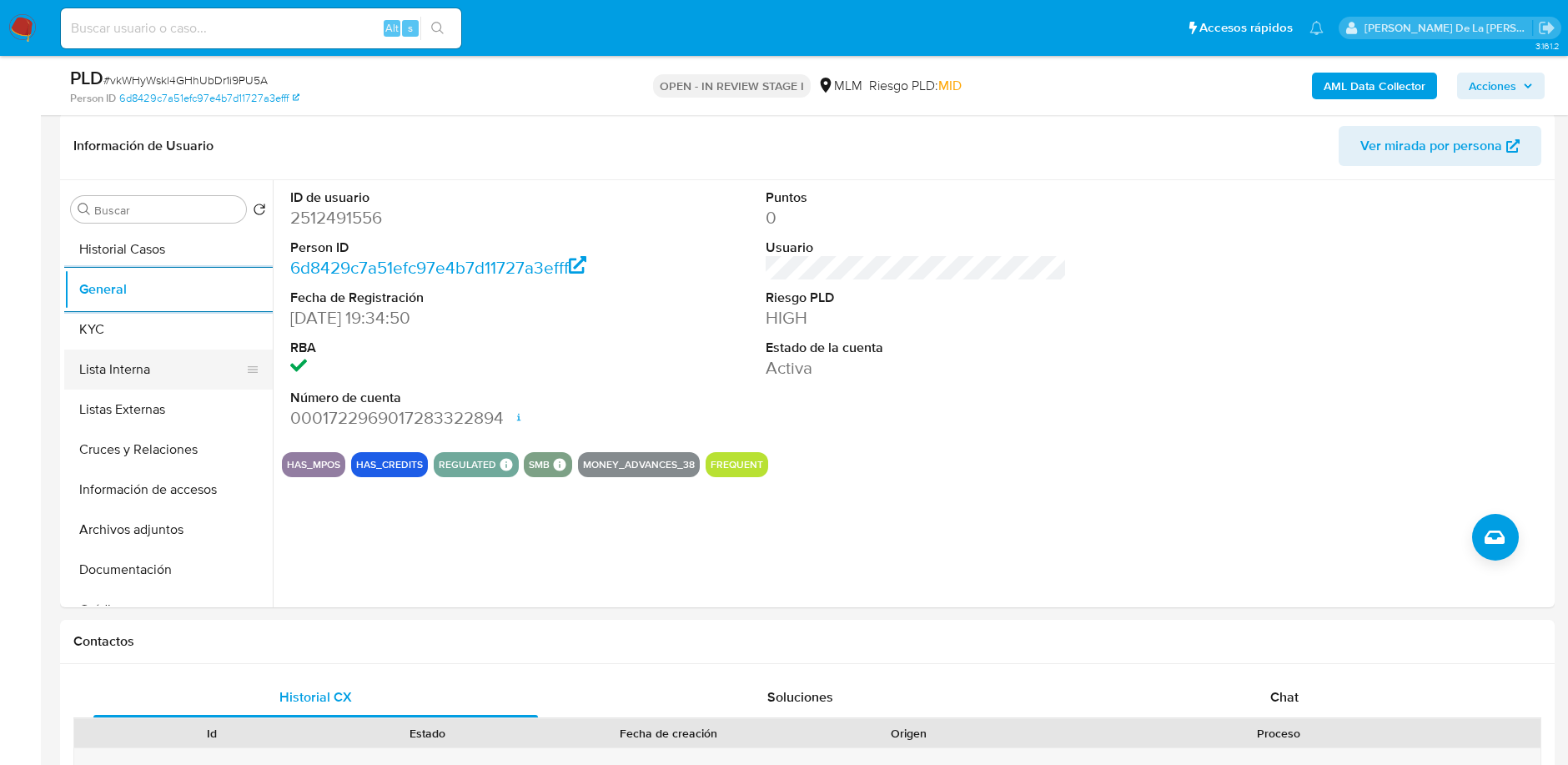
click at [131, 364] on button "Lista Interna" at bounding box center [161, 369] width 195 height 40
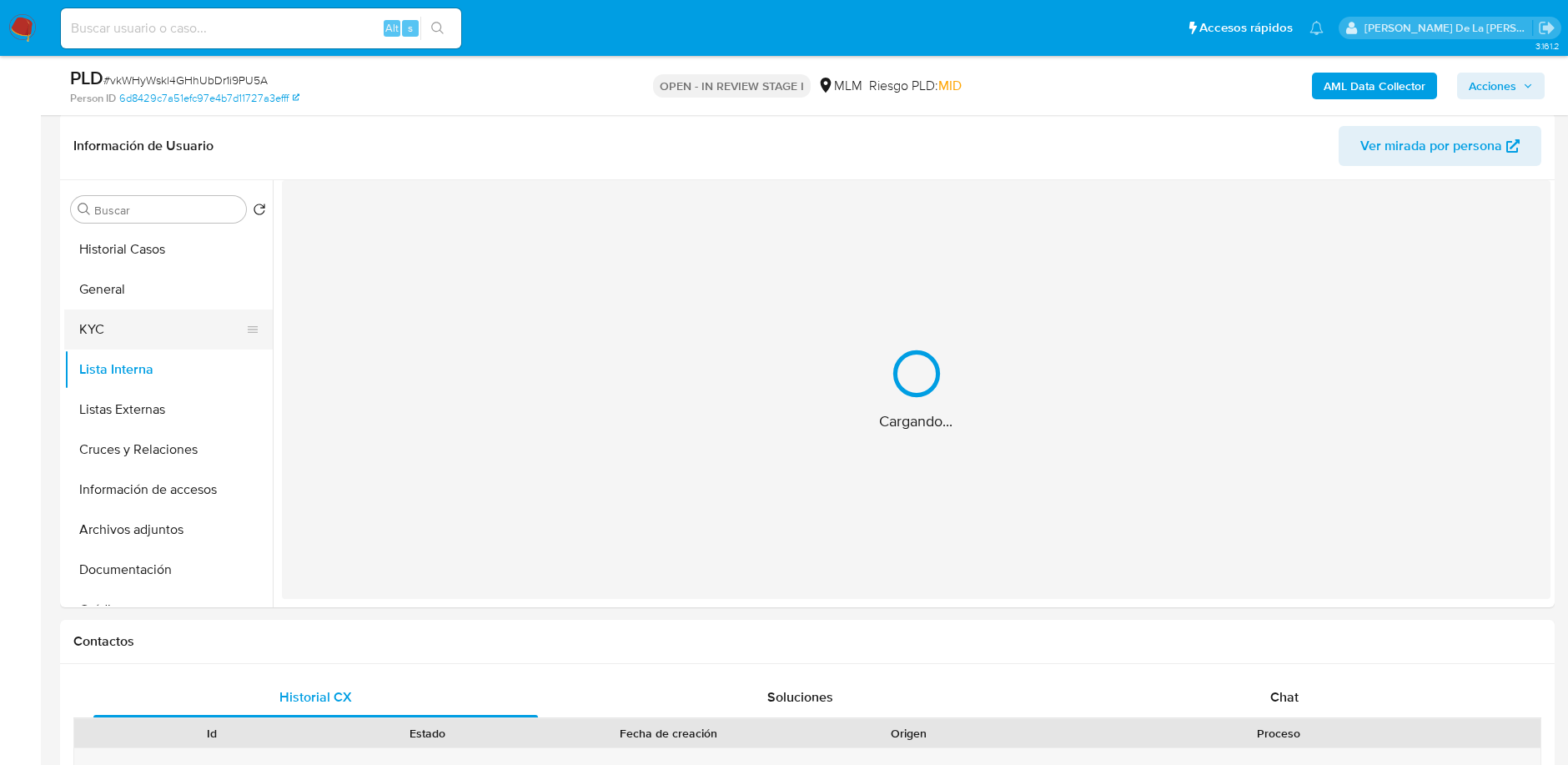
click at [128, 343] on button "KYC" at bounding box center [161, 329] width 195 height 40
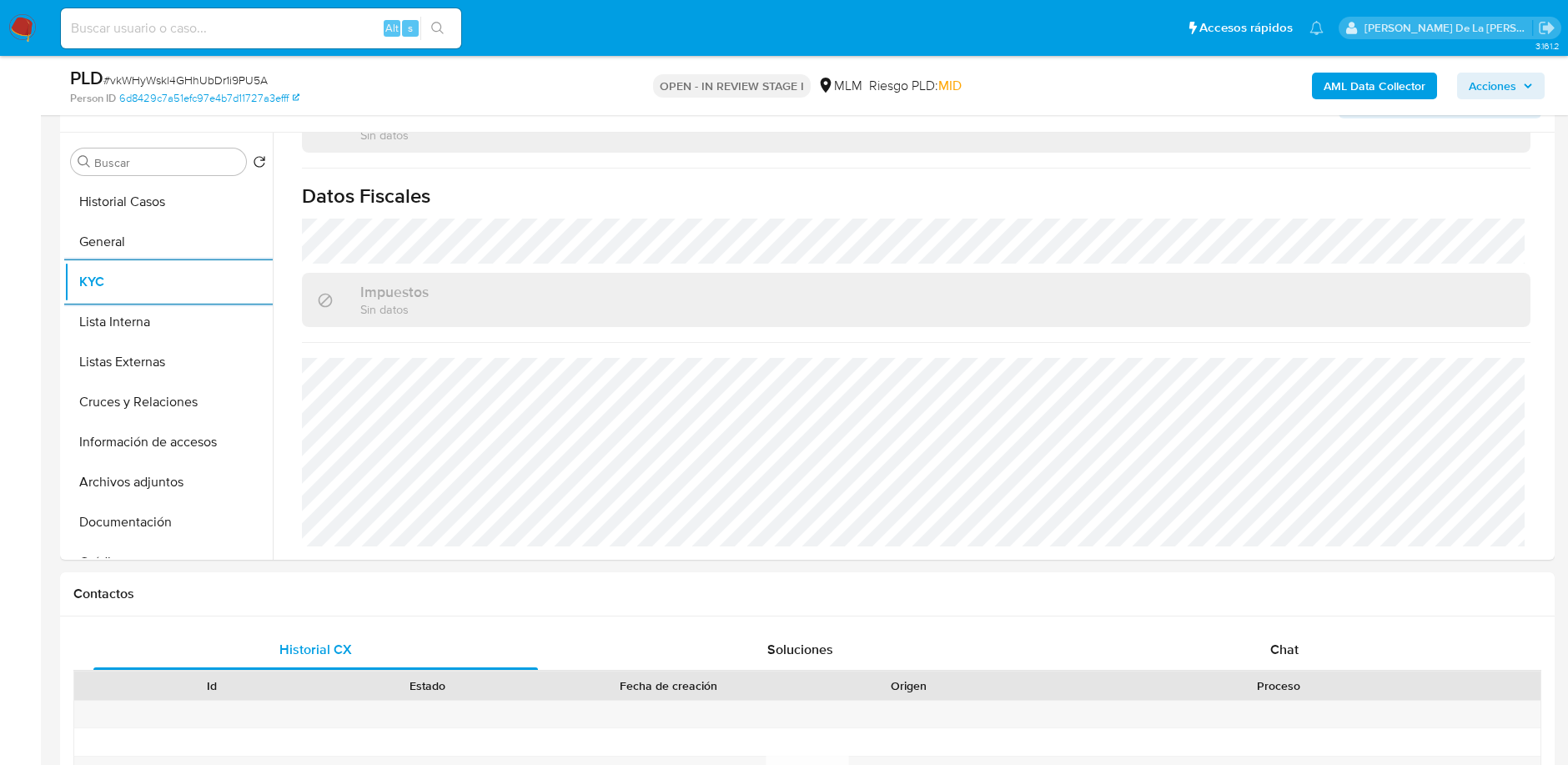
scroll to position [234, 0]
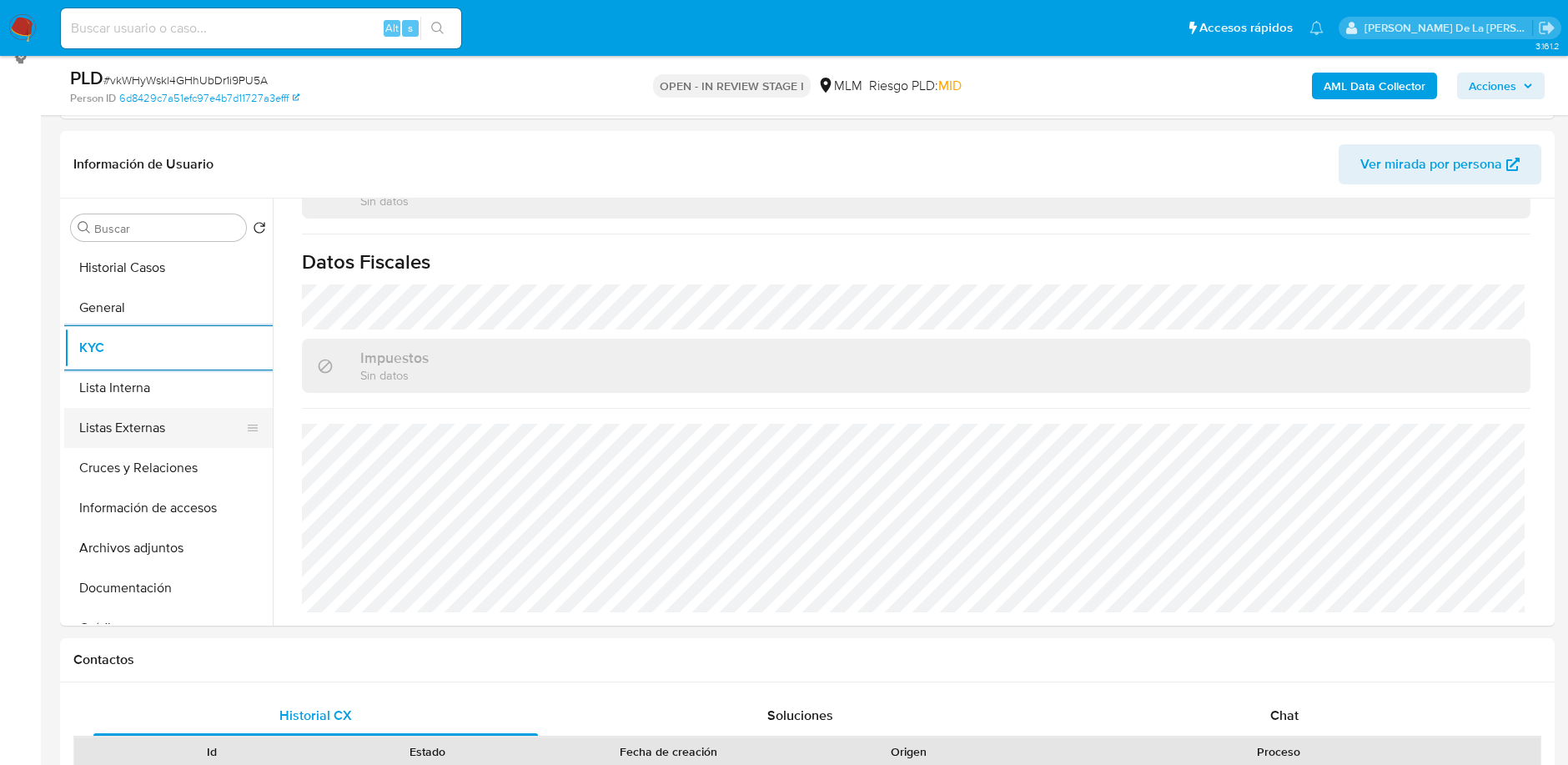
click at [163, 411] on button "Listas Externas" at bounding box center [161, 428] width 195 height 40
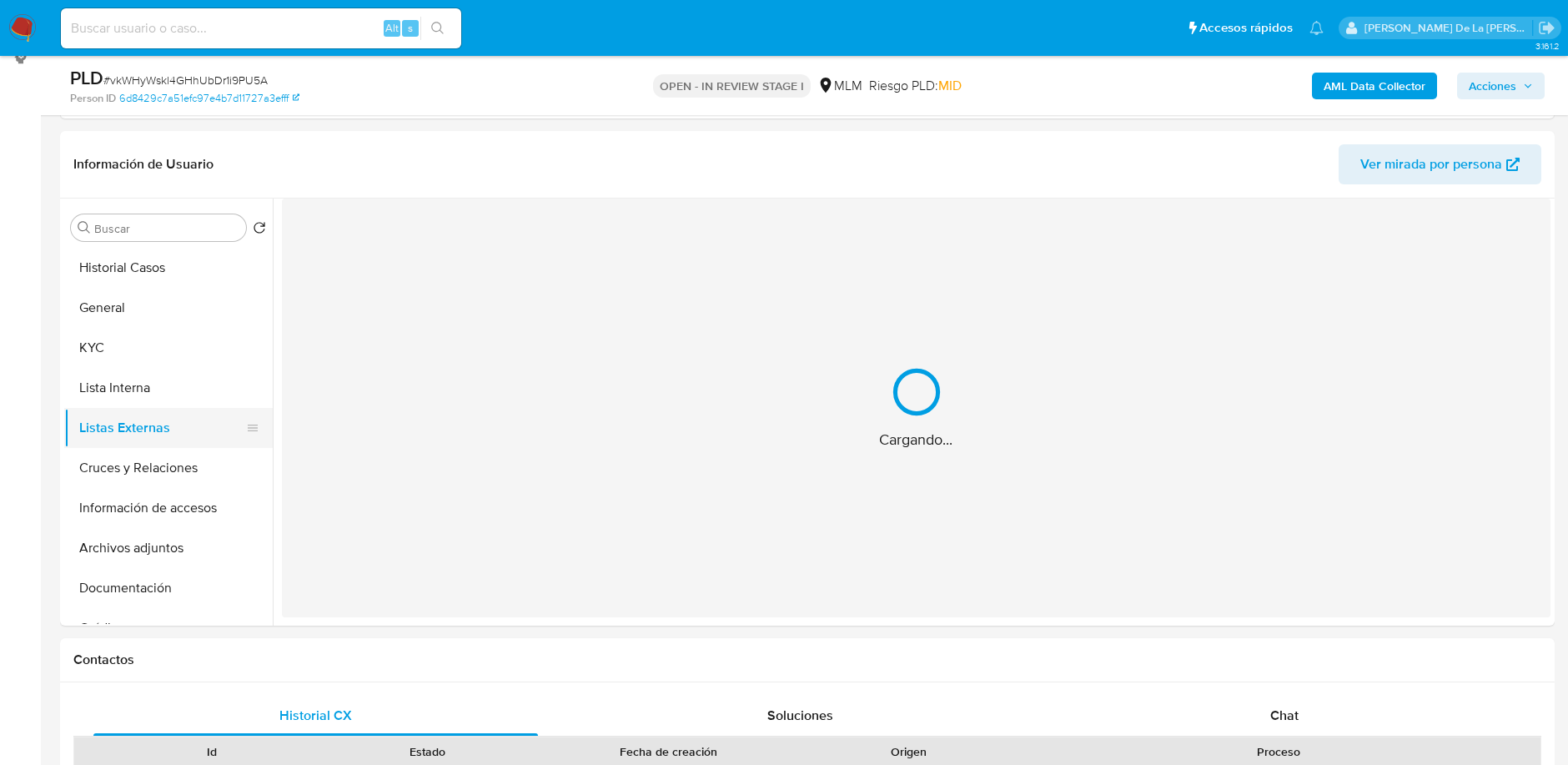
scroll to position [0, 0]
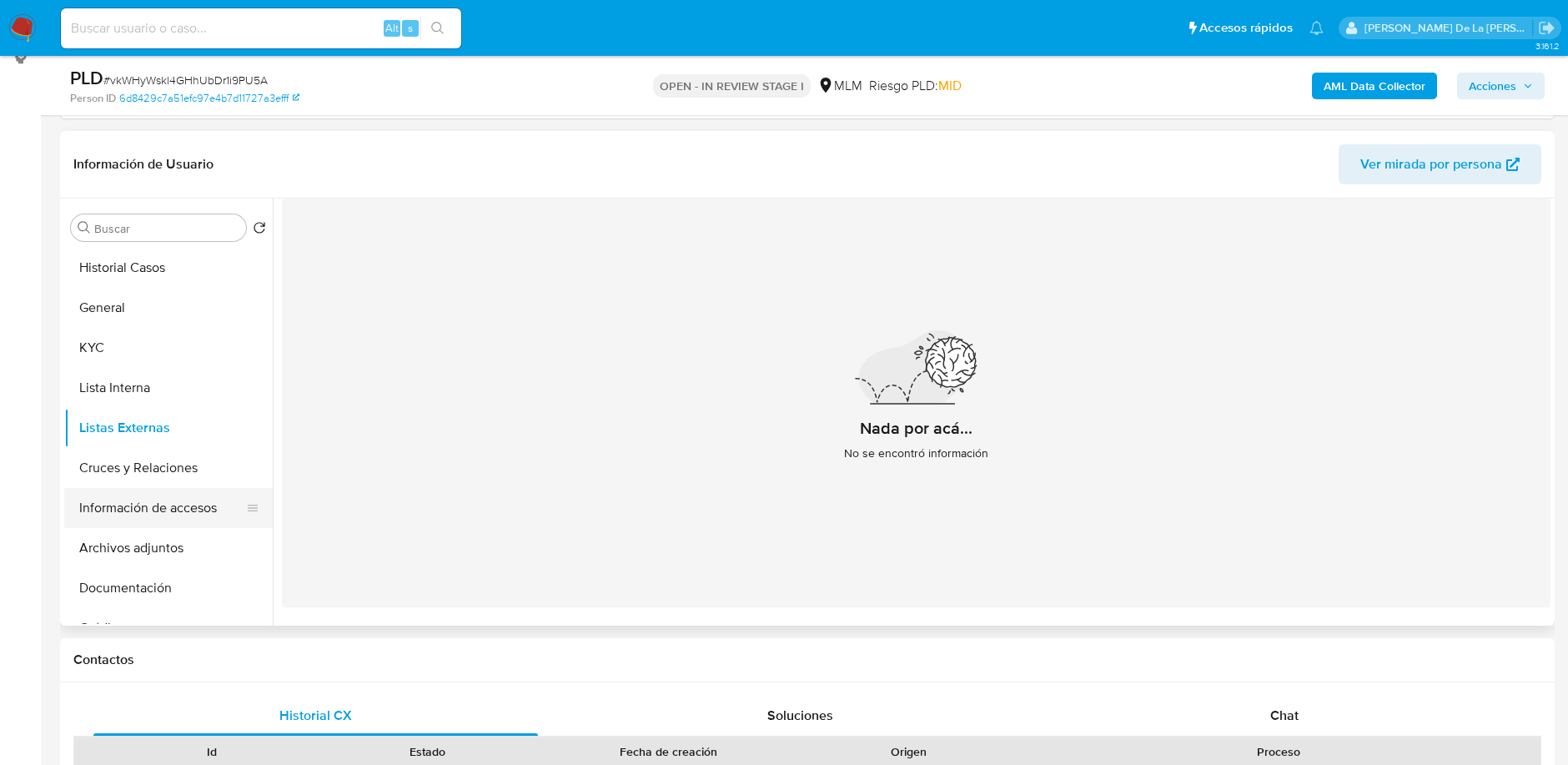
click at [135, 492] on button "Información de accesos" at bounding box center [161, 508] width 195 height 40
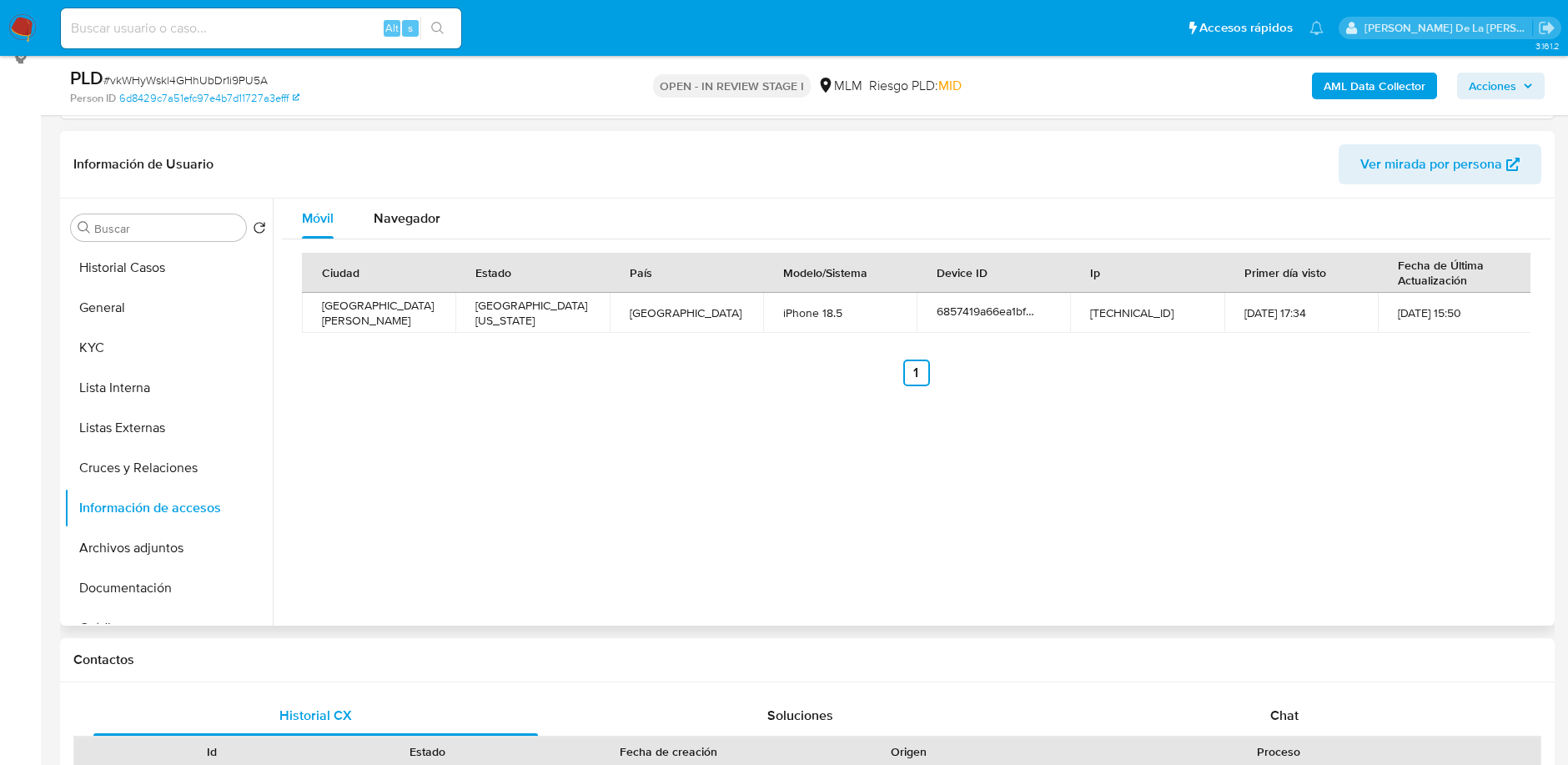
click at [712, 404] on div "Móvil Navegador Ciudad Estado País Modelo/Sistema Device ID Ip Primer día visto…" at bounding box center [912, 411] width 1278 height 427
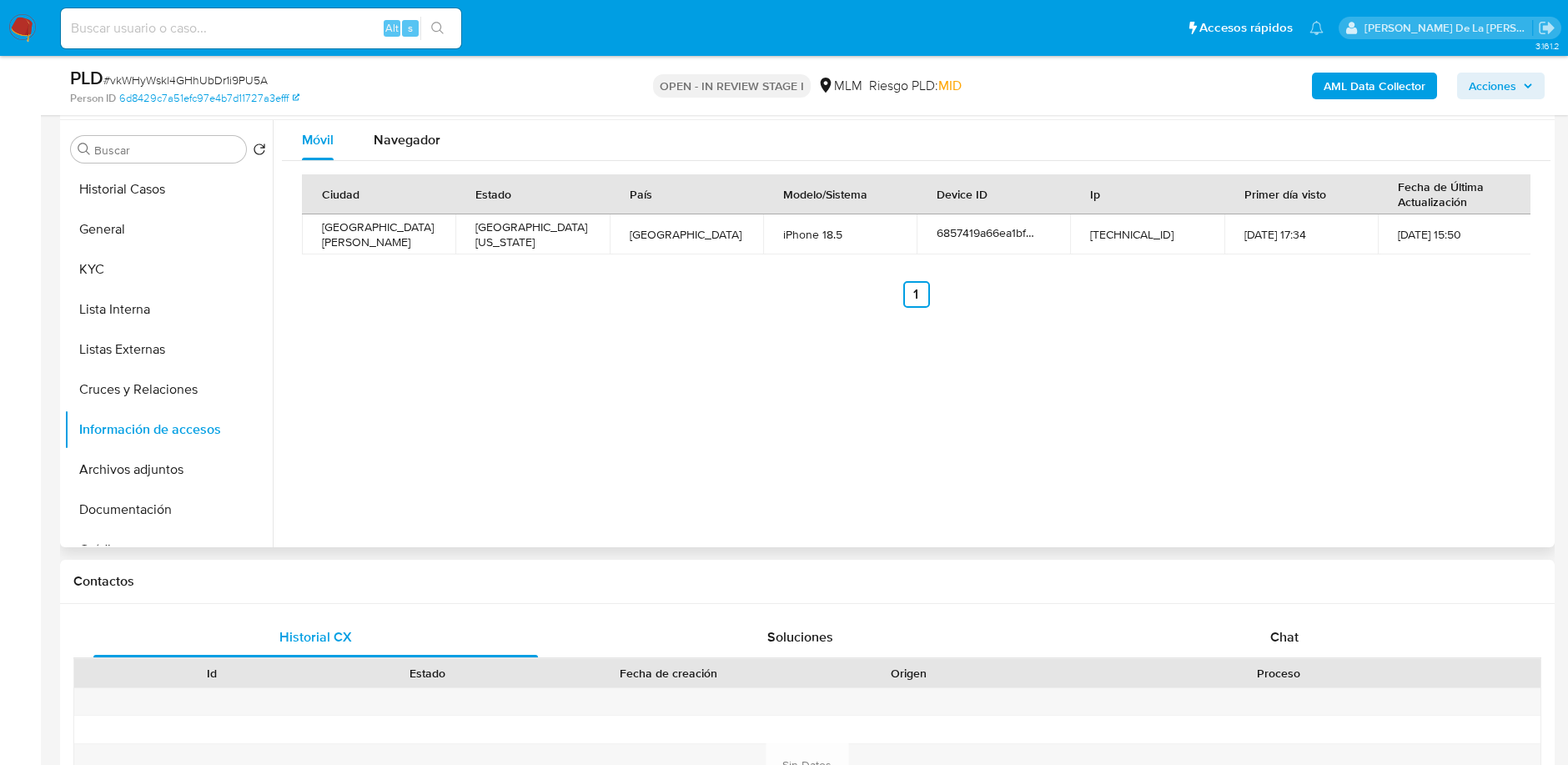
scroll to position [310, 0]
click at [174, 382] on button "Cruces y Relaciones" at bounding box center [161, 392] width 195 height 40
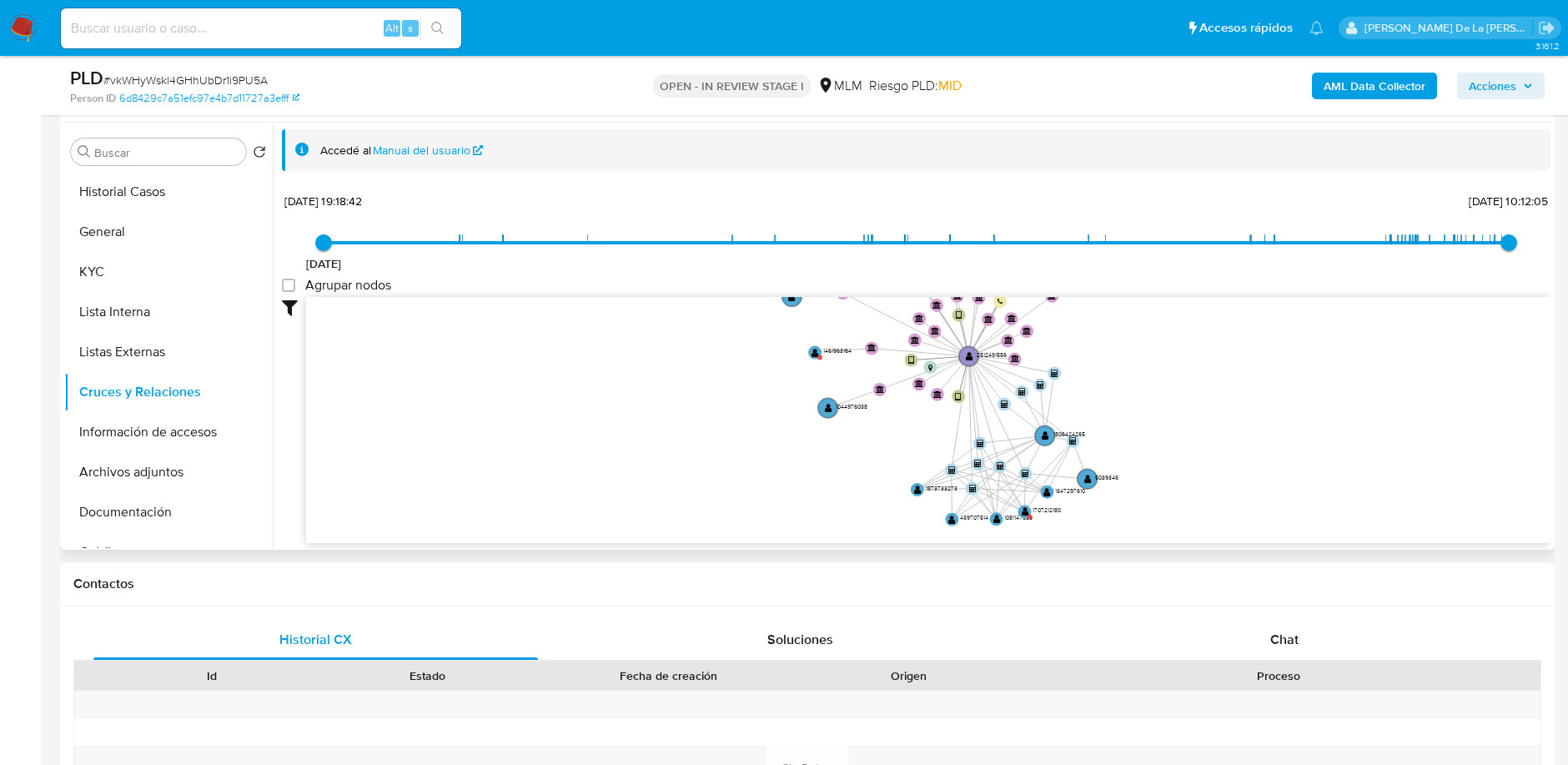
drag, startPoint x: 987, startPoint y: 452, endPoint x: 953, endPoint y: 335, distance: 121.8
click at [953, 335] on icon "device-6857419a66ea1bf2c8ee24f4  device-68e2e1ef384326da3e693181  user-251249…" at bounding box center [928, 418] width 1245 height 242
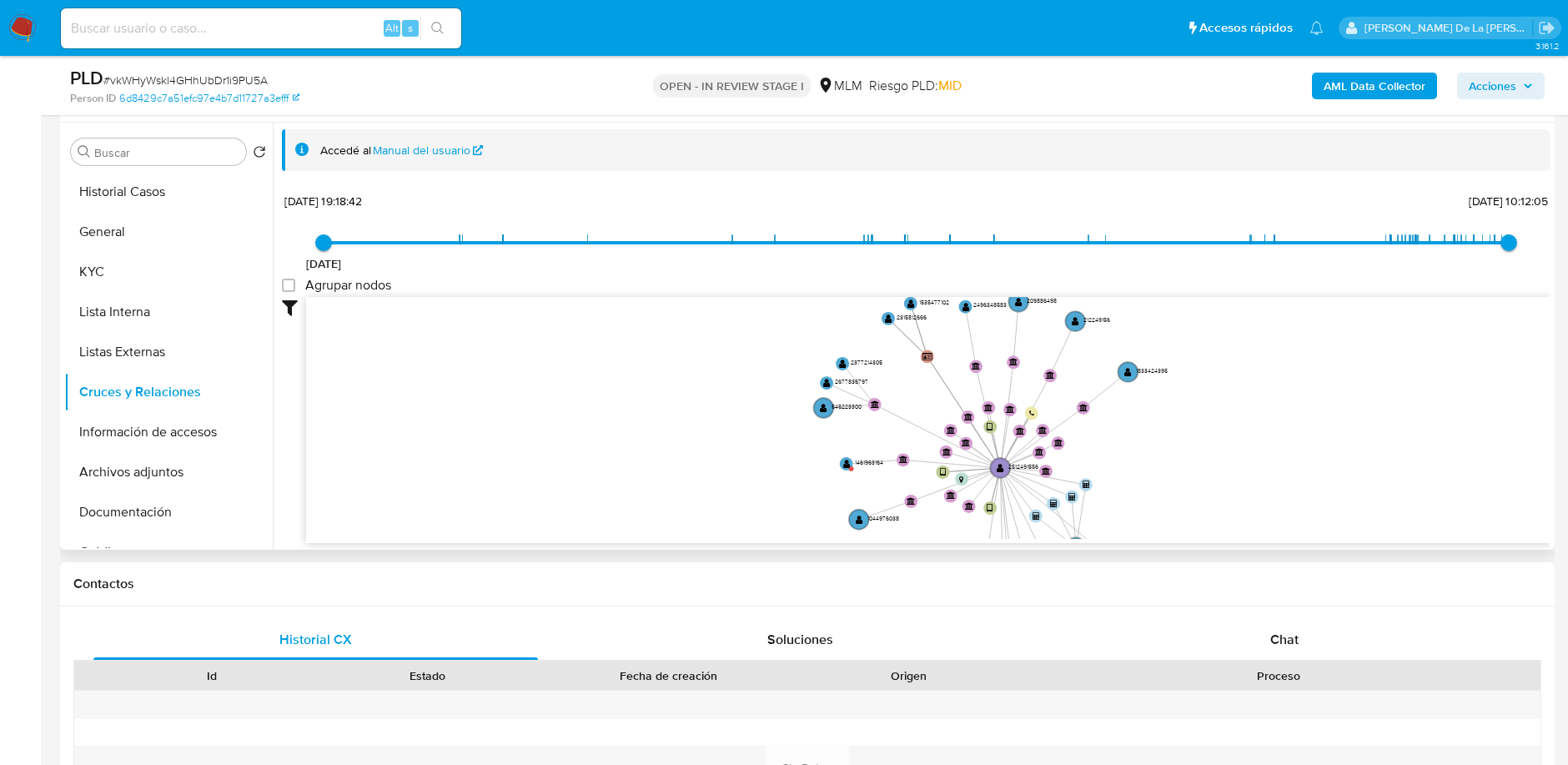
drag, startPoint x: 971, startPoint y: 405, endPoint x: 1011, endPoint y: 526, distance: 127.4
click at [1011, 526] on icon "device-6857419a66ea1bf2c8ee24f4  device-68e2e1ef384326da3e693181  user-251249…" at bounding box center [928, 418] width 1245 height 242
click at [162, 272] on button "KYC" at bounding box center [161, 272] width 195 height 40
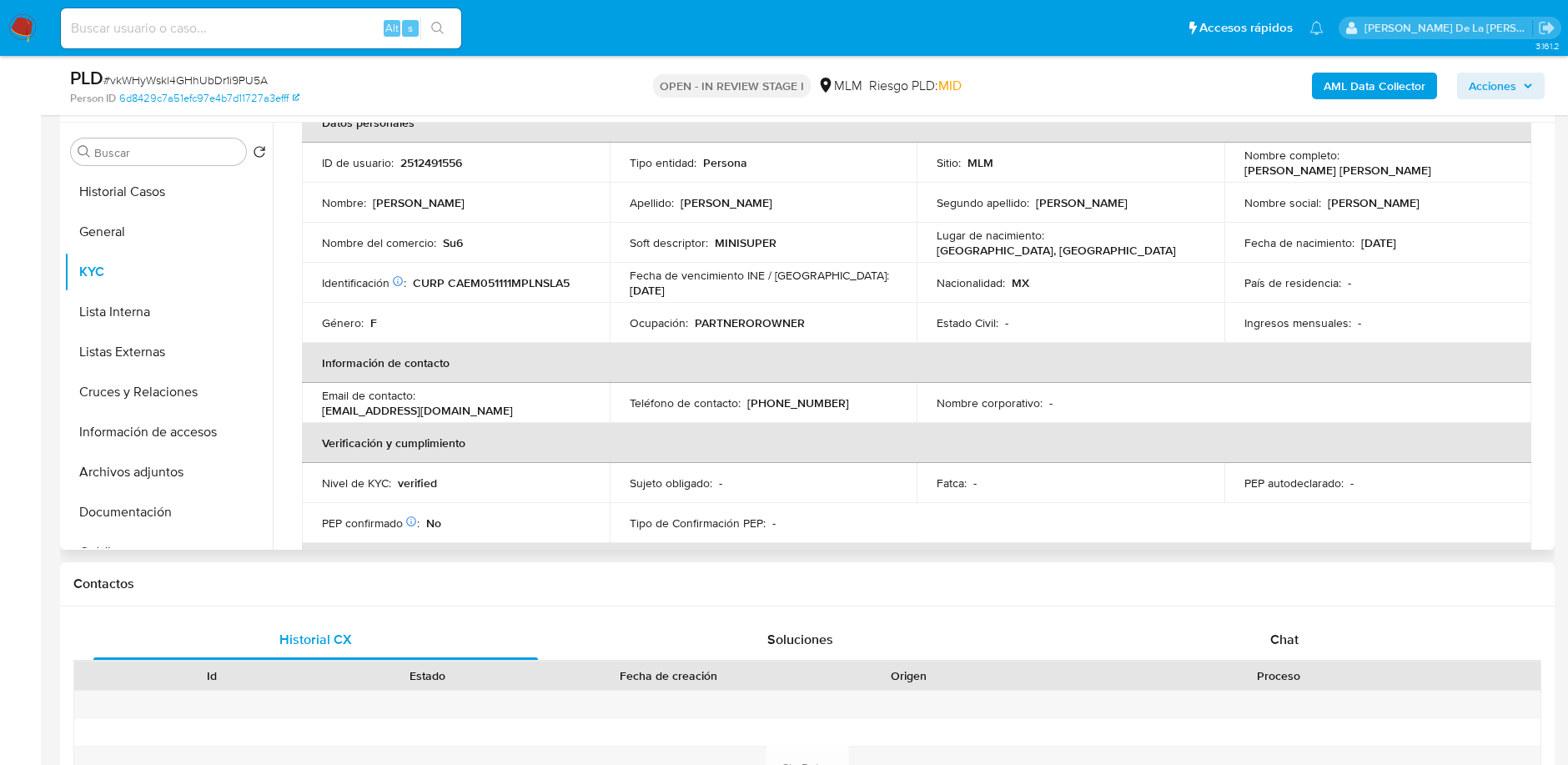
scroll to position [100, 0]
drag, startPoint x: 834, startPoint y: 401, endPoint x: 745, endPoint y: 406, distance: 89.1
click at [745, 406] on div "Teléfono de contacto : (624) 2406171" at bounding box center [764, 402] width 268 height 15
click at [747, 406] on p "(624) 2406171" at bounding box center [798, 402] width 101 height 15
drag, startPoint x: 745, startPoint y: 406, endPoint x: 662, endPoint y: 313, distance: 124.7
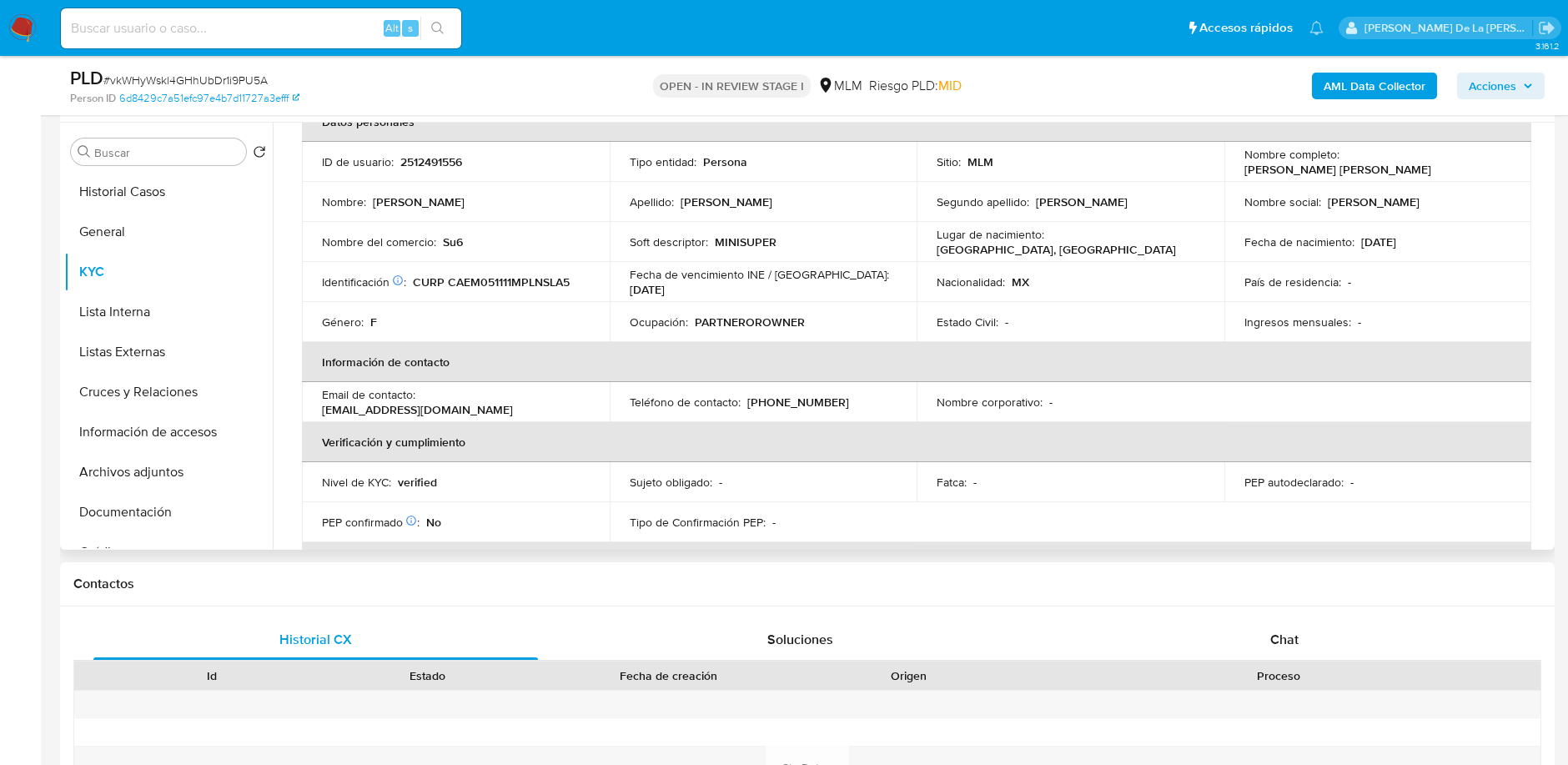
click at [662, 314] on p "Ocupación :" at bounding box center [659, 322] width 59 height 15
drag, startPoint x: 837, startPoint y: 401, endPoint x: 741, endPoint y: 404, distance: 96.0
click at [741, 404] on div "Teléfono de contacto : (624) 2406171" at bounding box center [764, 402] width 268 height 15
drag, startPoint x: 489, startPoint y: 401, endPoint x: 419, endPoint y: 397, distance: 70.1
click at [419, 397] on div "Email de contacto : cabo2025net@gmail.com" at bounding box center [456, 401] width 268 height 30
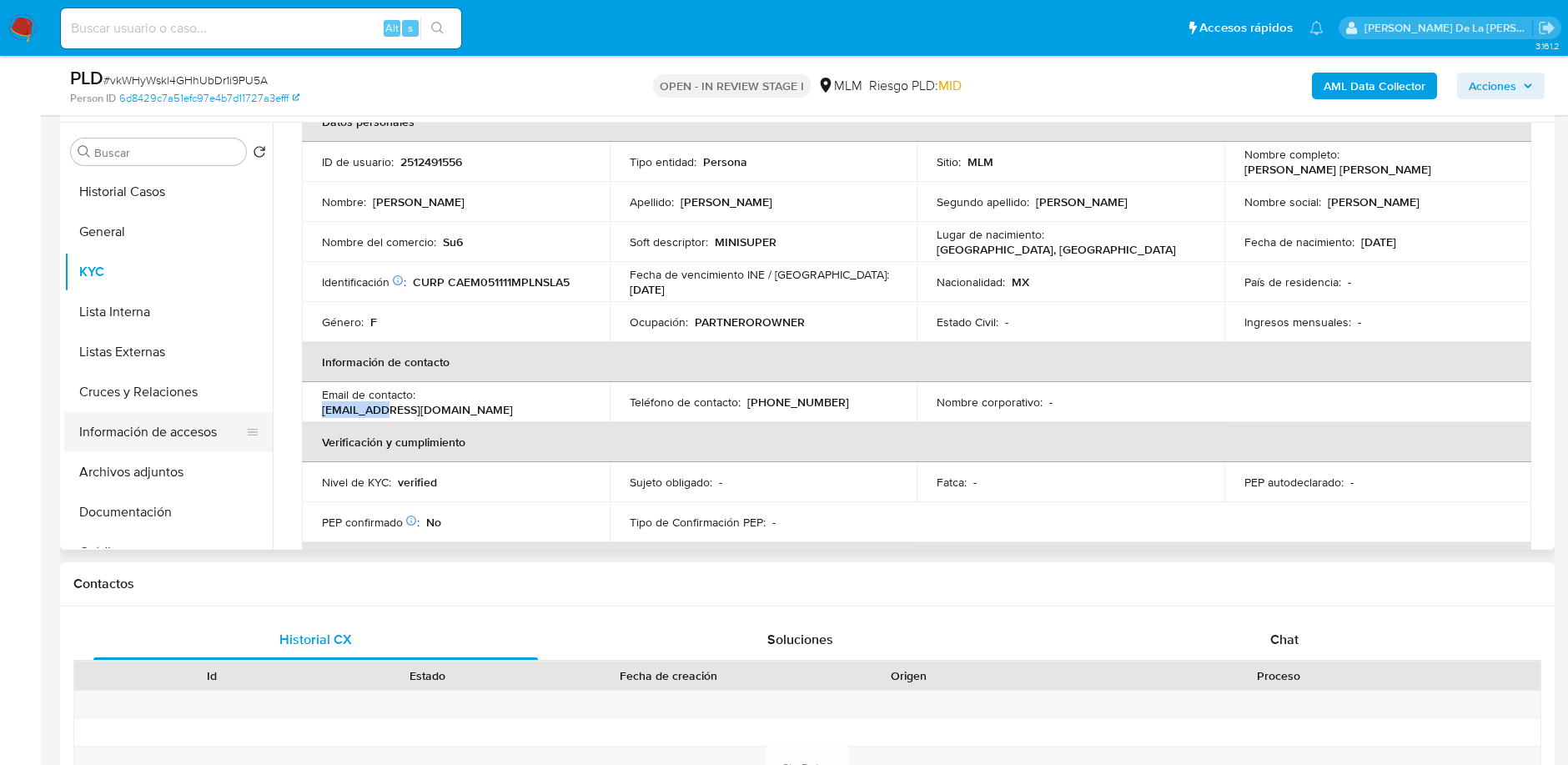
click at [143, 435] on button "Información de accesos" at bounding box center [161, 432] width 195 height 40
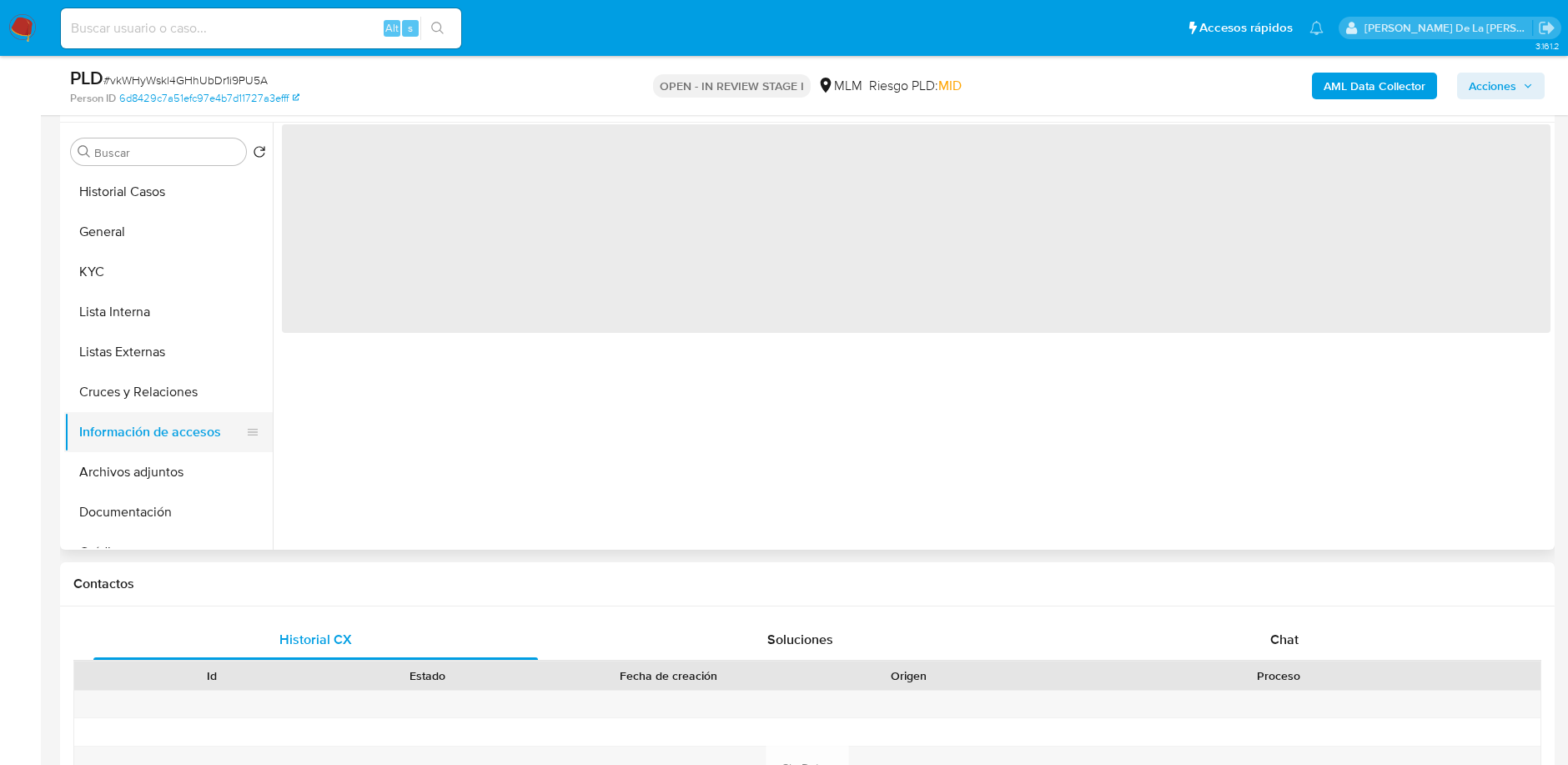
scroll to position [0, 0]
click at [551, 285] on span "‌" at bounding box center [916, 228] width 1269 height 209
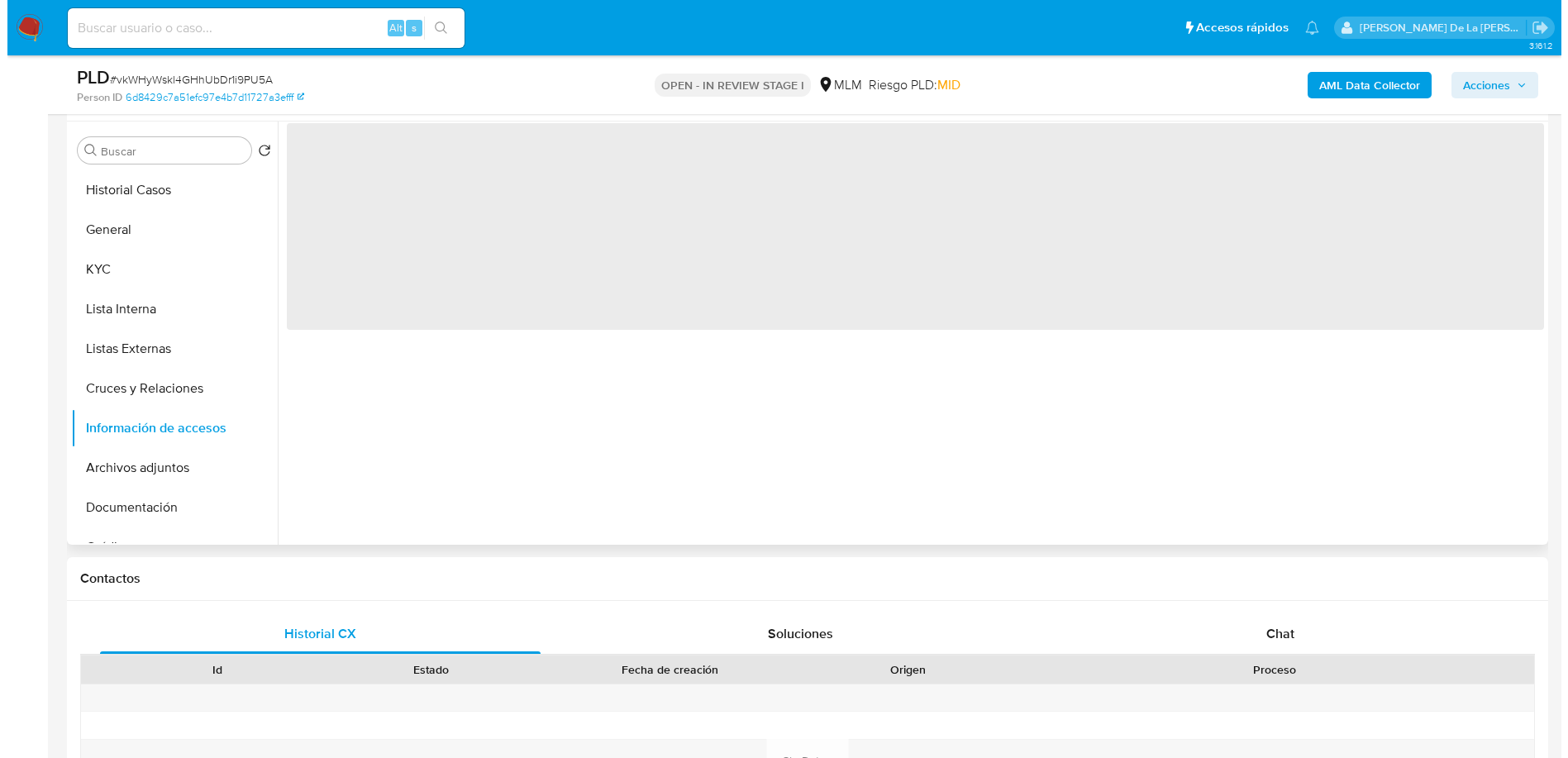
scroll to position [306, 0]
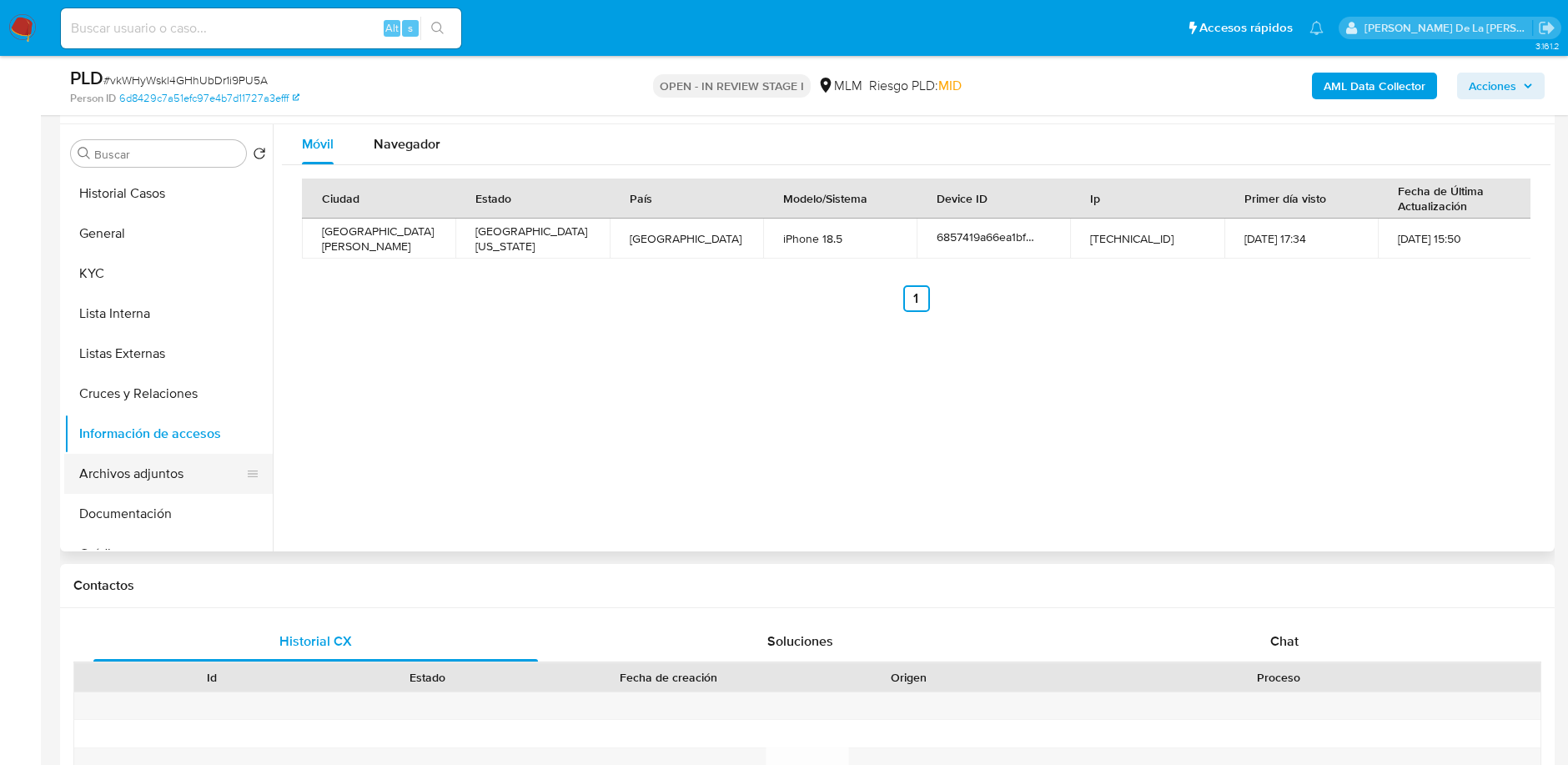
click at [137, 490] on button "Archivos adjuntos" at bounding box center [161, 474] width 195 height 40
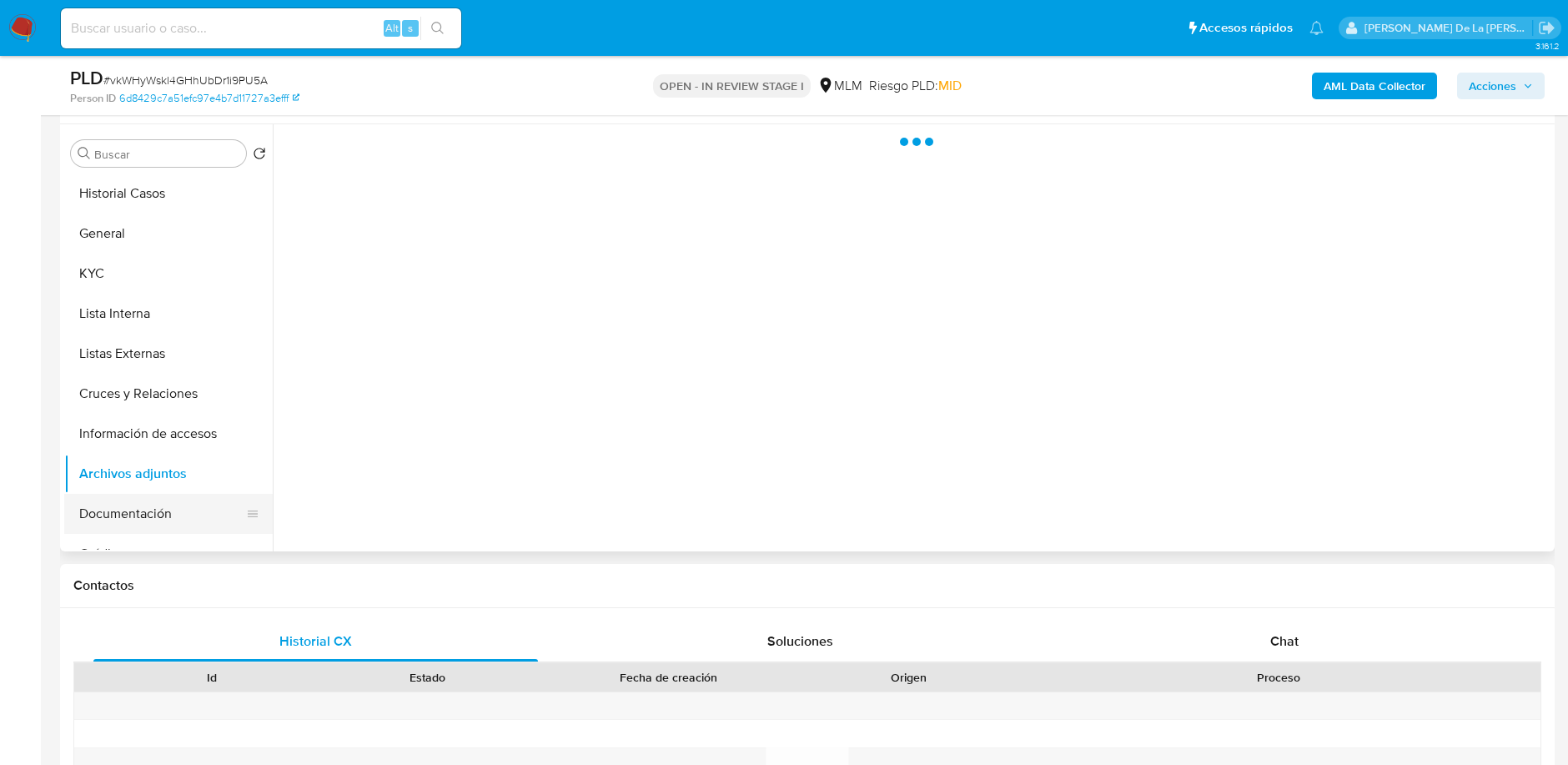
click at [133, 515] on button "Documentación" at bounding box center [161, 514] width 195 height 40
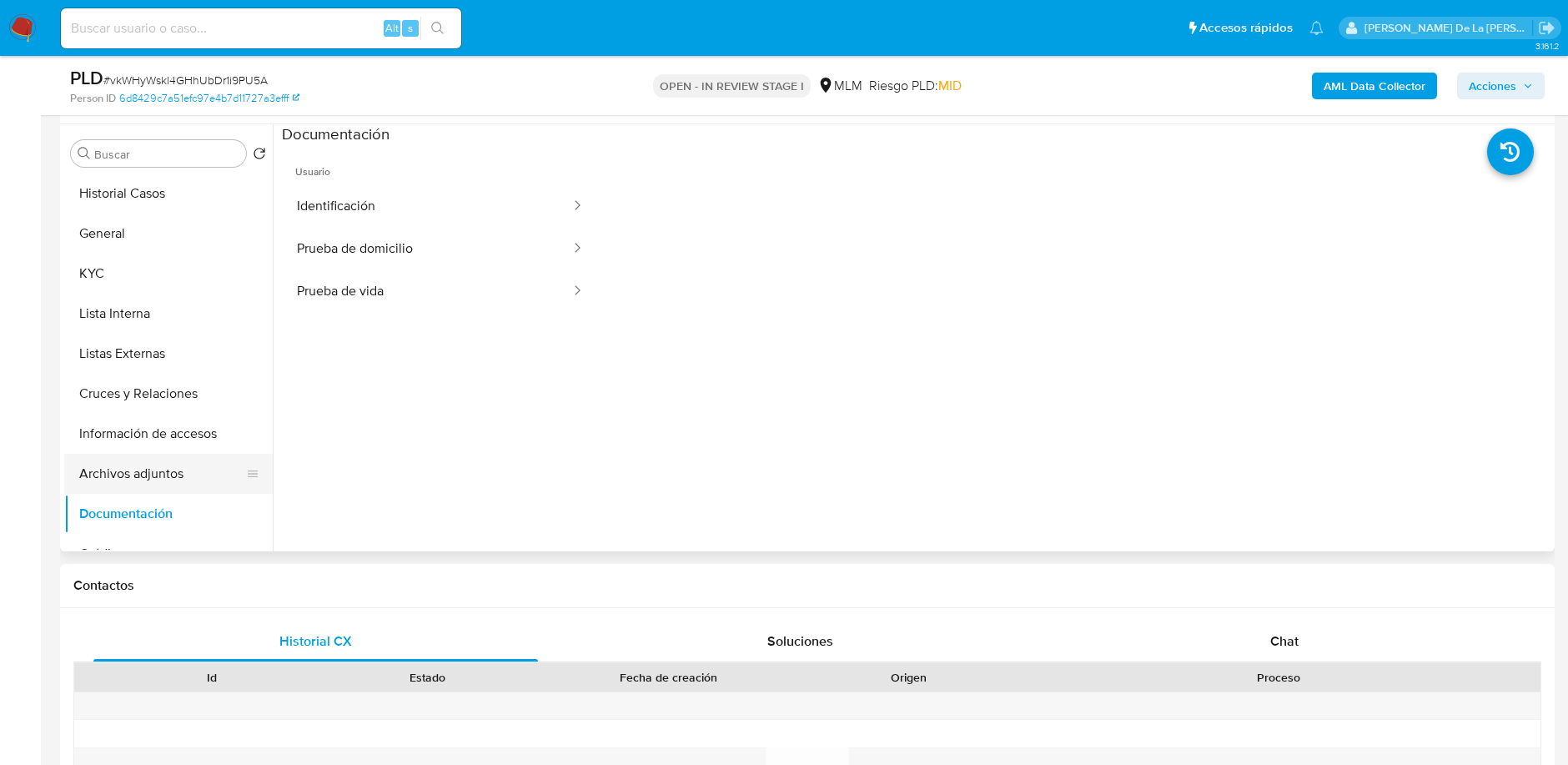
click at [152, 475] on button "Archivos adjuntos" at bounding box center [161, 474] width 195 height 40
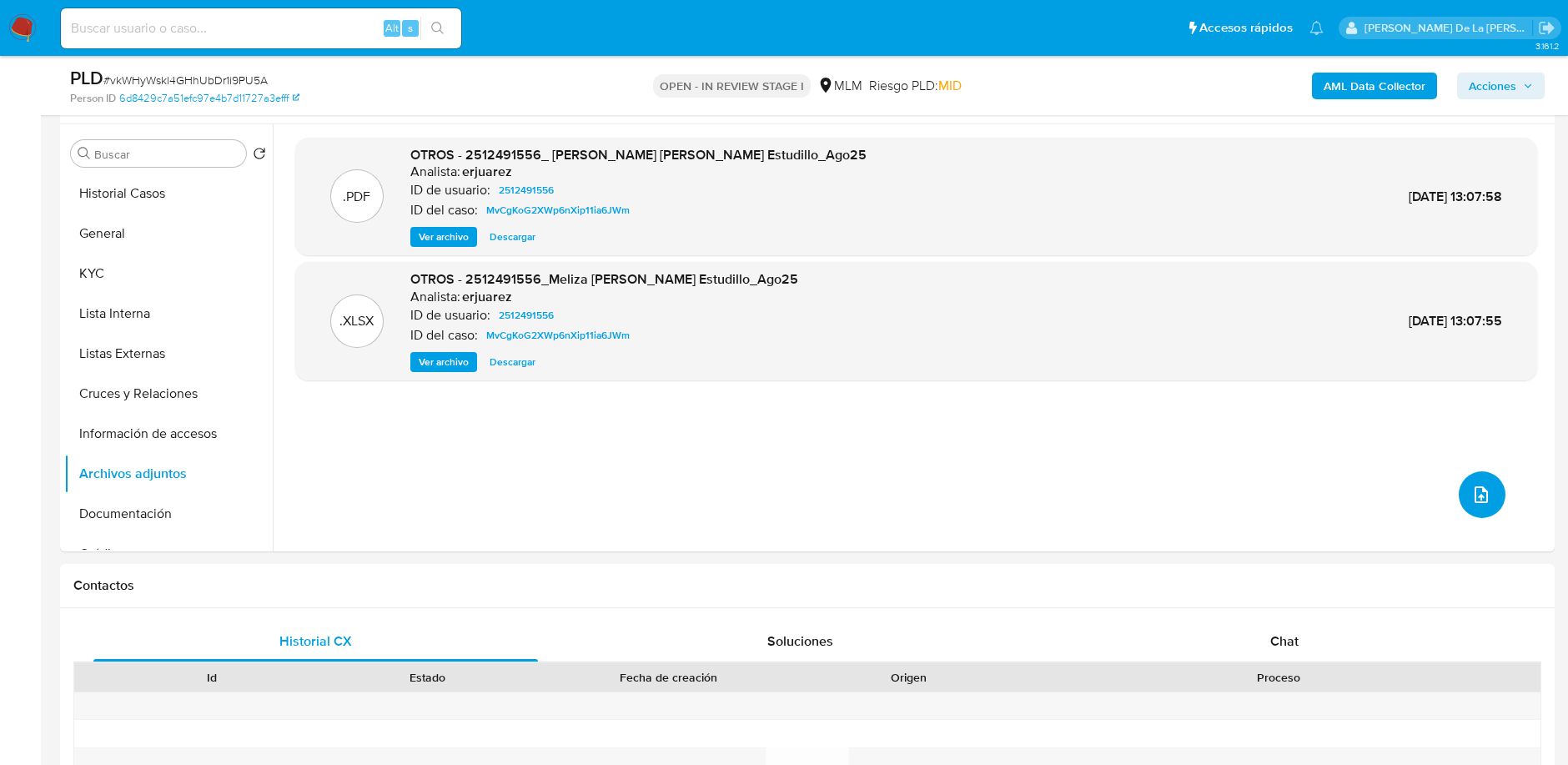
click at [1478, 491] on icon "upload-file" at bounding box center [1481, 494] width 20 height 20
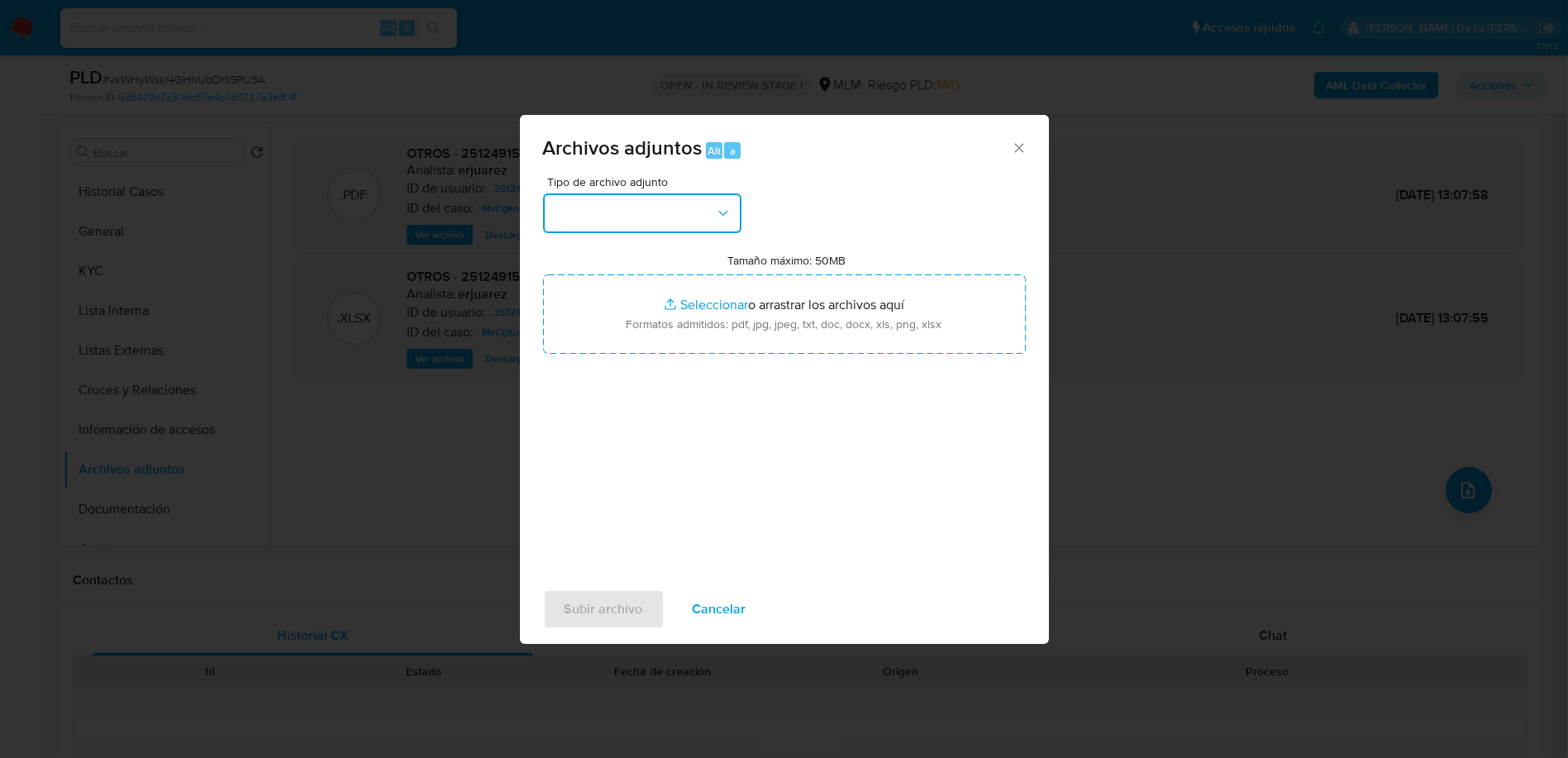
click at [659, 214] on button "button" at bounding box center [642, 213] width 198 height 40
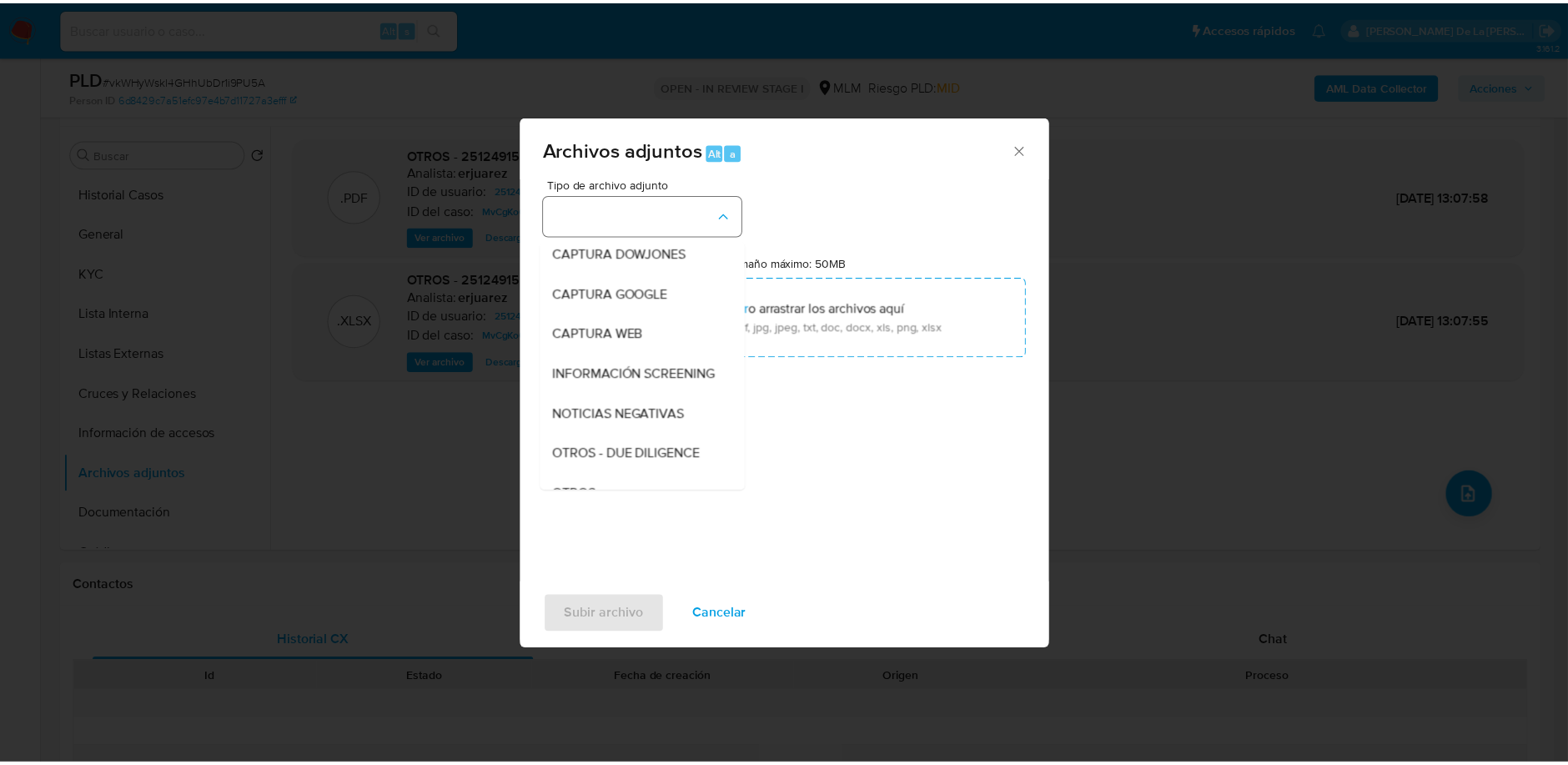
scroll to position [86, 0]
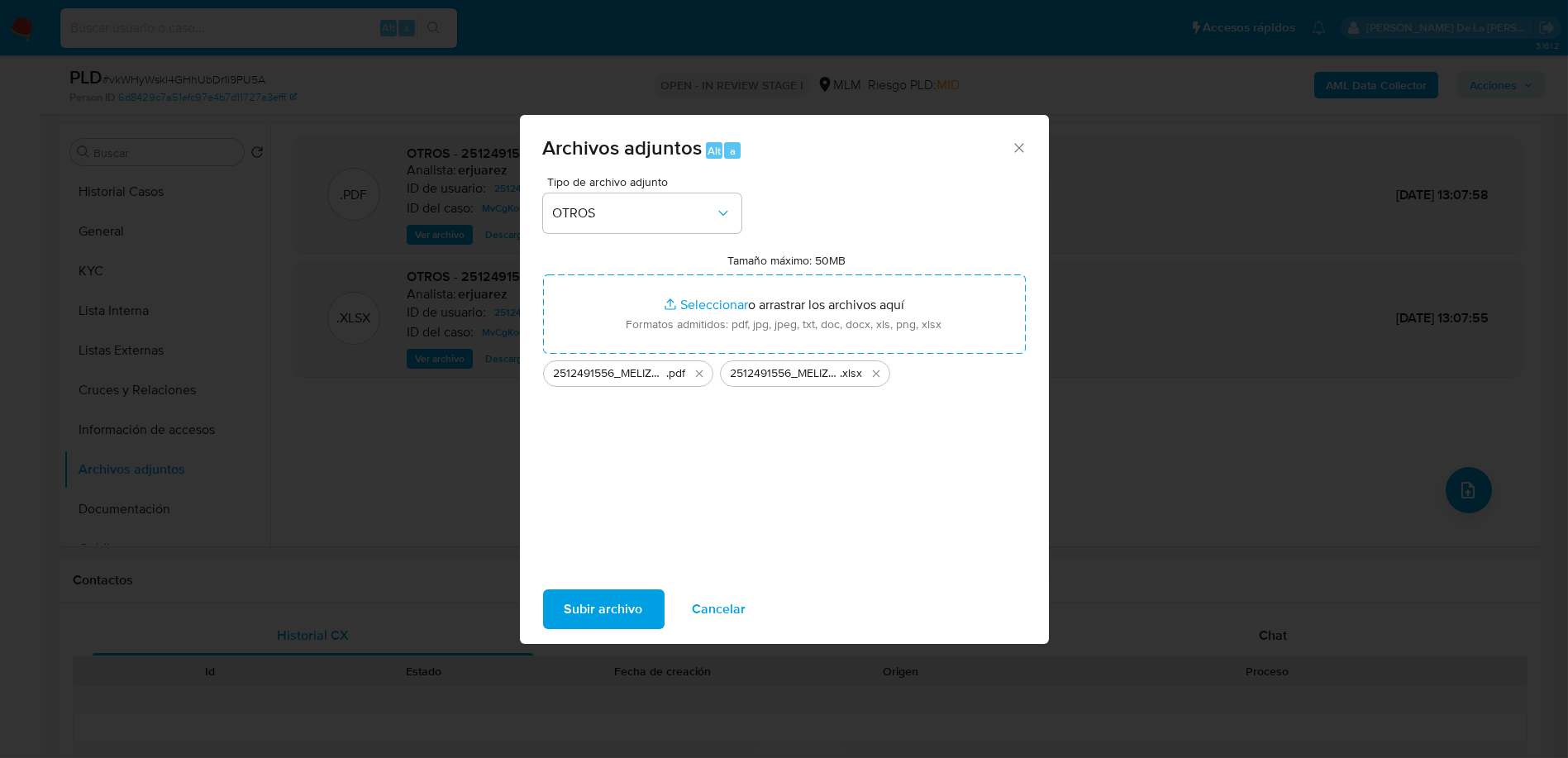
click at [621, 609] on span "Subir archivo" at bounding box center [604, 609] width 79 height 36
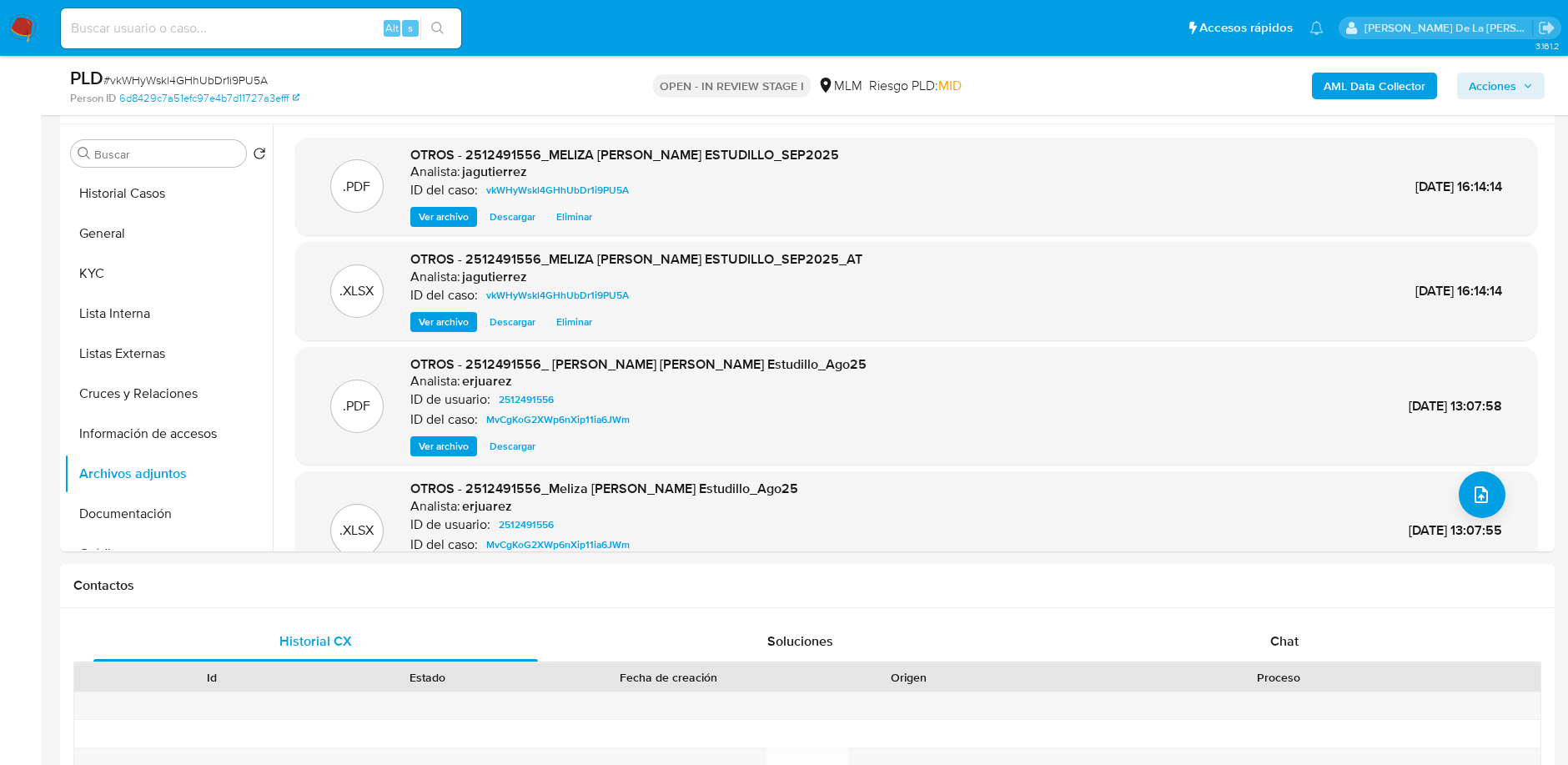
click at [1491, 80] on span "Acciones" at bounding box center [1493, 85] width 48 height 26
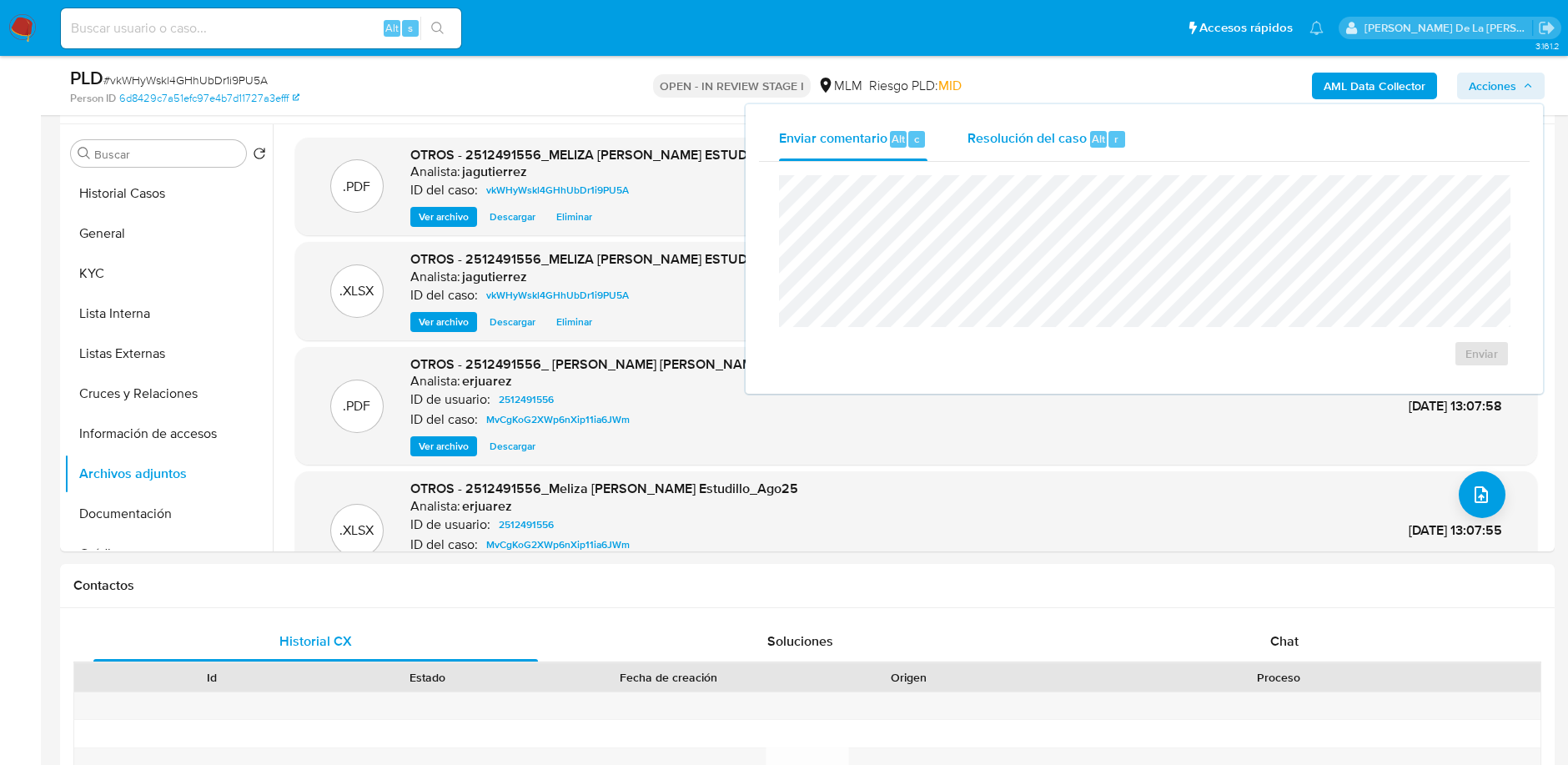
click at [1012, 158] on div "Resolución del caso Alt r" at bounding box center [1047, 139] width 159 height 43
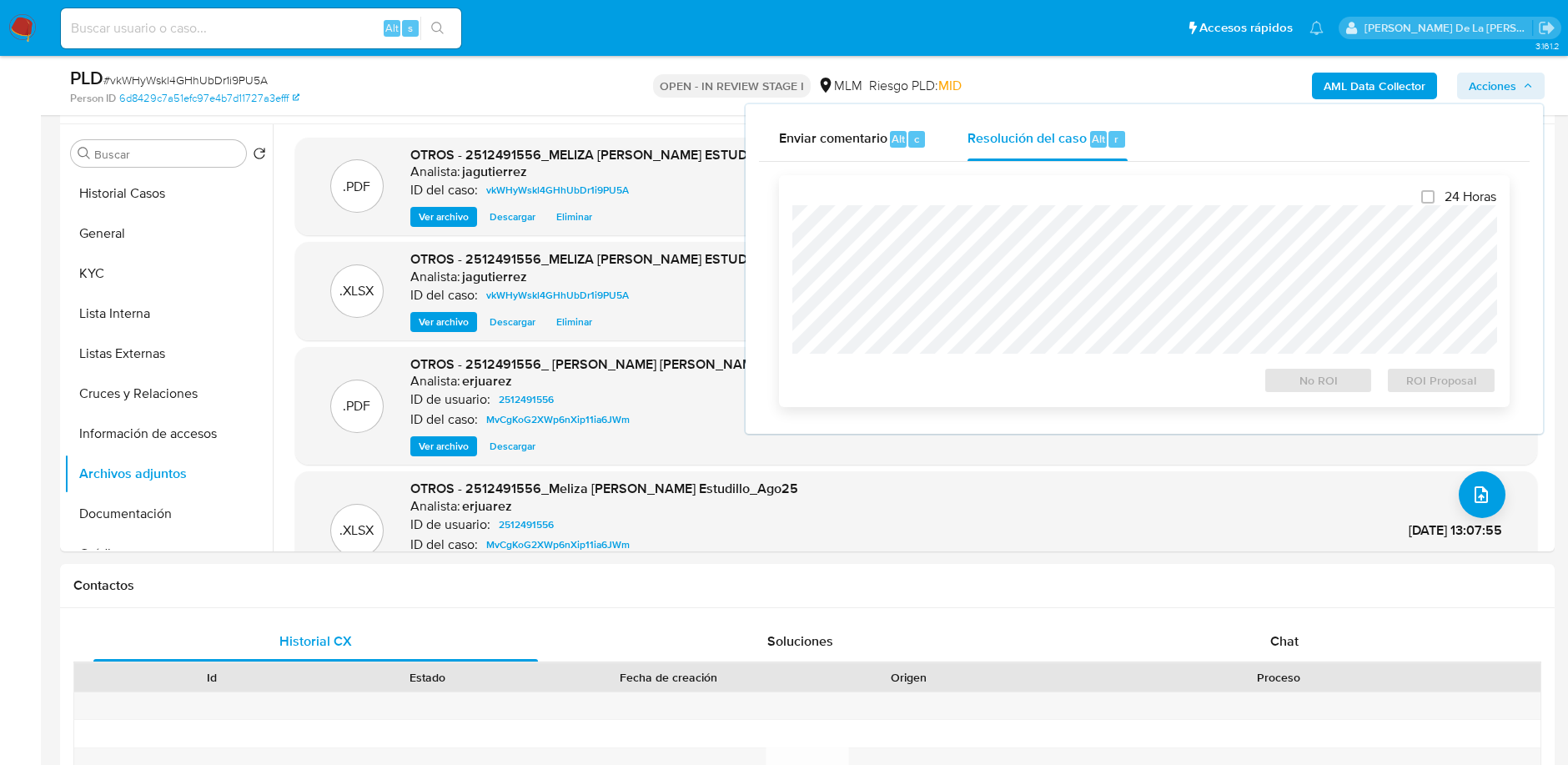
click at [1008, 150] on div "Resolución del caso Alt r" at bounding box center [1047, 139] width 159 height 43
click at [874, 134] on span "Enviar comentario" at bounding box center [833, 138] width 108 height 20
click at [1058, 129] on span "Resolución del caso" at bounding box center [1028, 138] width 119 height 20
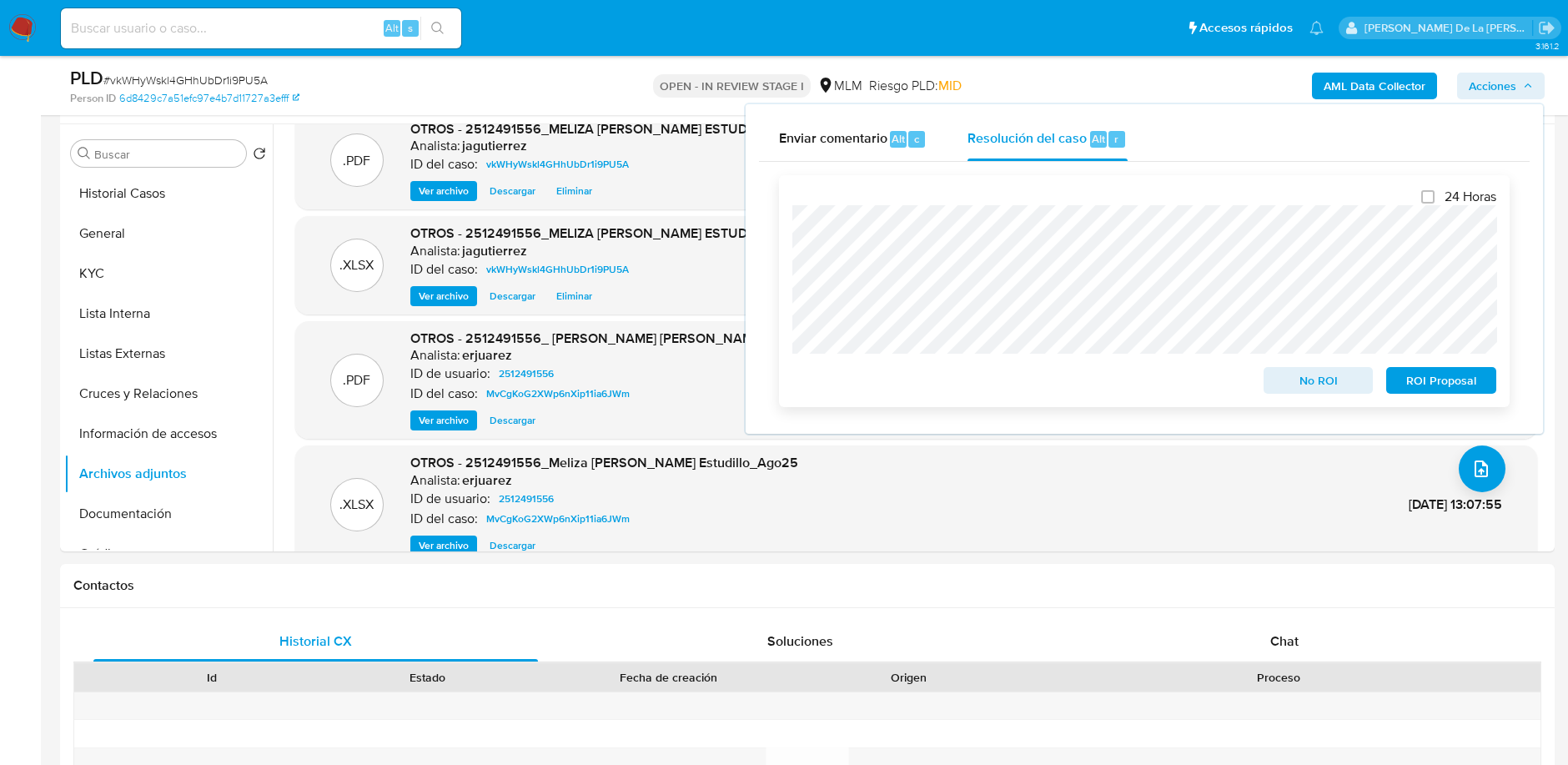
click at [1336, 392] on span "No ROI" at bounding box center [1319, 380] width 87 height 23
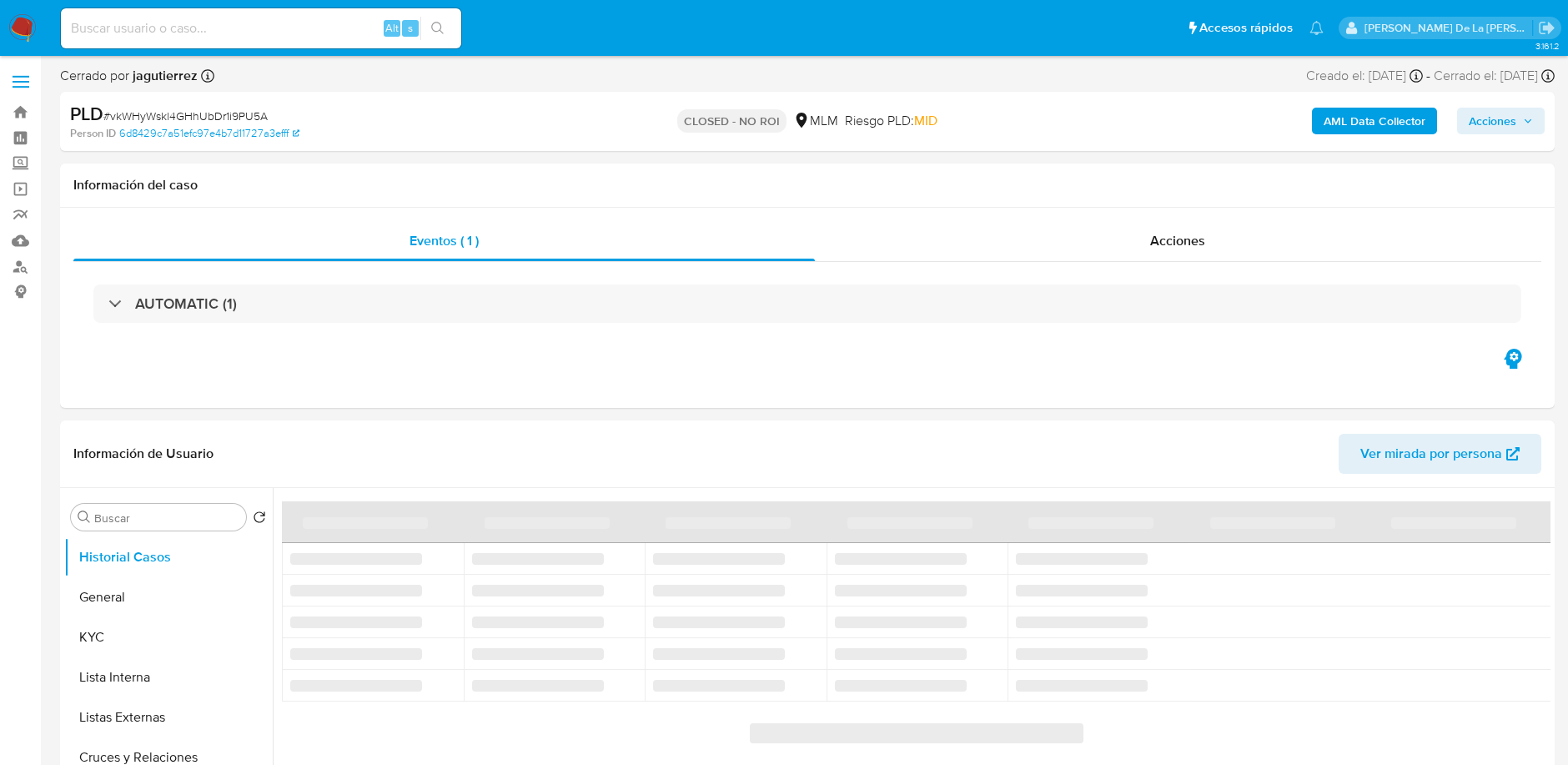
select select "10"
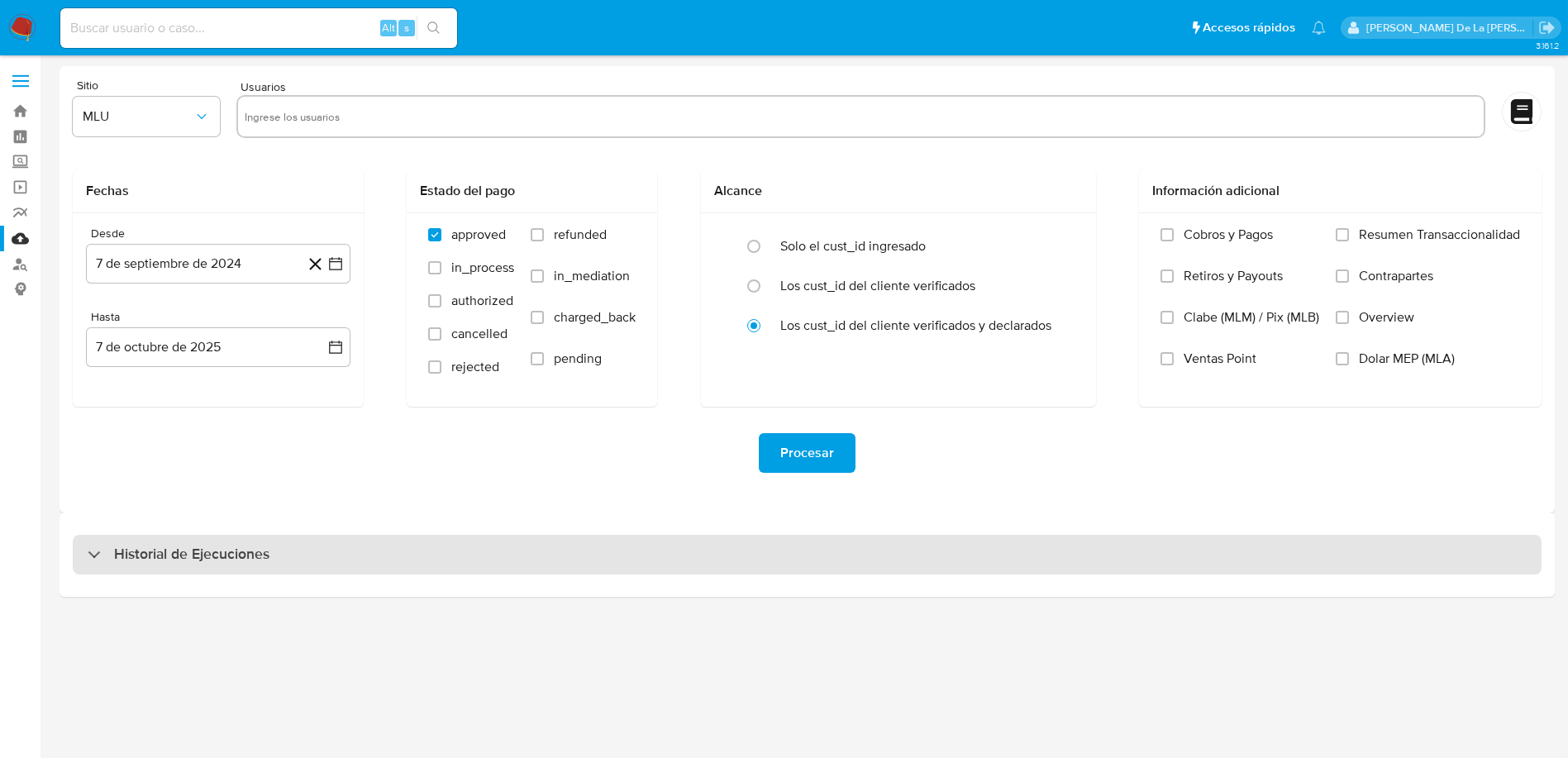
click at [210, 563] on h3 "Historial de Ejecuciones" at bounding box center [192, 554] width 155 height 19
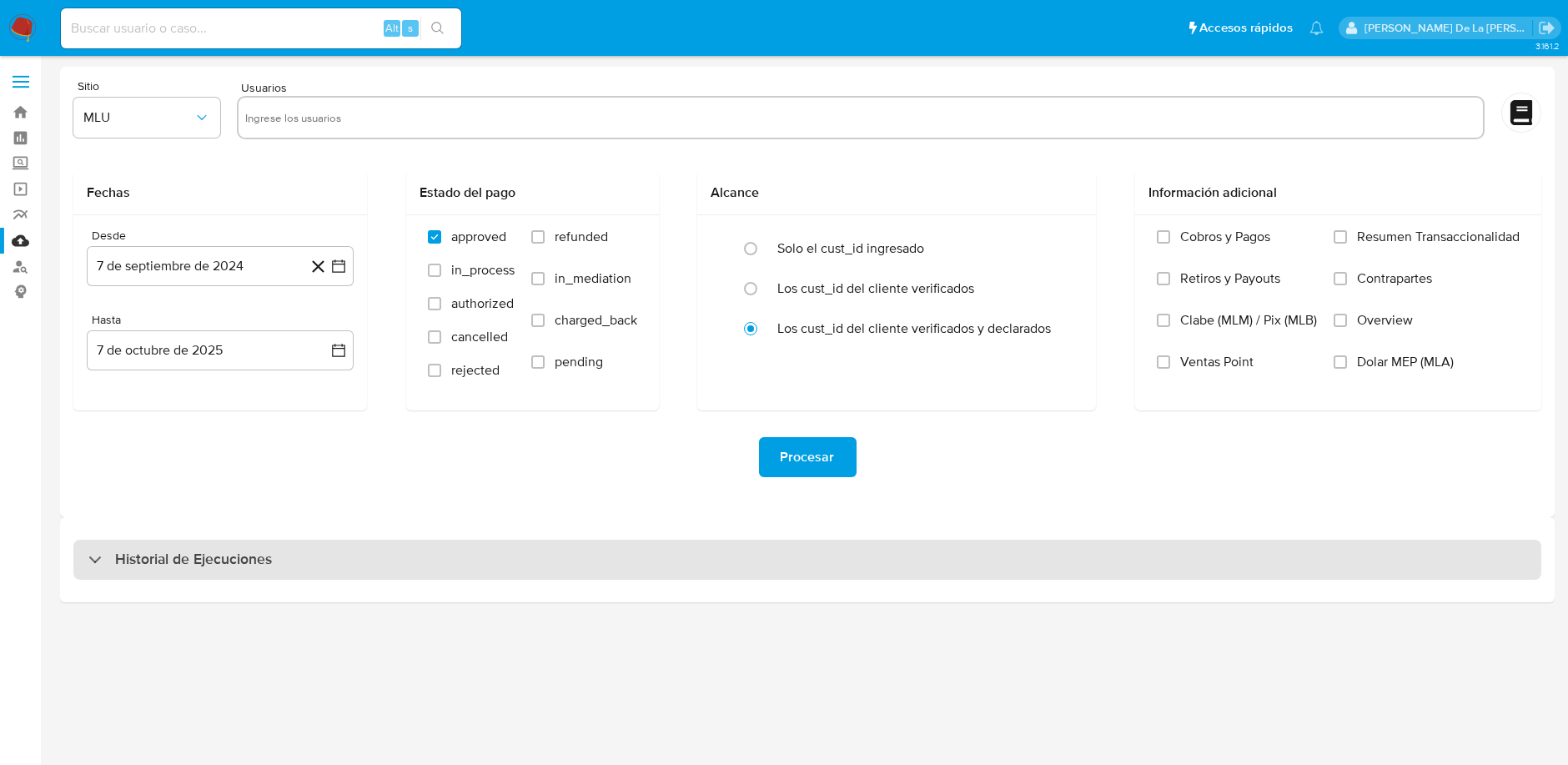
select select "10"
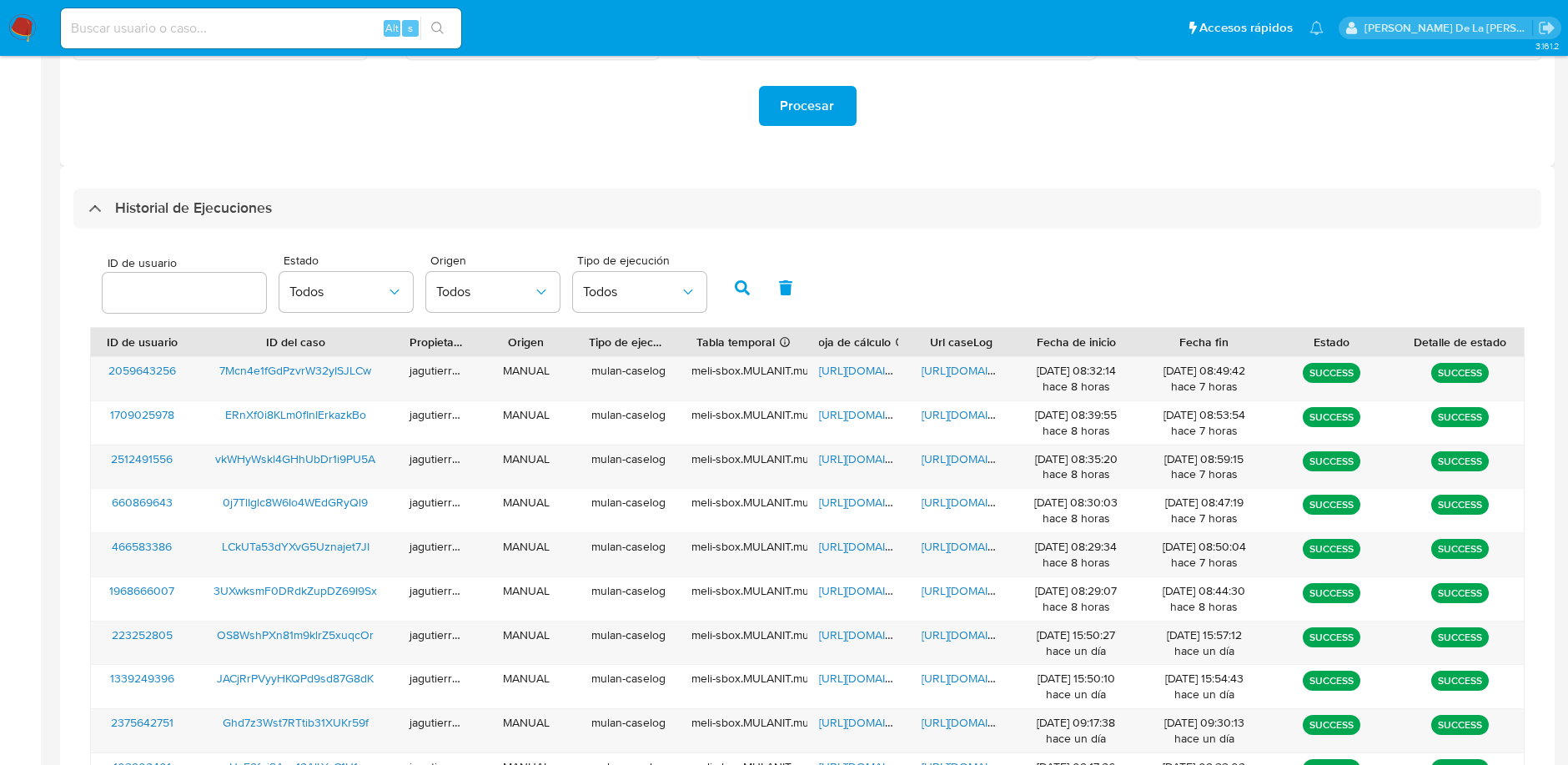
scroll to position [352, 0]
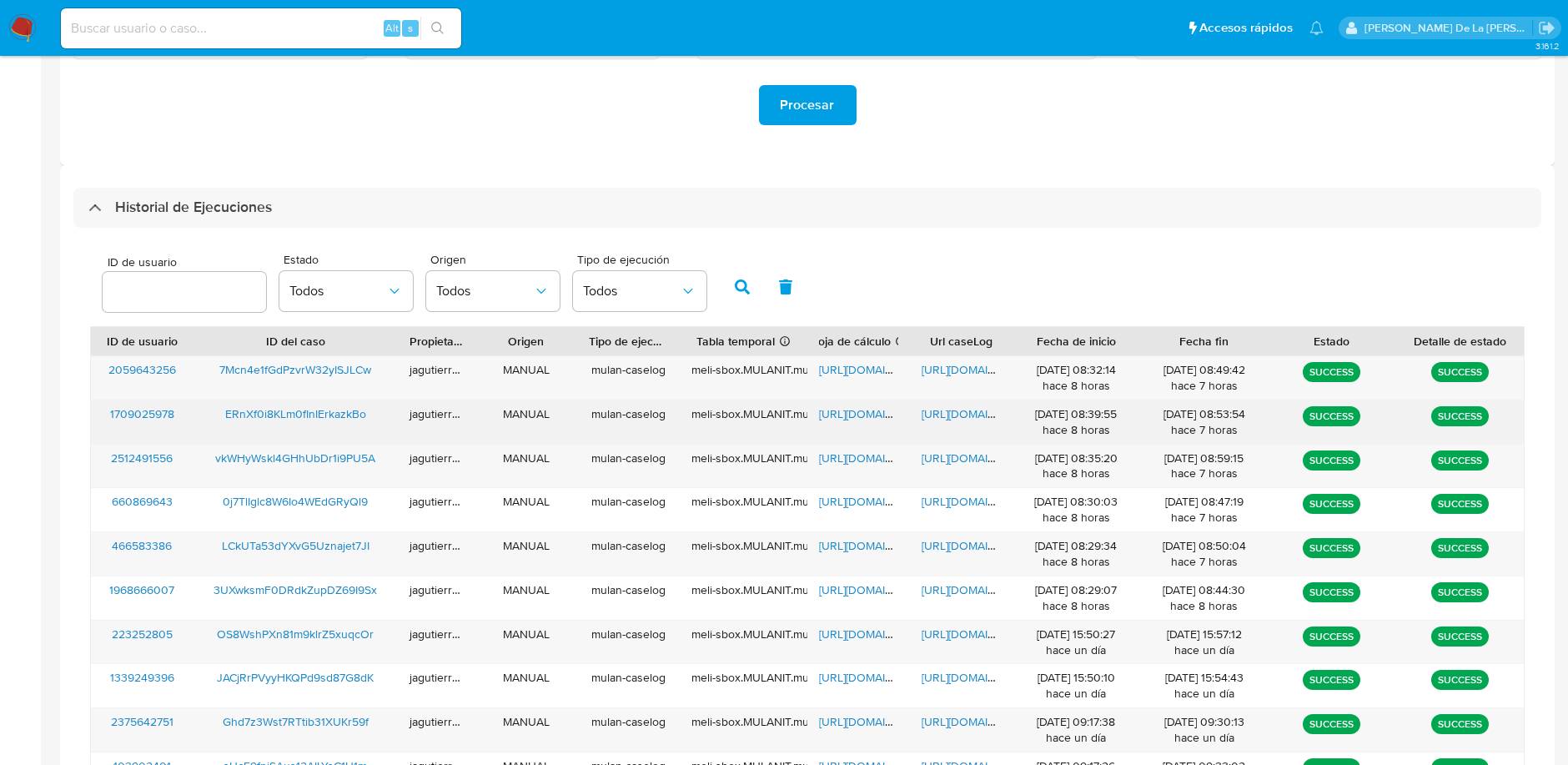
click at [297, 415] on span "ERnXf0i8KLm0fInIErkazkBo" at bounding box center [295, 414] width 141 height 17
click at [855, 406] on span "[URL][DOMAIN_NAME]" at bounding box center [876, 414] width 115 height 17
click at [947, 422] on div "[URL][DOMAIN_NAME]" at bounding box center [961, 422] width 102 height 43
click at [943, 417] on span "[URL][DOMAIN_NAME]" at bounding box center [979, 414] width 115 height 17
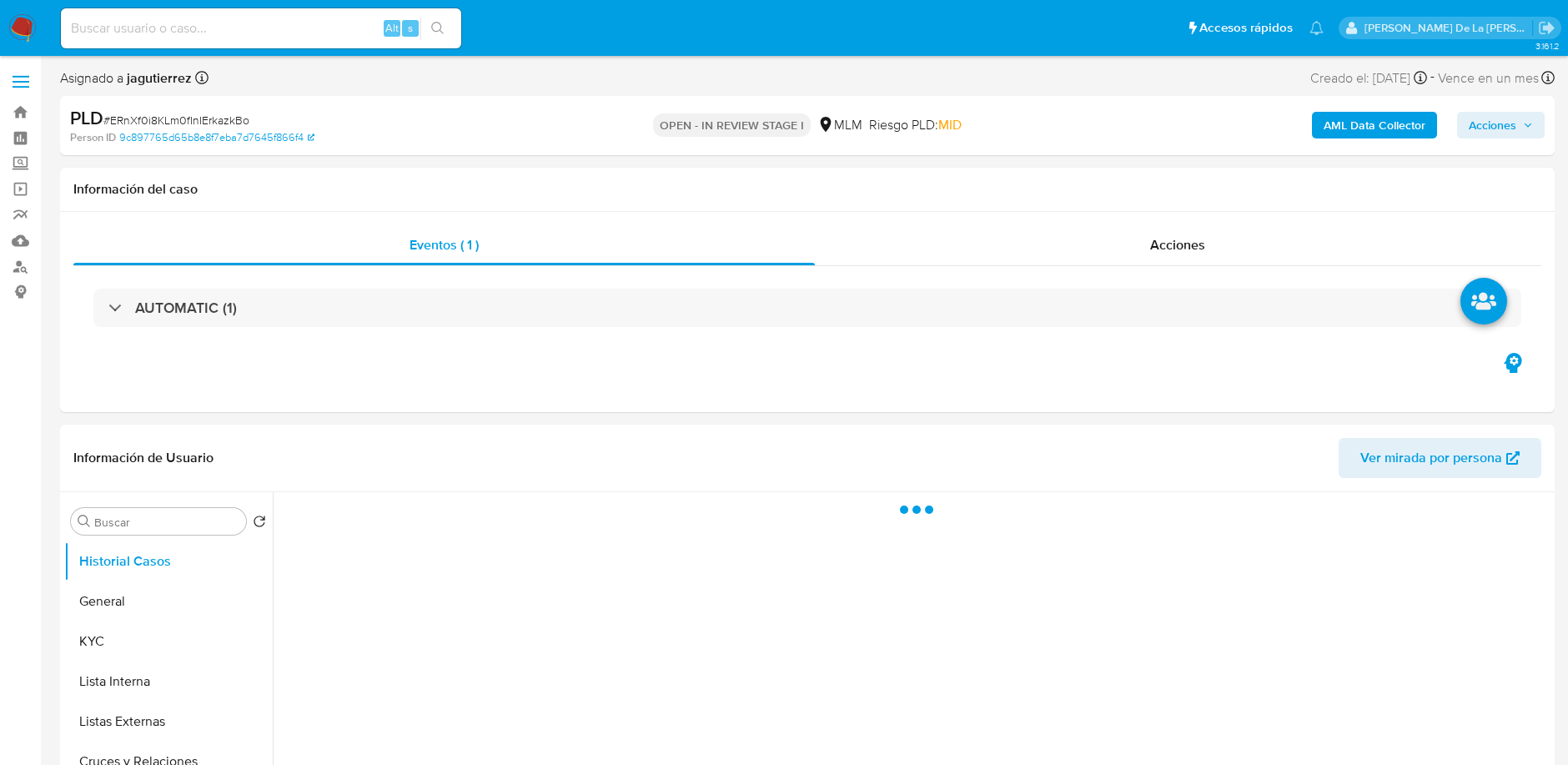
select select "10"
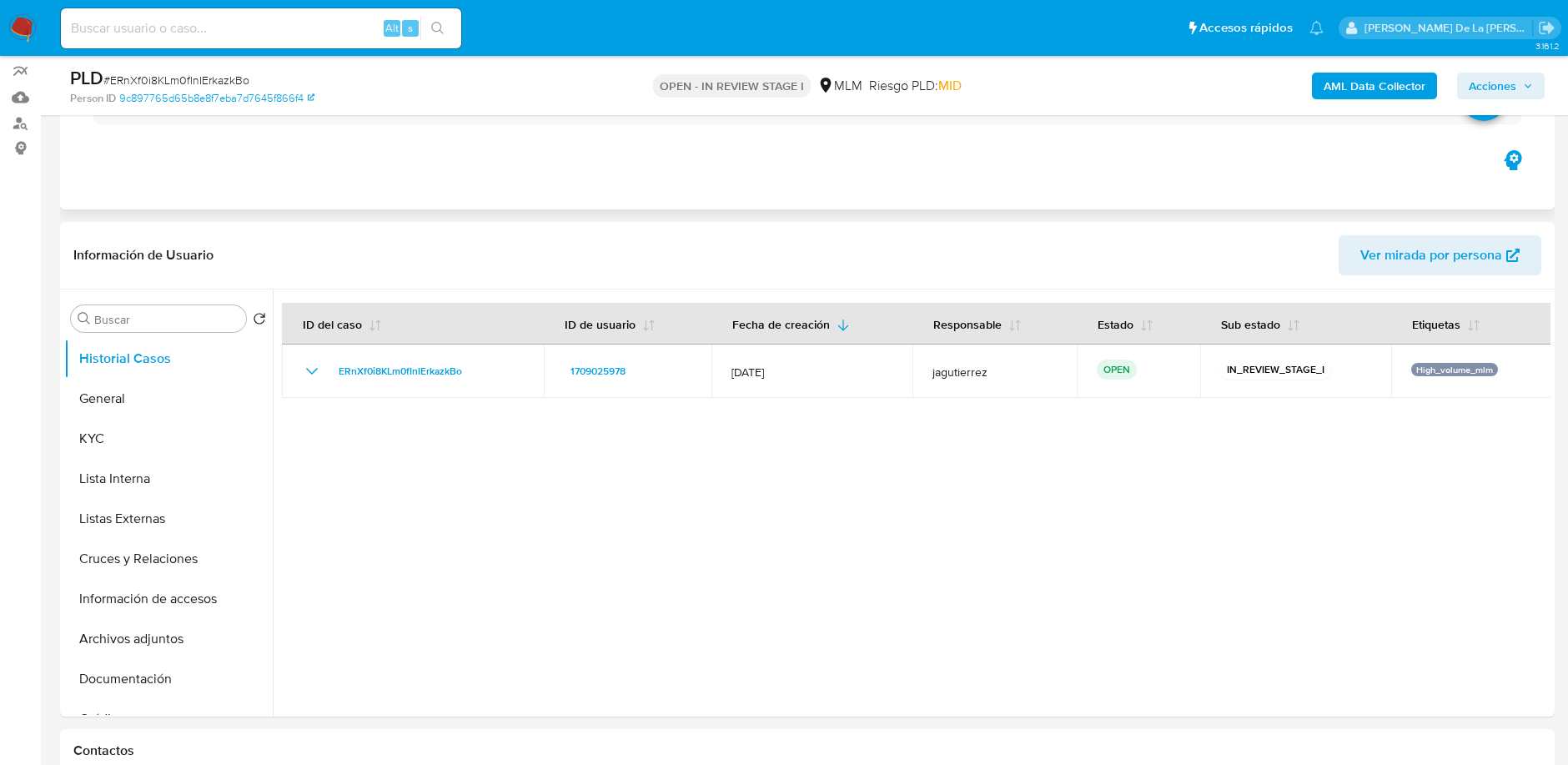
scroll to position [144, 0]
click at [114, 369] on button "Historial Casos" at bounding box center [161, 357] width 195 height 40
click at [94, 404] on button "General" at bounding box center [161, 397] width 195 height 40
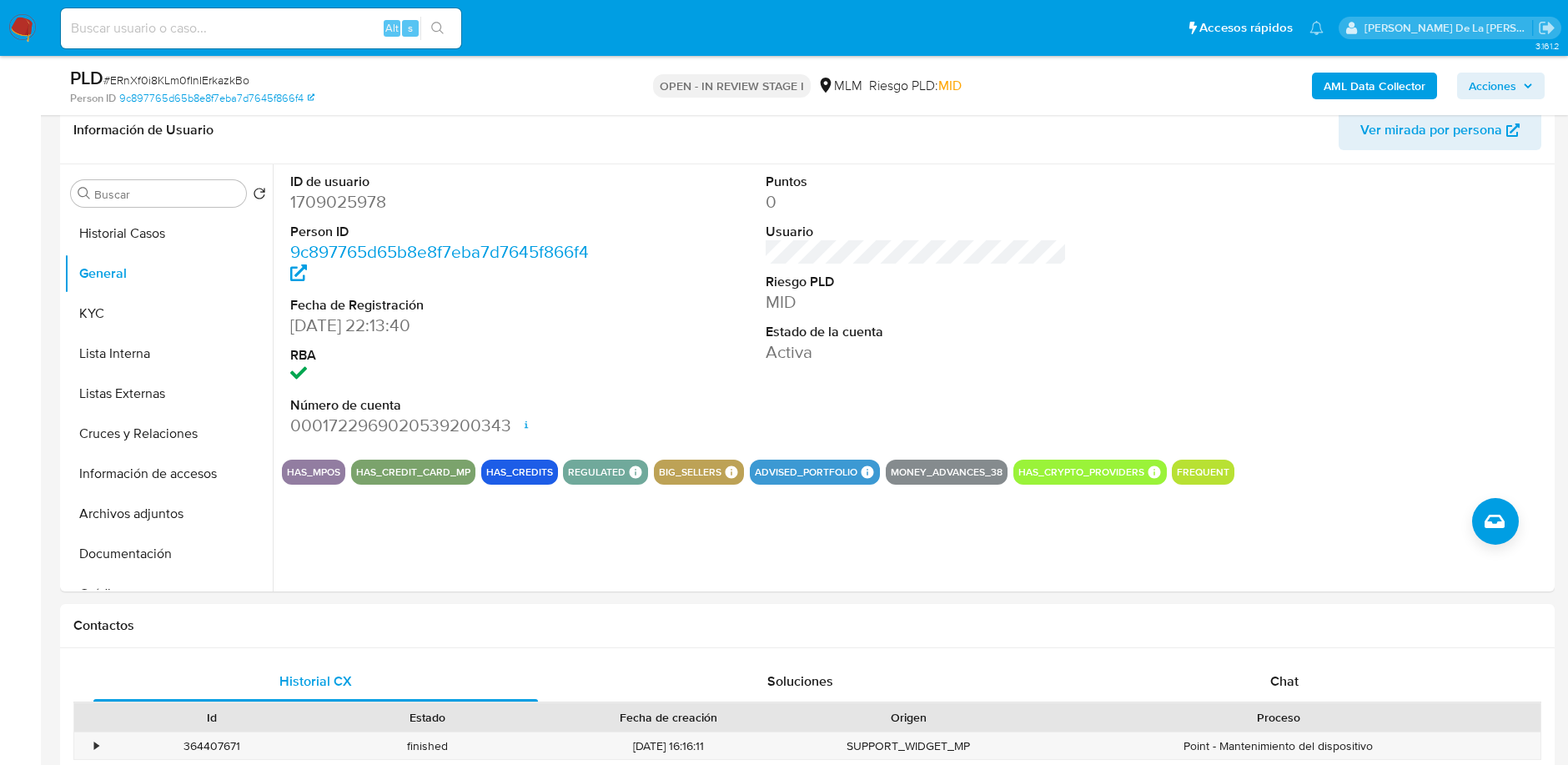
scroll to position [267, 0]
click at [176, 313] on button "KYC" at bounding box center [161, 314] width 195 height 40
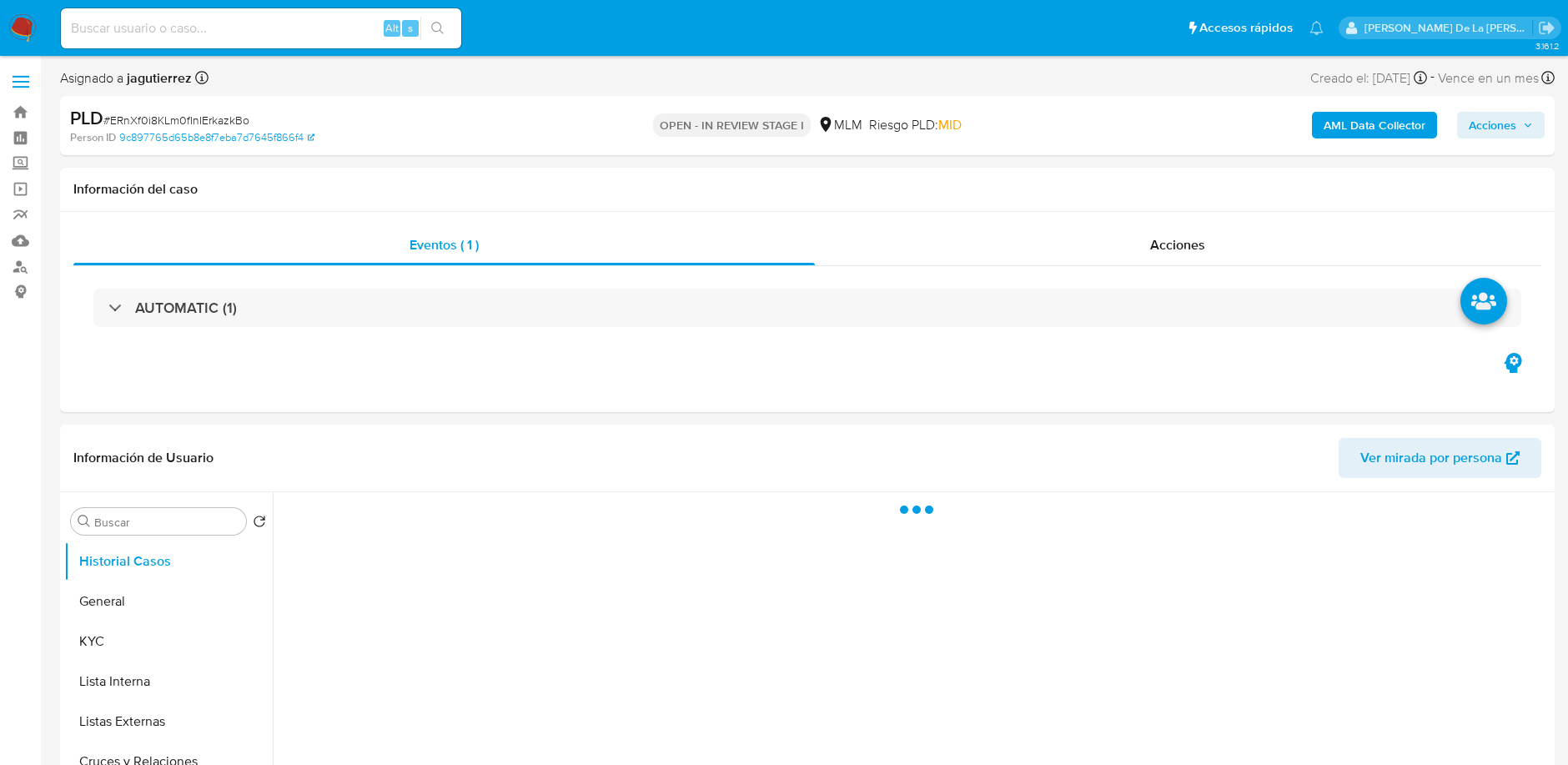
select select "10"
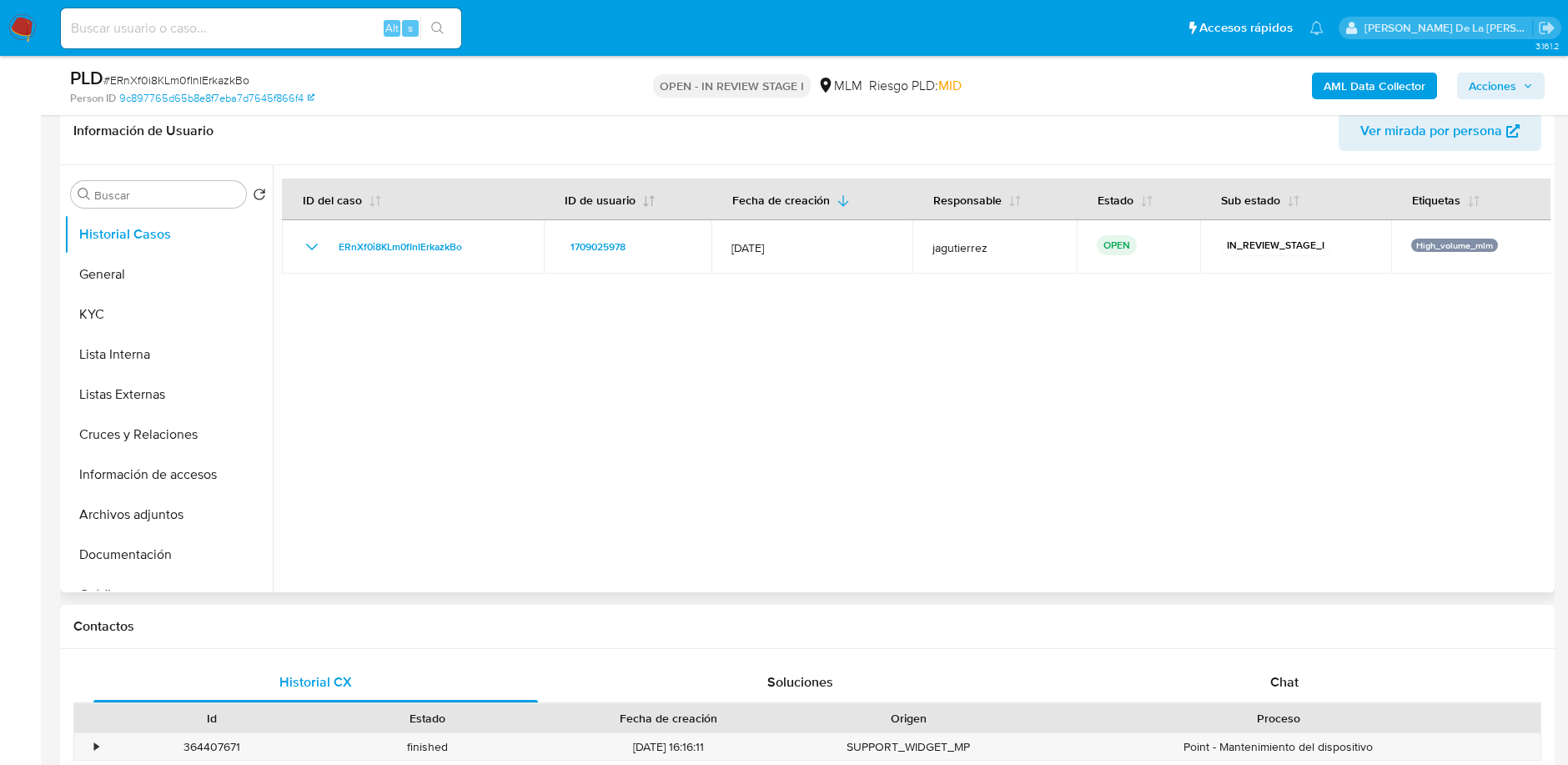
scroll to position [268, 0]
click at [118, 272] on button "General" at bounding box center [161, 273] width 195 height 40
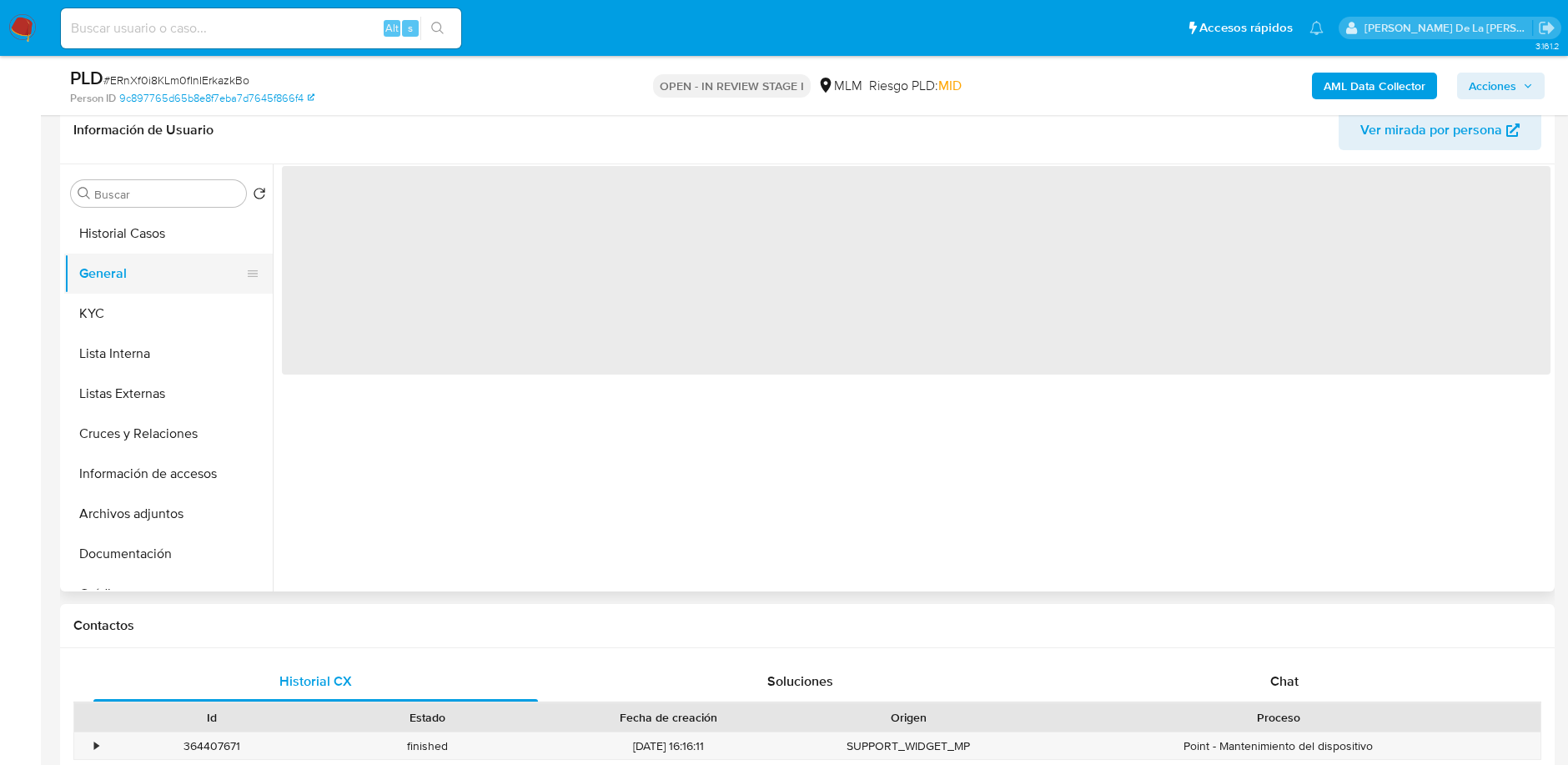
click at [118, 287] on button "General" at bounding box center [161, 273] width 195 height 40
click at [118, 301] on button "KYC" at bounding box center [161, 313] width 195 height 40
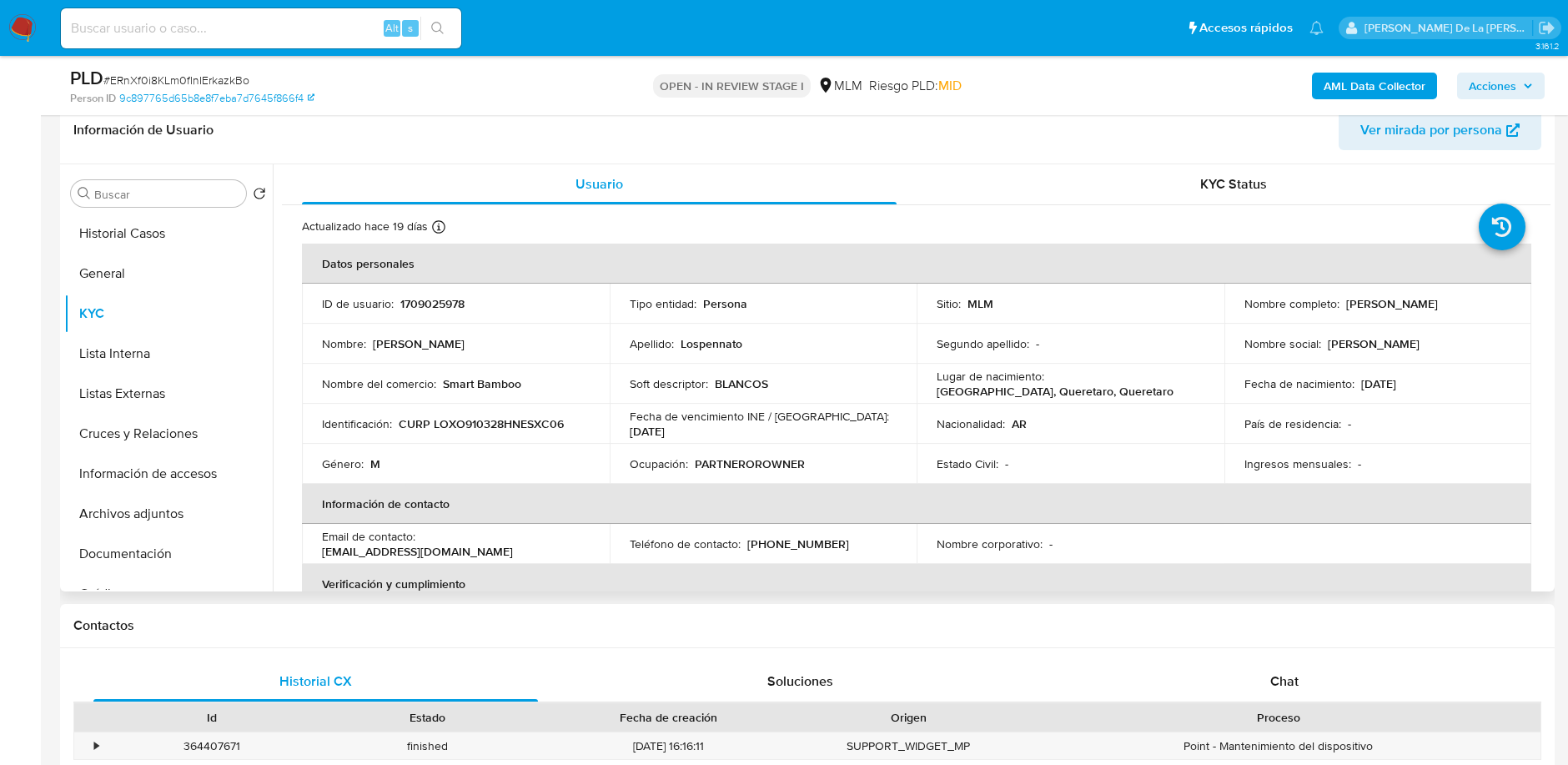
drag, startPoint x: 1342, startPoint y: 297, endPoint x: 1448, endPoint y: 297, distance: 106.0
click at [1448, 297] on div "Nombre completo : [PERSON_NAME]" at bounding box center [1379, 304] width 268 height 15
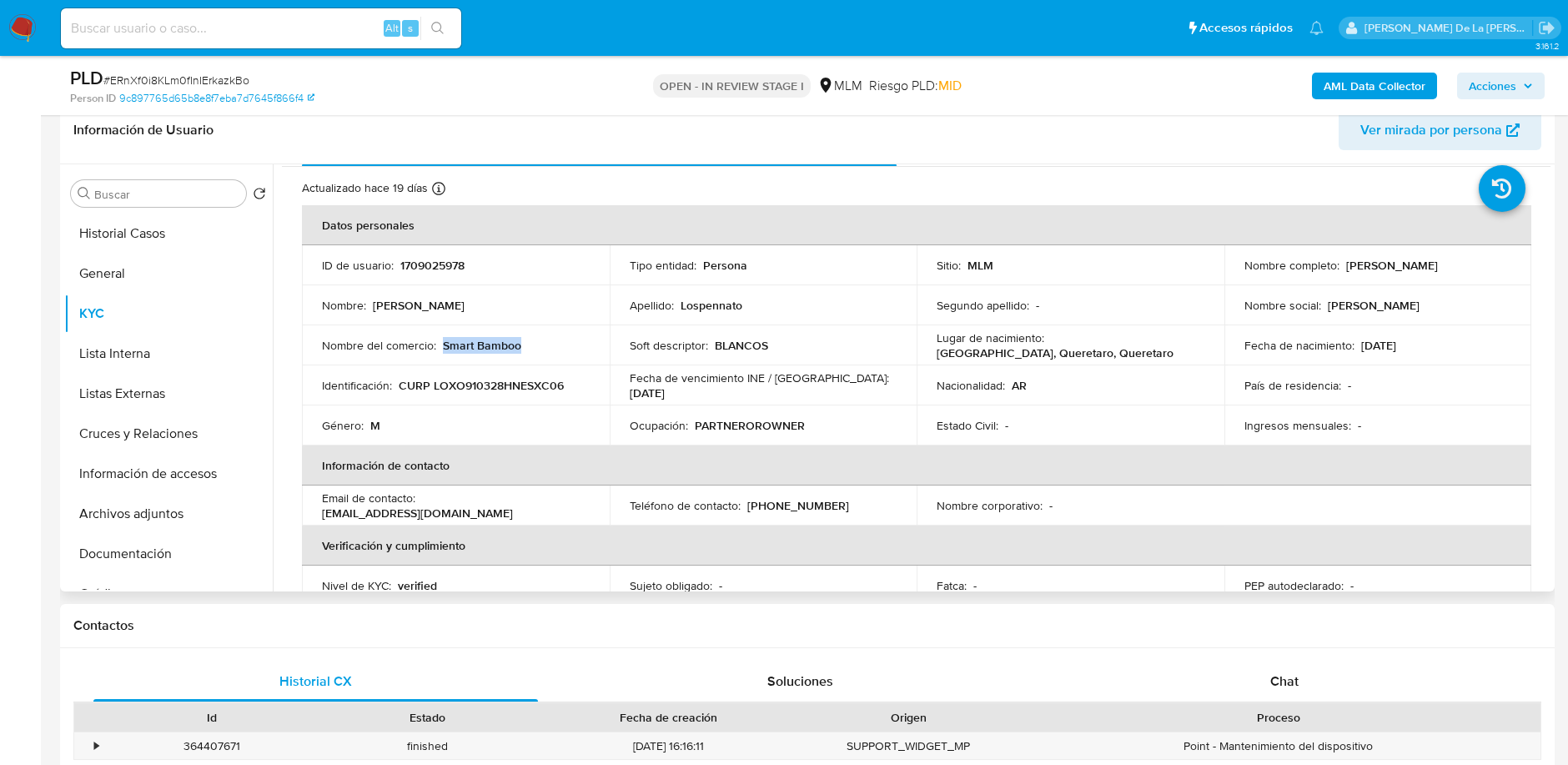
drag, startPoint x: 531, startPoint y: 345, endPoint x: 442, endPoint y: 344, distance: 89.0
click at [442, 344] on div "Nombre del comercio : Smart Bamboo" at bounding box center [456, 345] width 268 height 15
